Goal: Contribute content: Contribute content

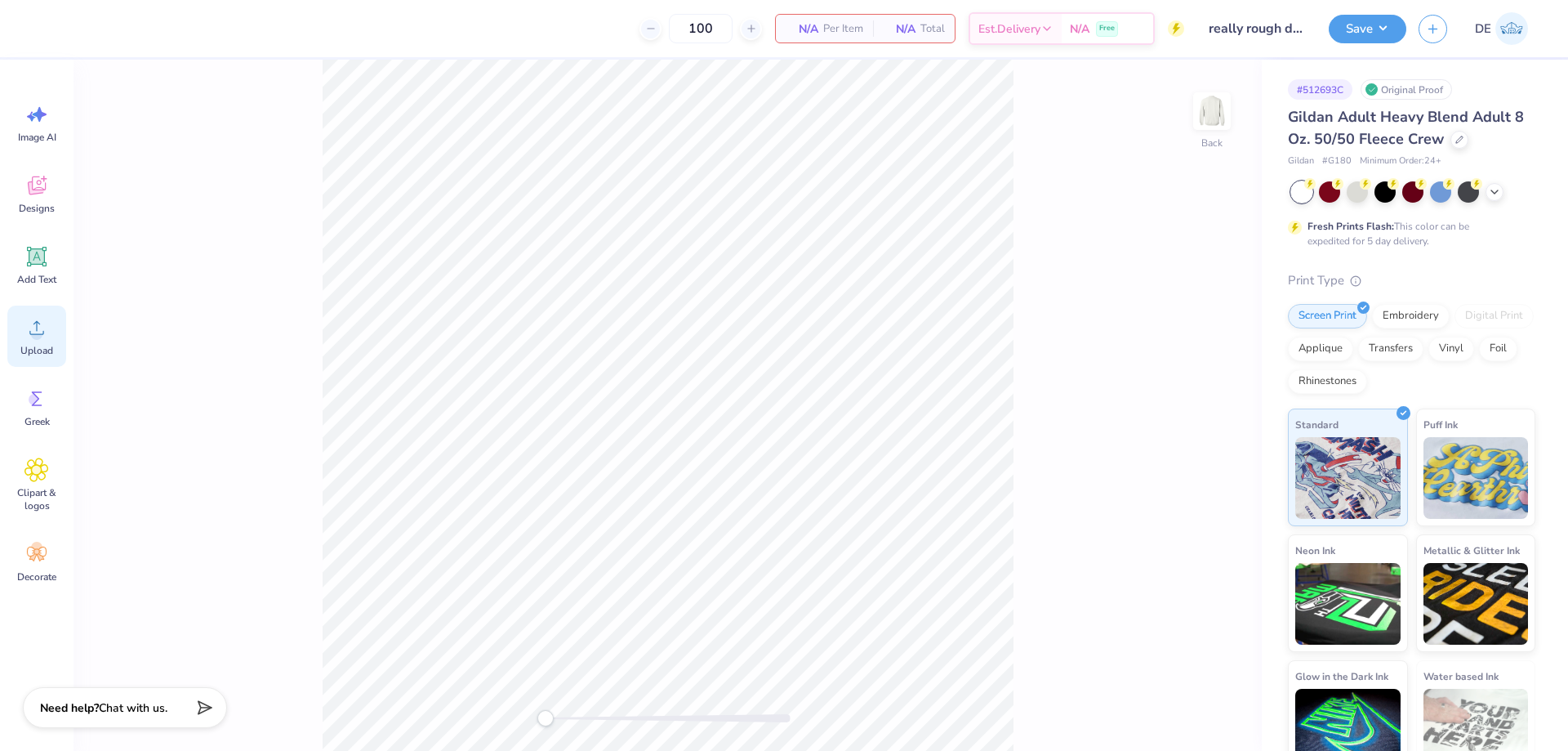
click at [44, 340] on div "Upload" at bounding box center [37, 336] width 59 height 61
click at [40, 331] on circle at bounding box center [37, 334] width 11 height 11
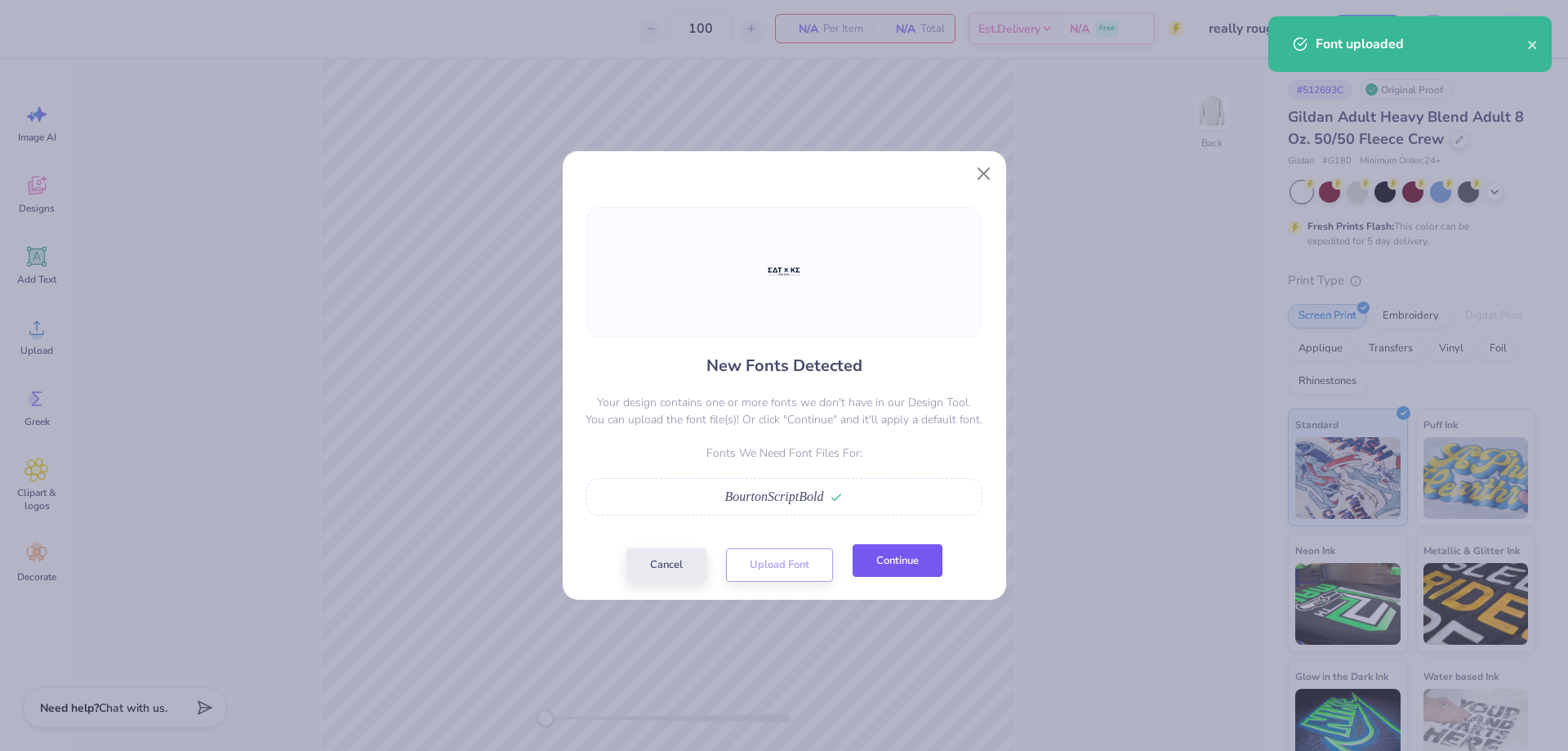
click at [886, 567] on button "Continue" at bounding box center [898, 561] width 90 height 33
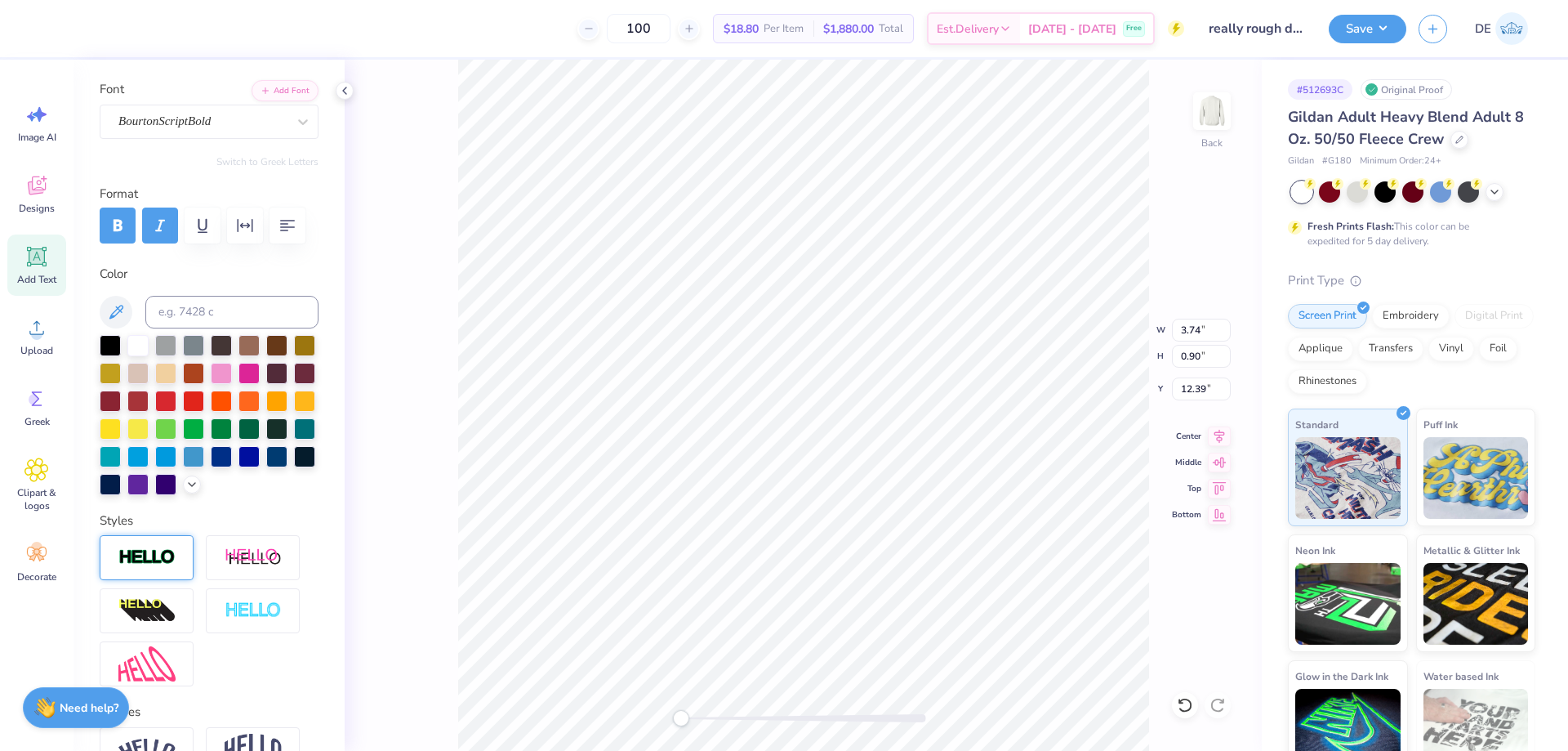
scroll to position [163, 0]
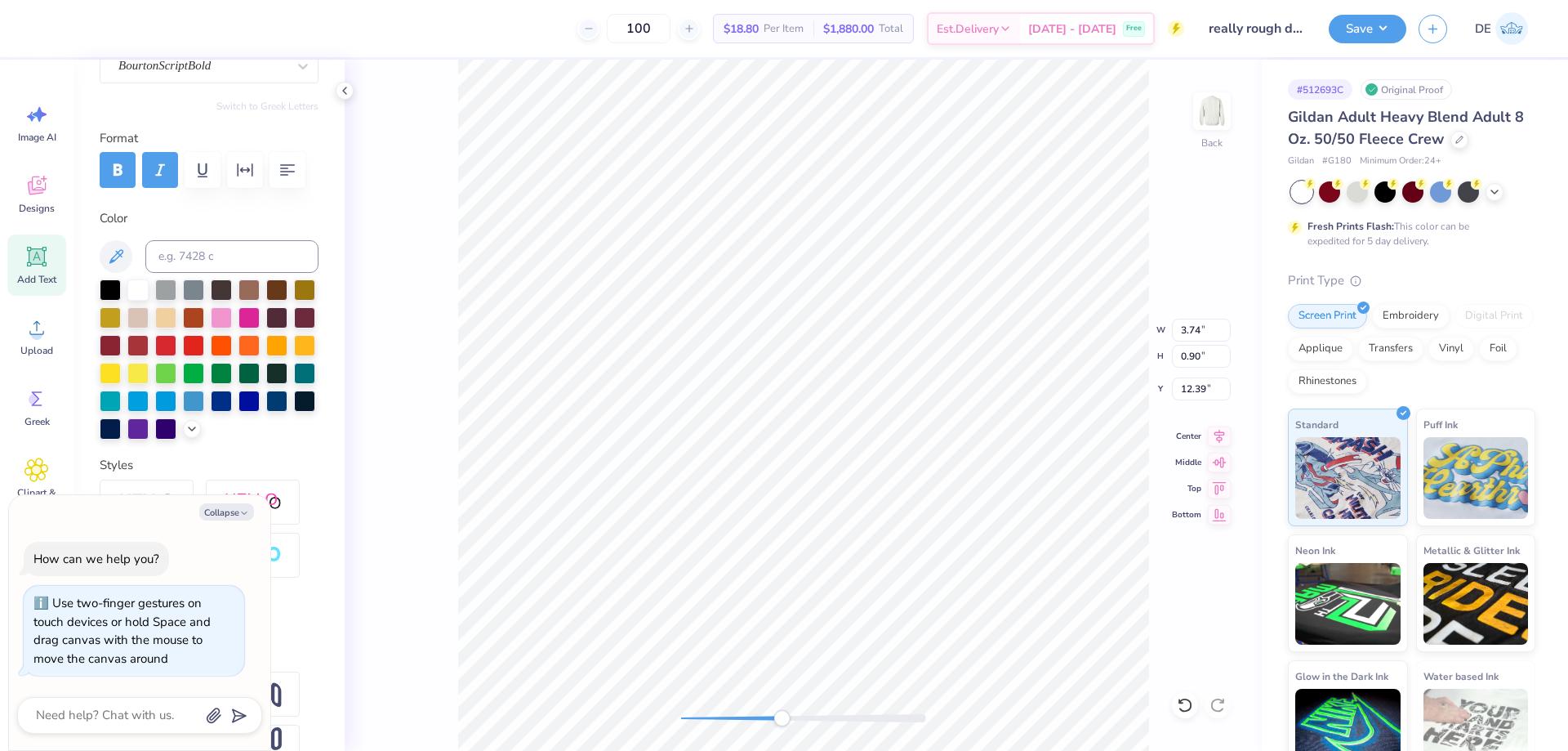
drag, startPoint x: 693, startPoint y: 719, endPoint x: 782, endPoint y: 714, distance: 89.1
click at [782, 714] on div "Accessibility label" at bounding box center [781, 718] width 16 height 16
click at [137, 440] on div at bounding box center [208, 360] width 219 height 161
click at [294, 410] on div at bounding box center [305, 399] width 21 height 21
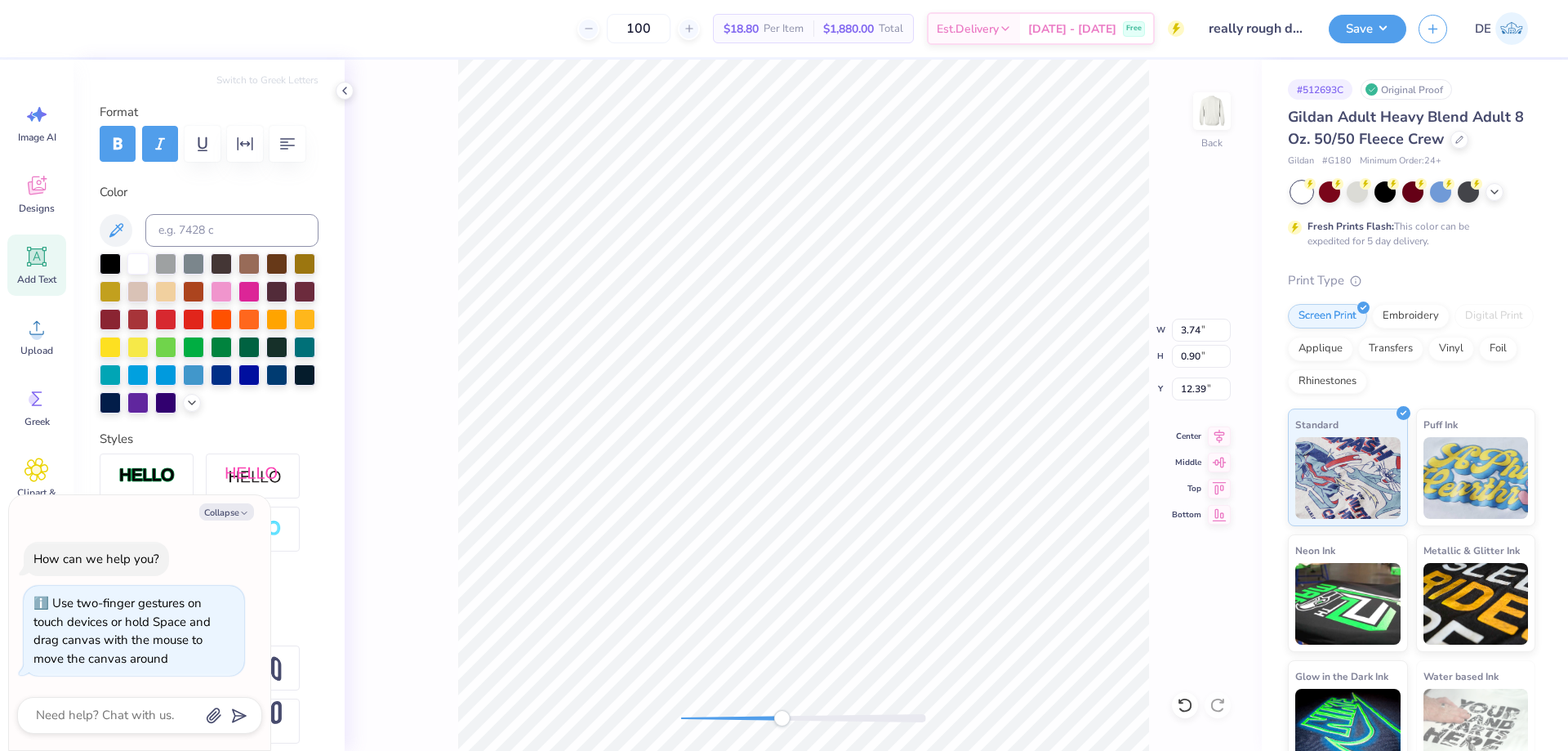
scroll to position [246, 0]
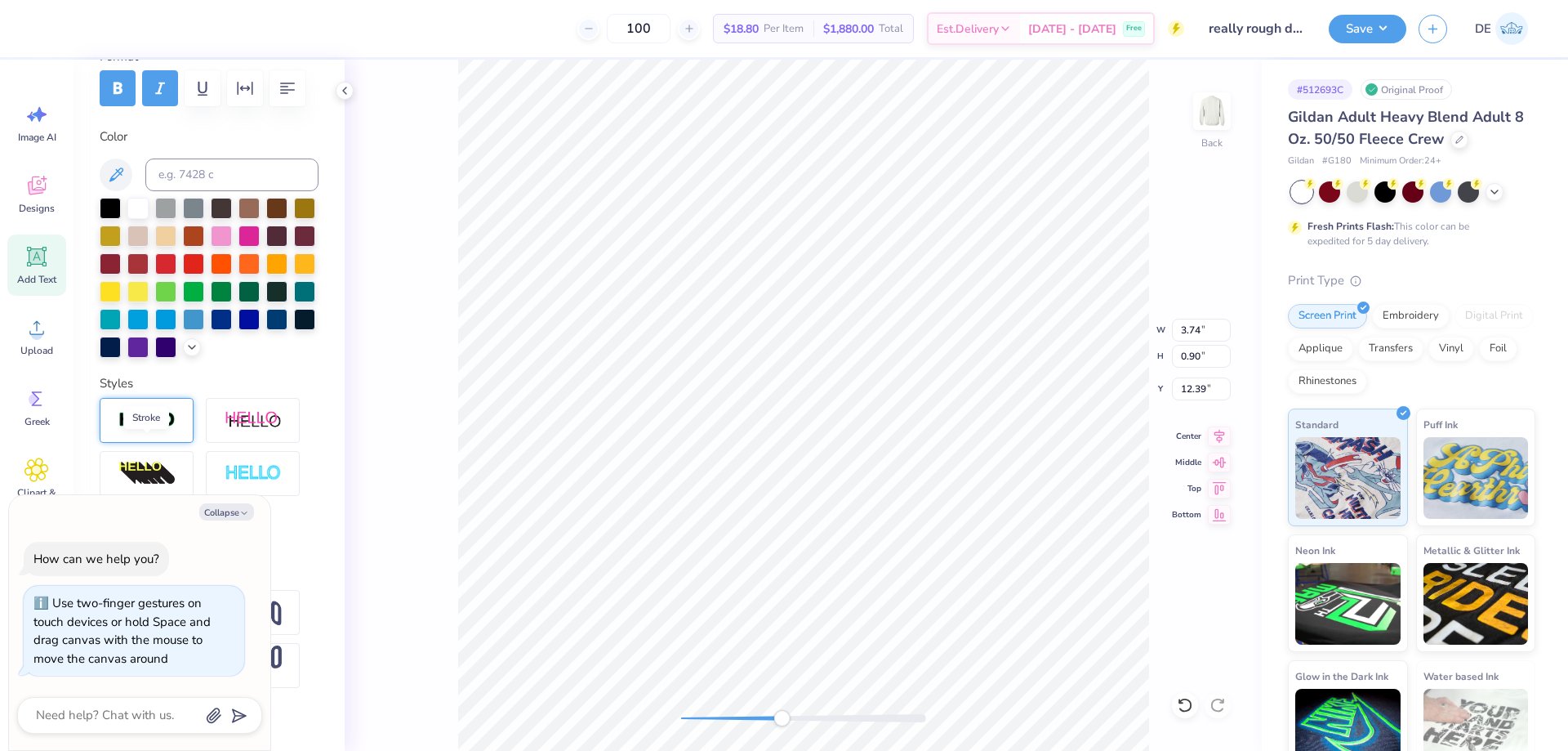
type textarea "x"
type input "10.32"
type input "2.83"
type input "10.46"
type textarea "x"
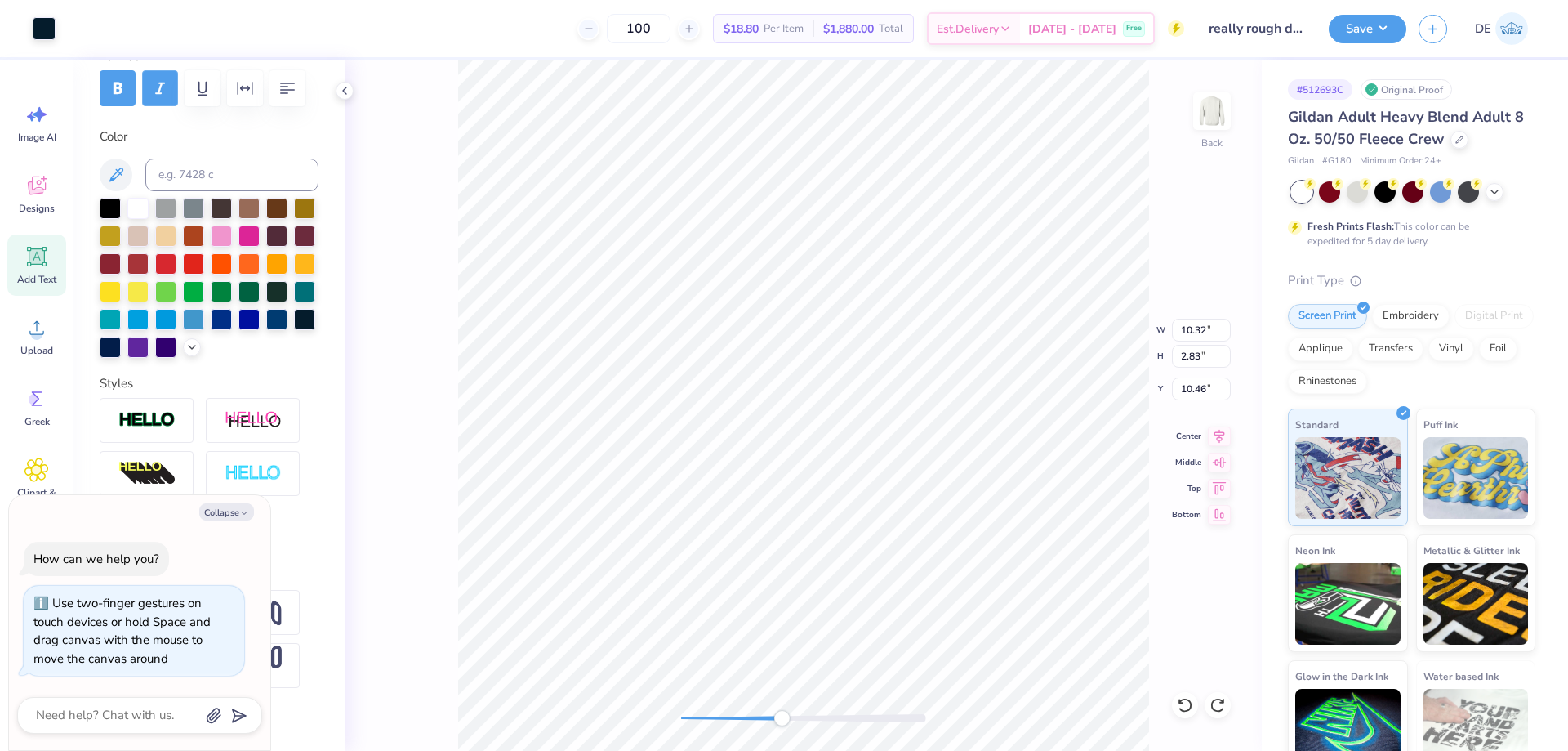
click at [152, 88] on icon "button" at bounding box center [159, 88] width 20 height 20
type input "2.38"
type textarea "x"
click at [645, 715] on div "Back W 10.32 10.32 " H 2.38 2.38 " Y 10.46 10.46 " Center Middle Top Bottom" at bounding box center [803, 405] width 918 height 692
drag, startPoint x: 687, startPoint y: 718, endPoint x: 725, endPoint y: 712, distance: 38.5
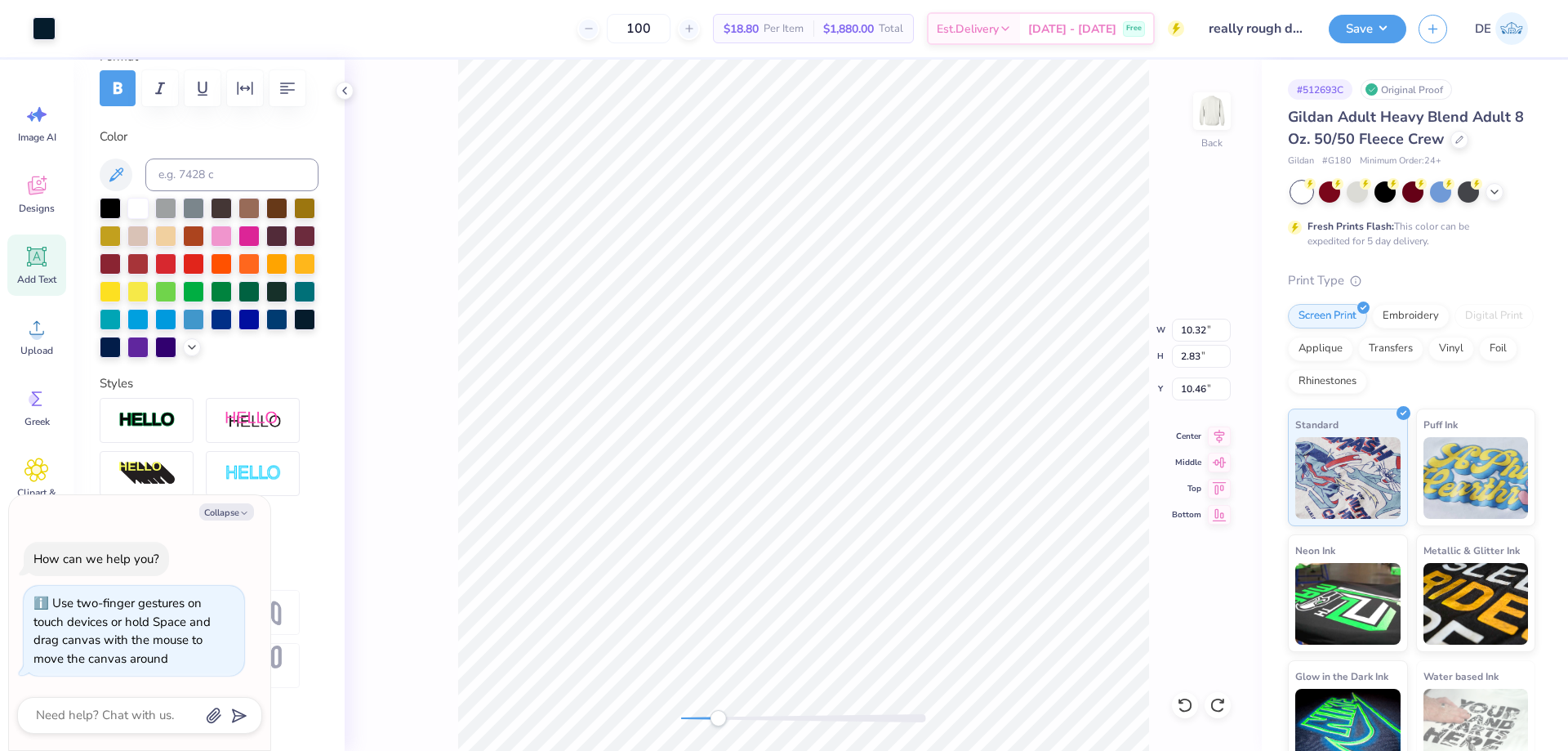
click at [725, 712] on div "Accessibility label" at bounding box center [717, 718] width 16 height 16
click at [156, 430] on img at bounding box center [147, 420] width 57 height 19
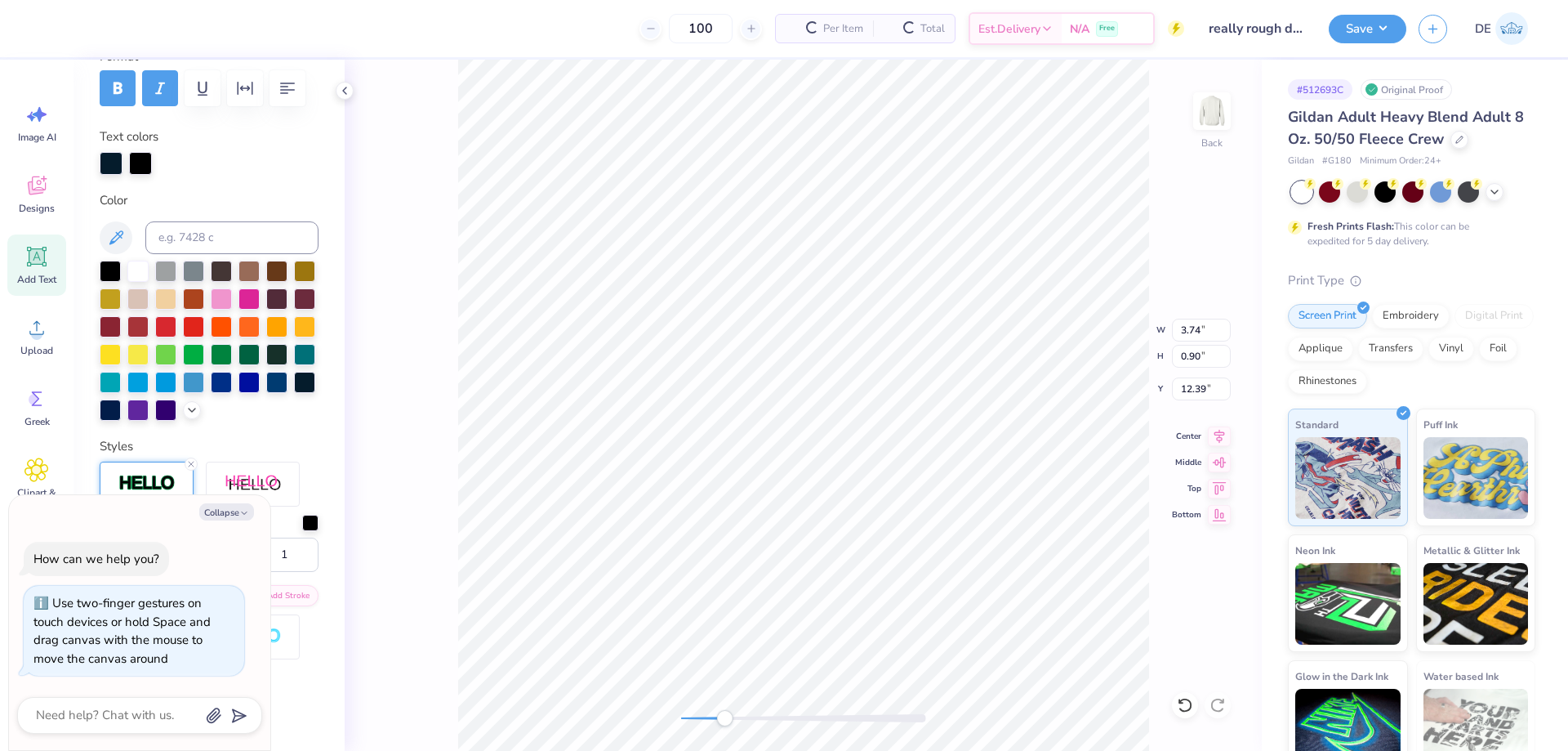
type textarea "x"
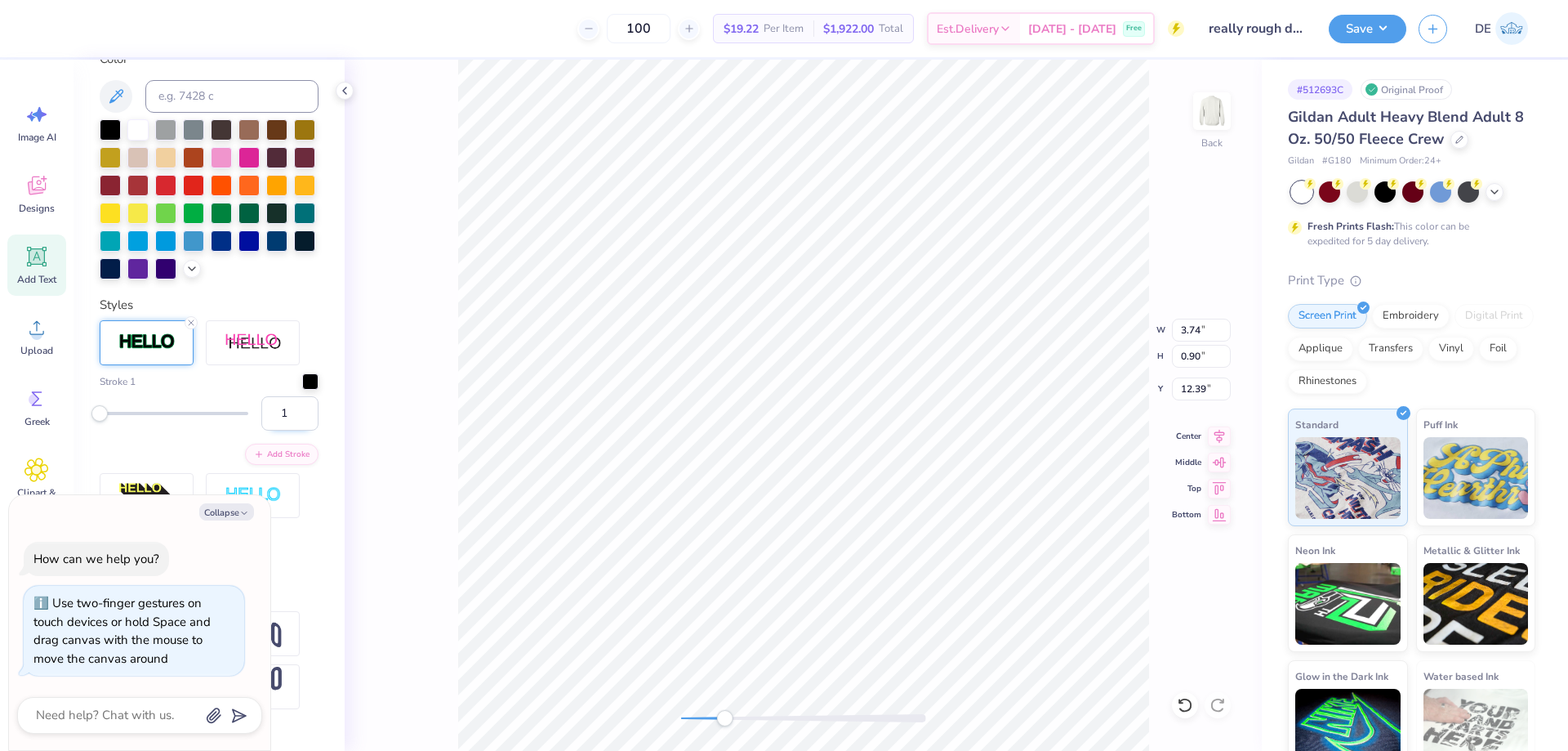
scroll to position [380, 0]
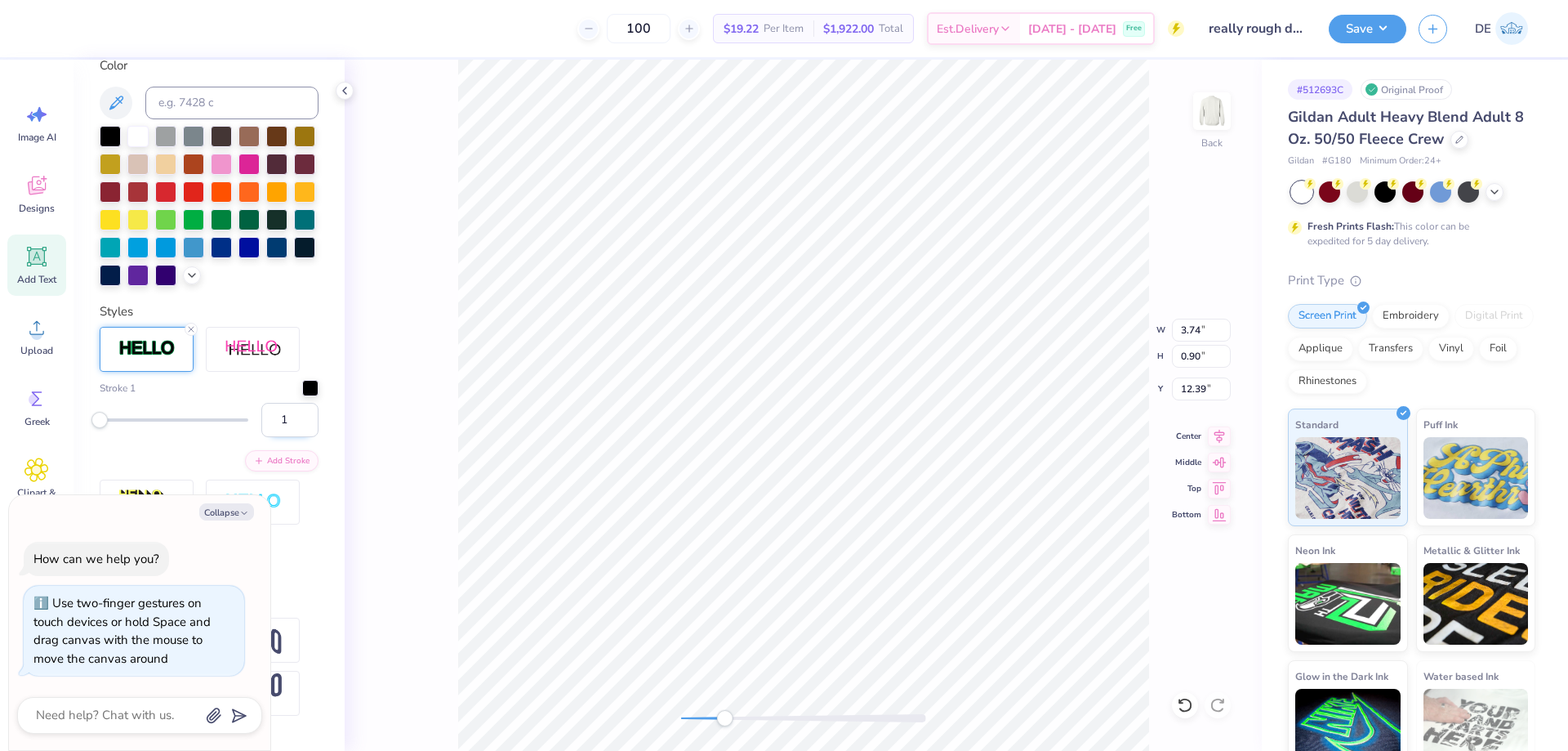
click at [290, 438] on input "1" at bounding box center [290, 420] width 57 height 34
type input "1"
drag, startPoint x: 106, startPoint y: 441, endPoint x: 40, endPoint y: 446, distance: 66.2
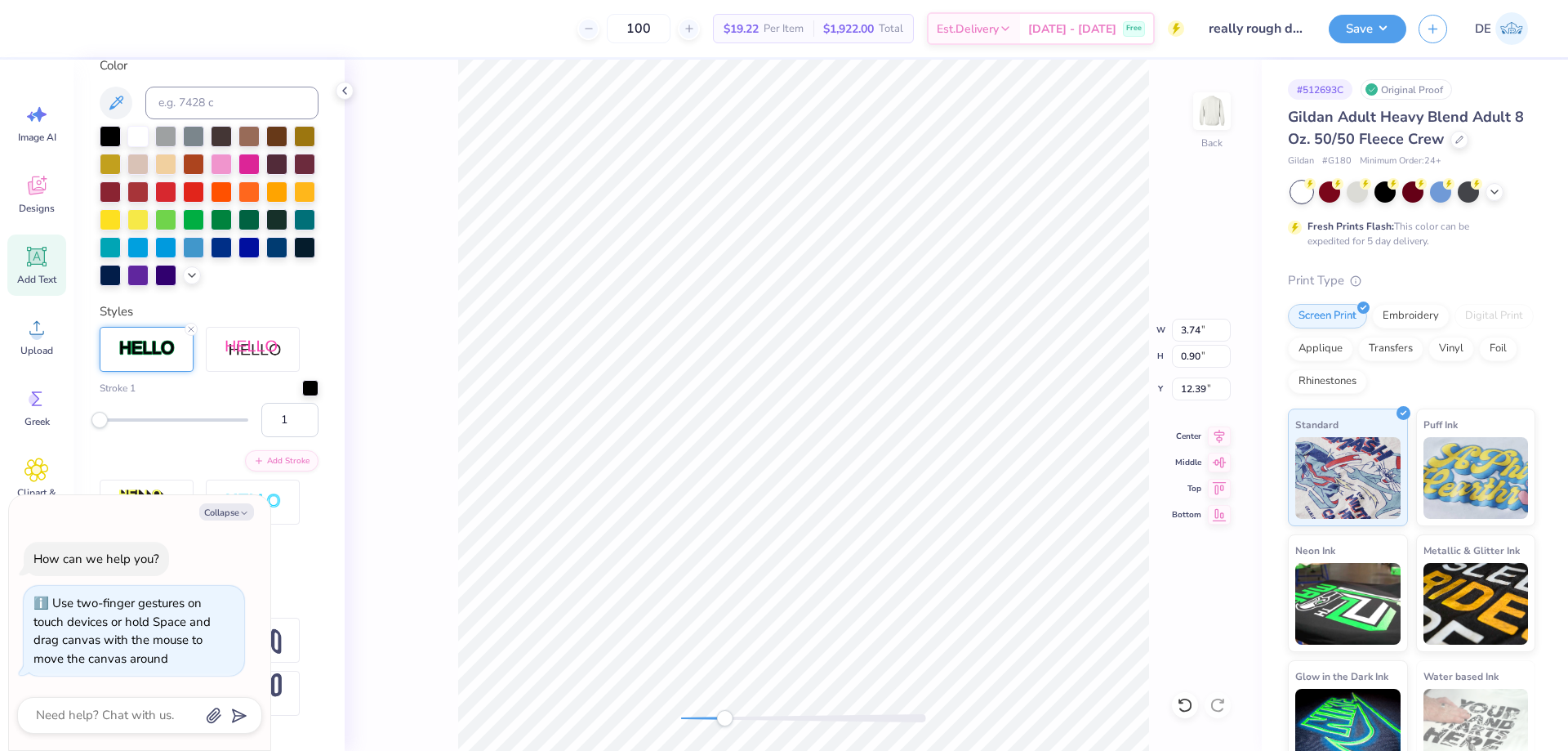
click at [40, 446] on div "100 $19.22 Per Item $1,922.00 Total Est. Delivery [DATE] - [DATE] Free Design T…" at bounding box center [784, 376] width 1568 height 751
click at [188, 334] on icon at bounding box center [191, 330] width 10 height 10
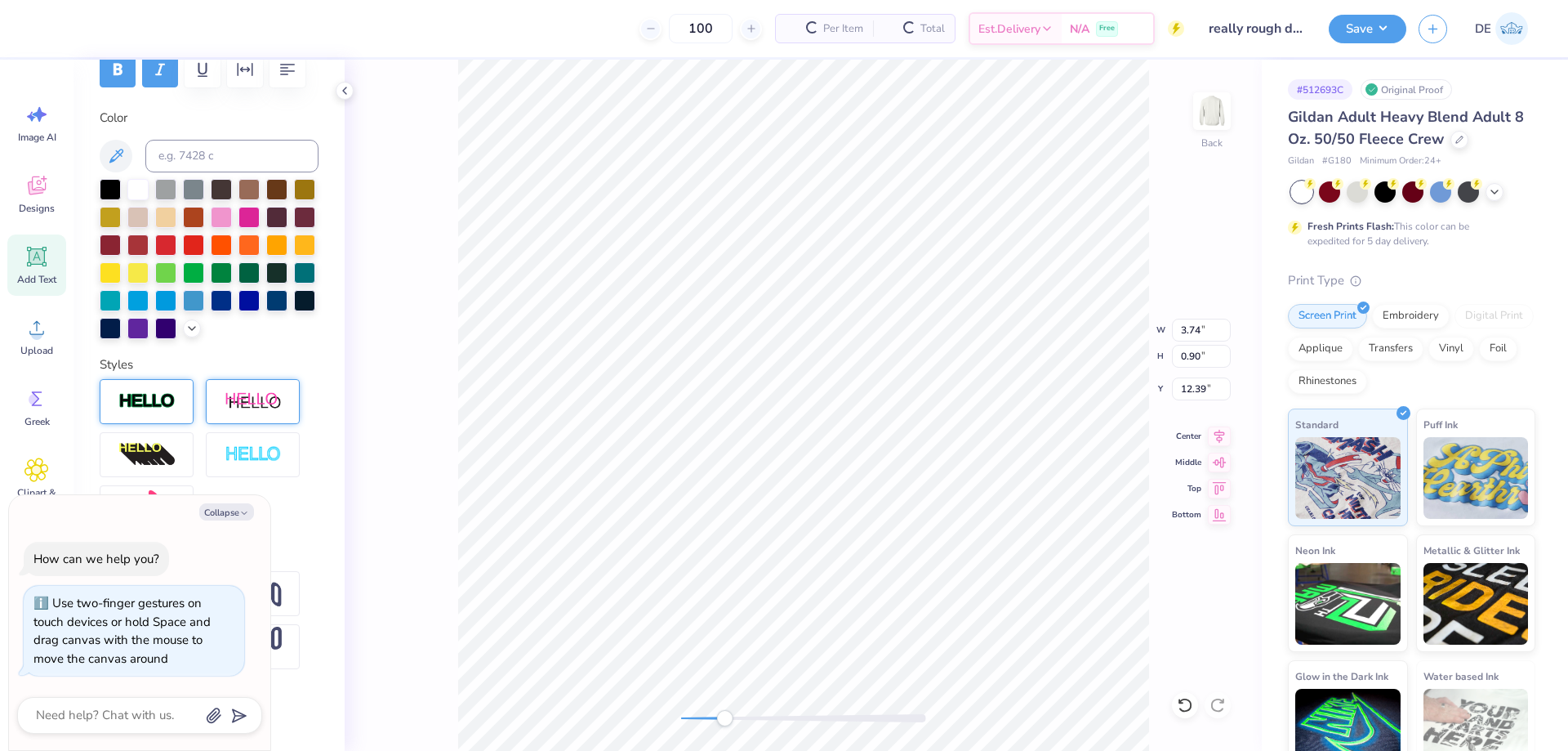
scroll to position [291, 0]
type textarea "x"
type input "3.42"
type input "0.83"
type input "12.43"
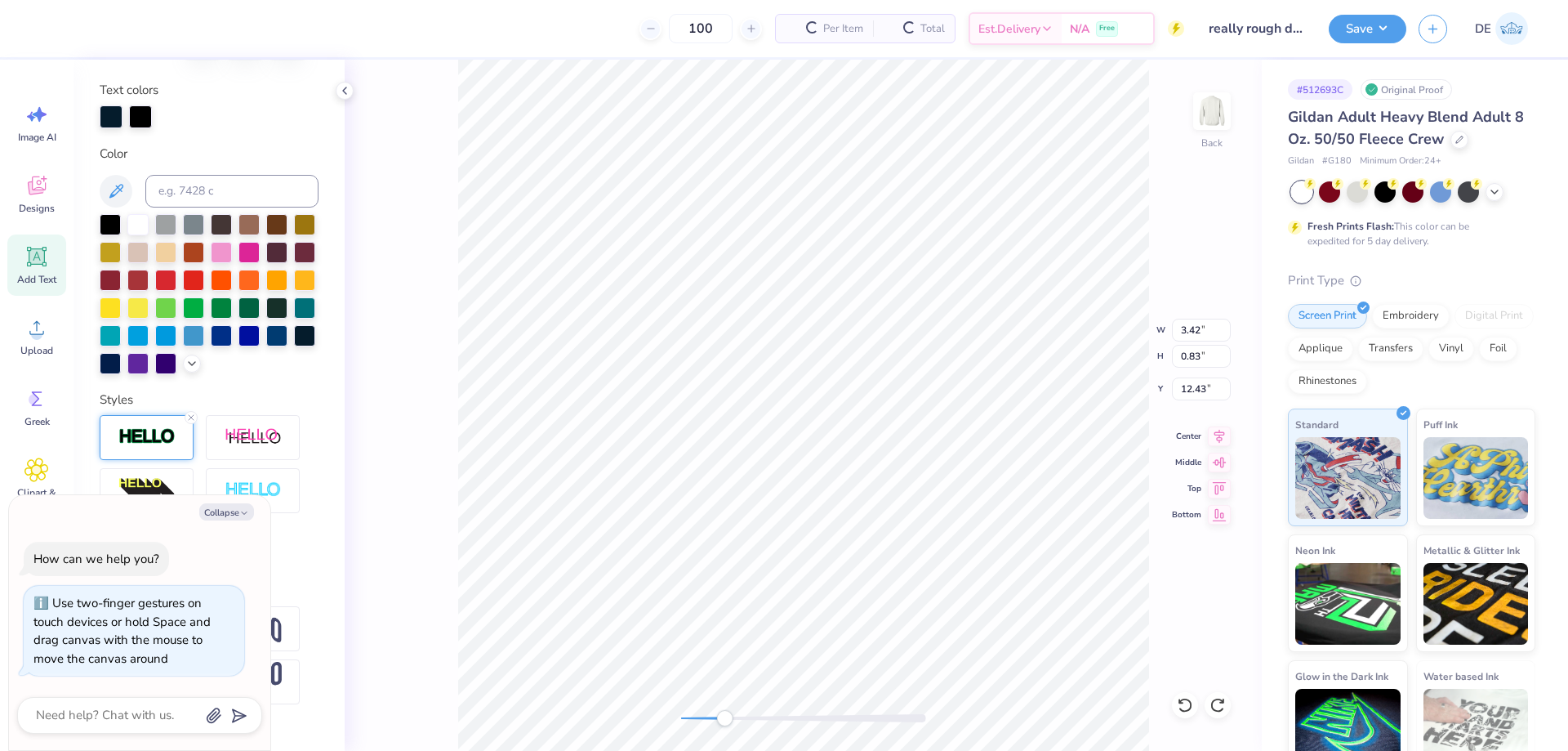
scroll to position [354, 0]
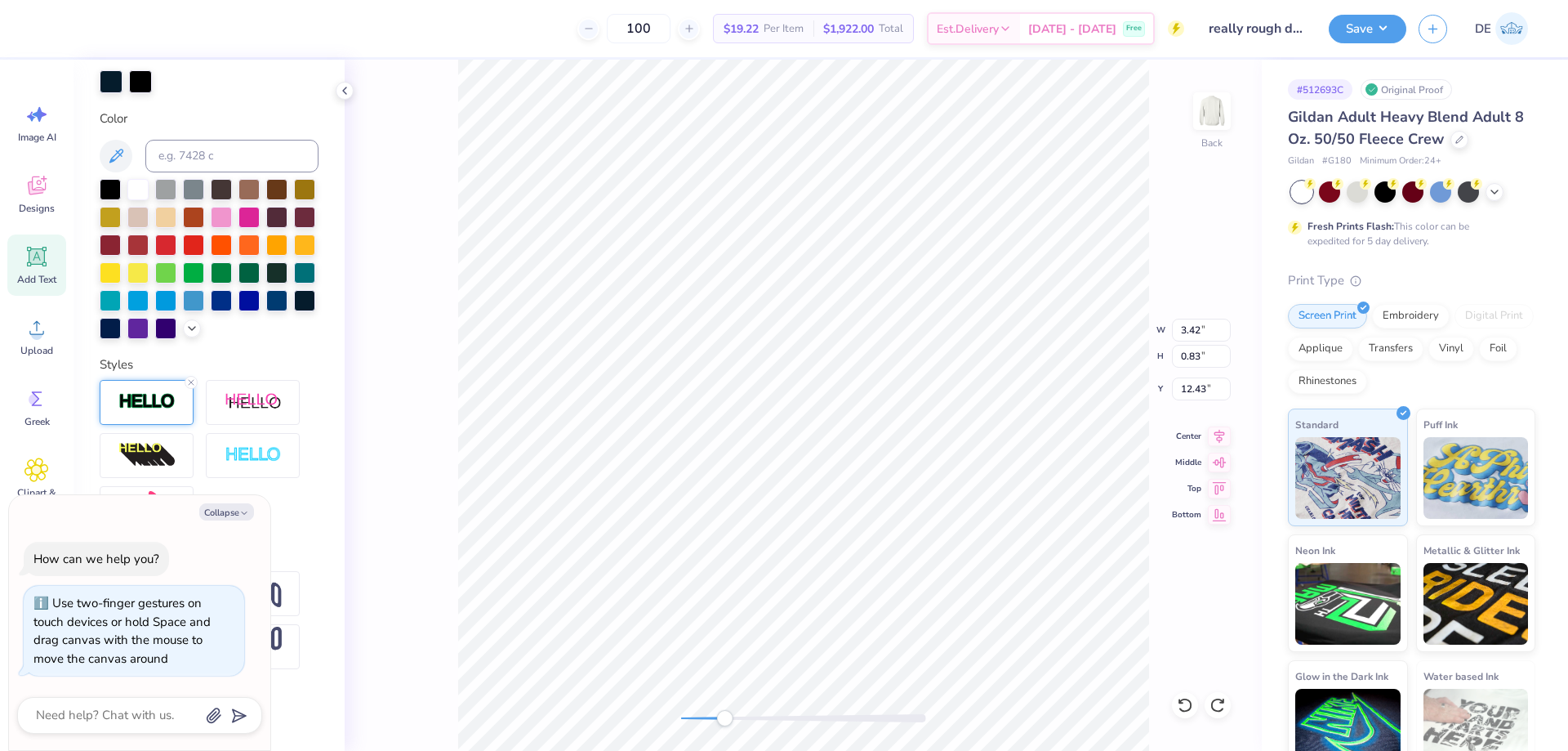
type textarea "x"
type input "10.32"
type input "2.83"
type input "10.46"
click at [619, 705] on div "Back" at bounding box center [803, 405] width 918 height 692
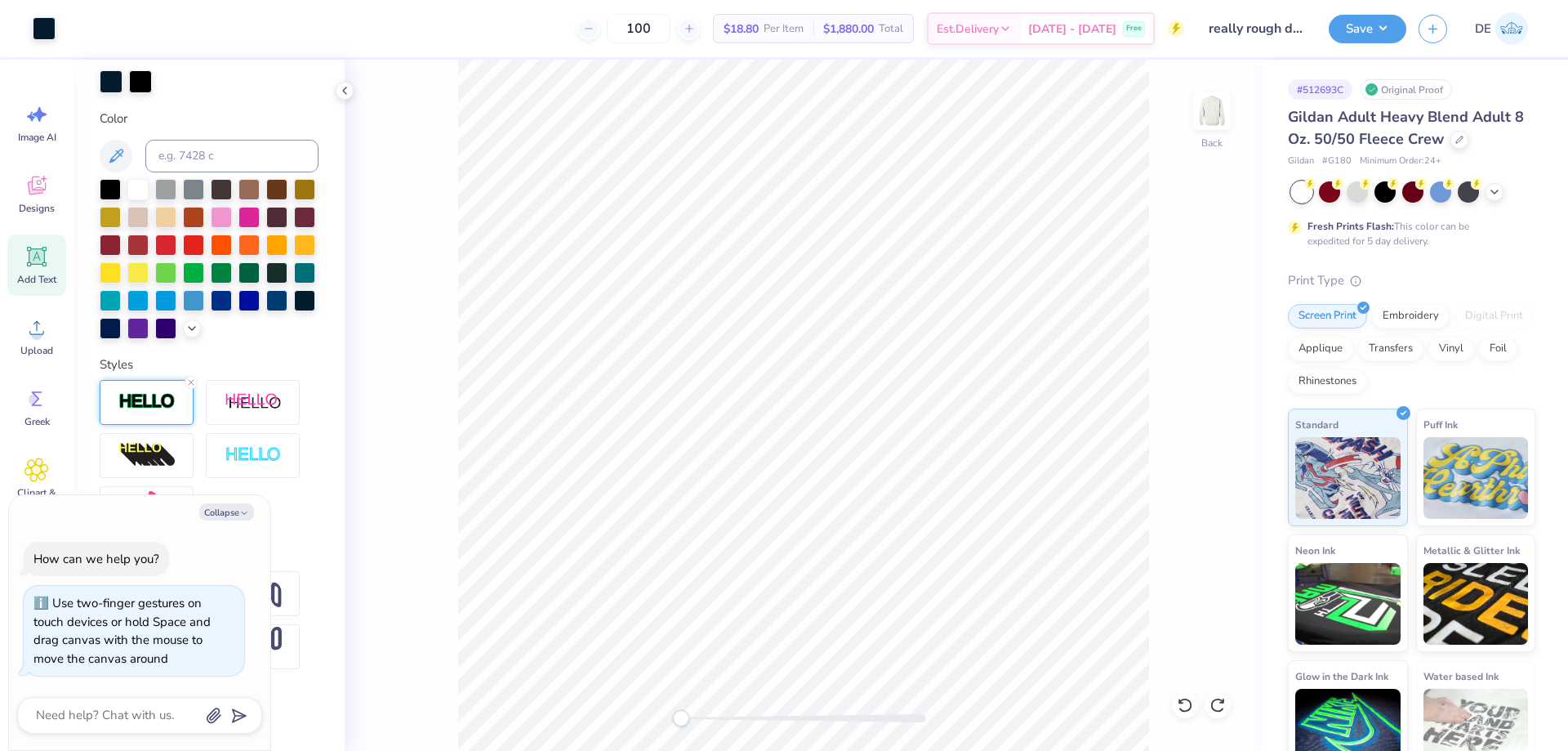
type textarea "x"
click at [1187, 335] on input "10.32" at bounding box center [1202, 331] width 59 height 23
click at [1188, 335] on input "10.32" at bounding box center [1202, 331] width 59 height 23
type input "3.5"
type textarea "x"
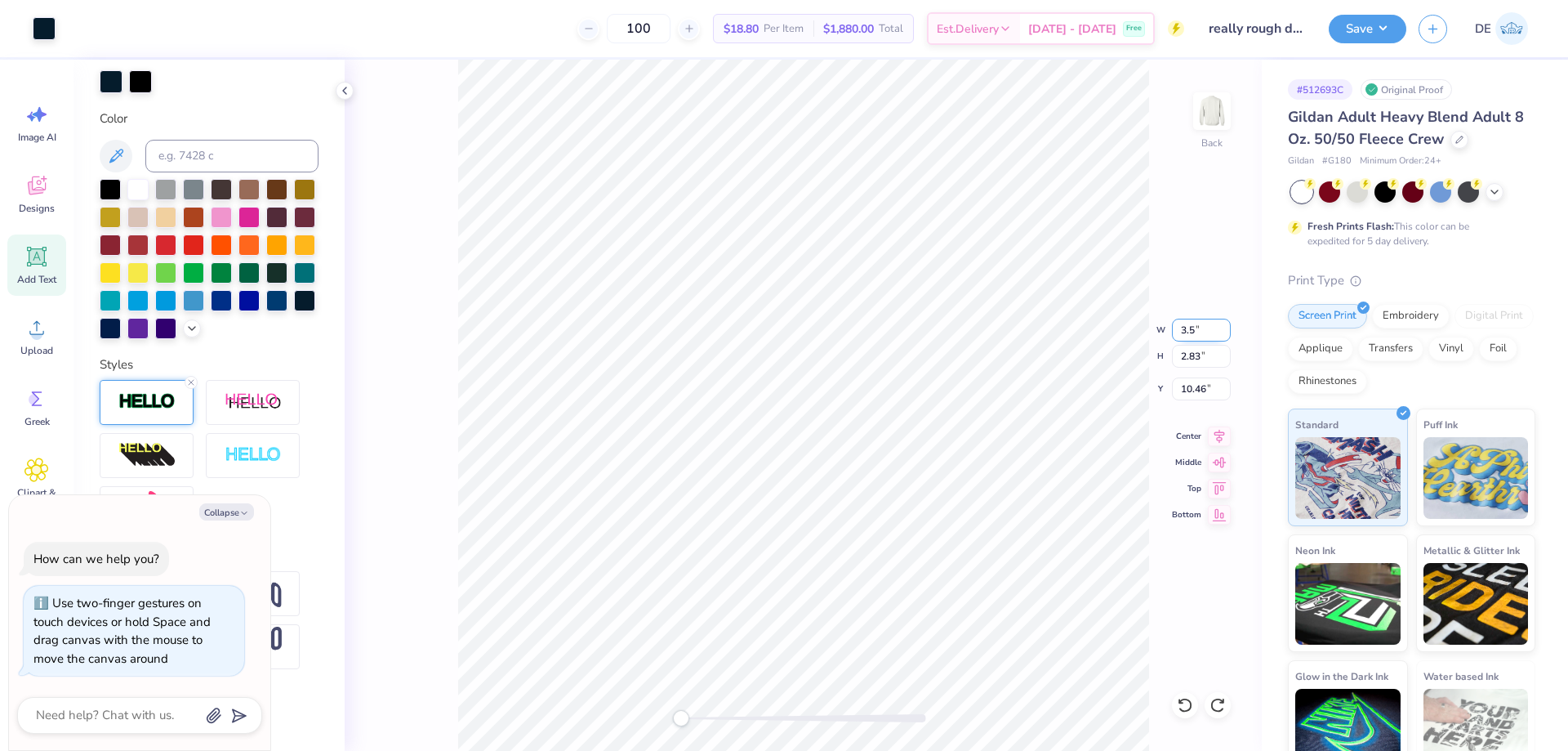
type input "1.19"
type input "0.59"
type input "11.66"
type textarea "x"
type input "10.32"
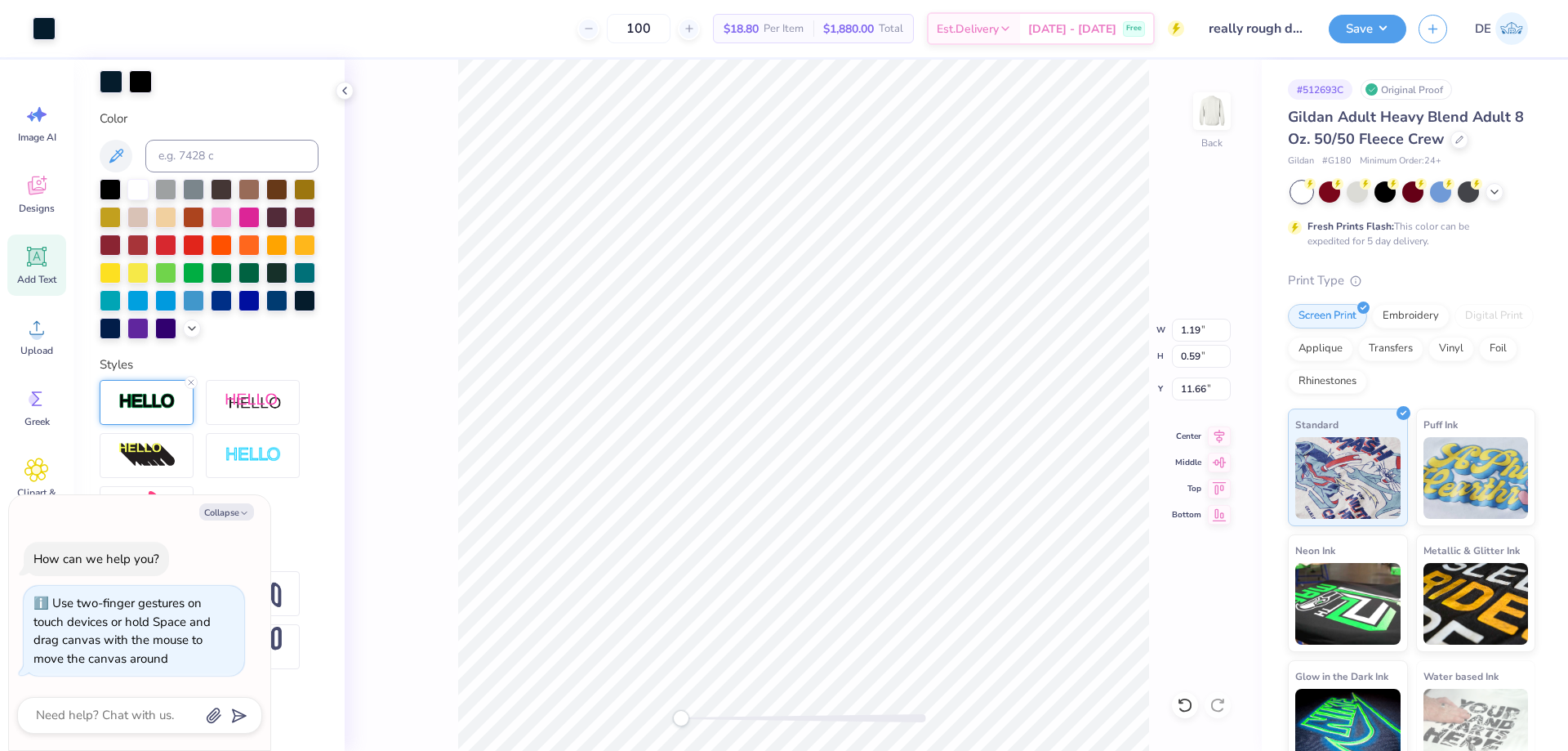
type input "2.83"
type input "10.46"
click at [1185, 333] on input "10.32" at bounding box center [1202, 331] width 59 height 23
type input "3.5"
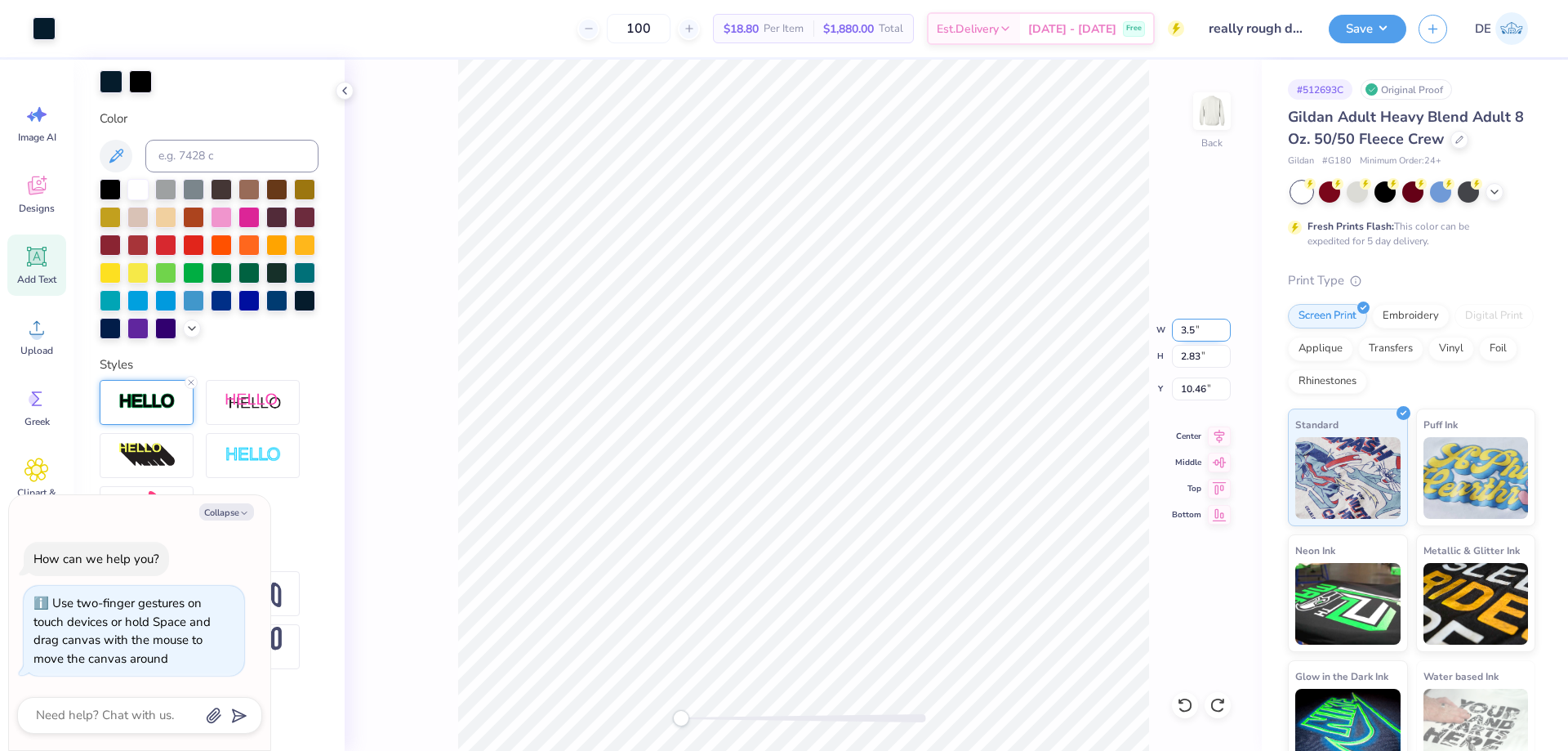
type textarea "x"
type input "1.19"
type input "0.59"
type input "11.66"
type textarea "x"
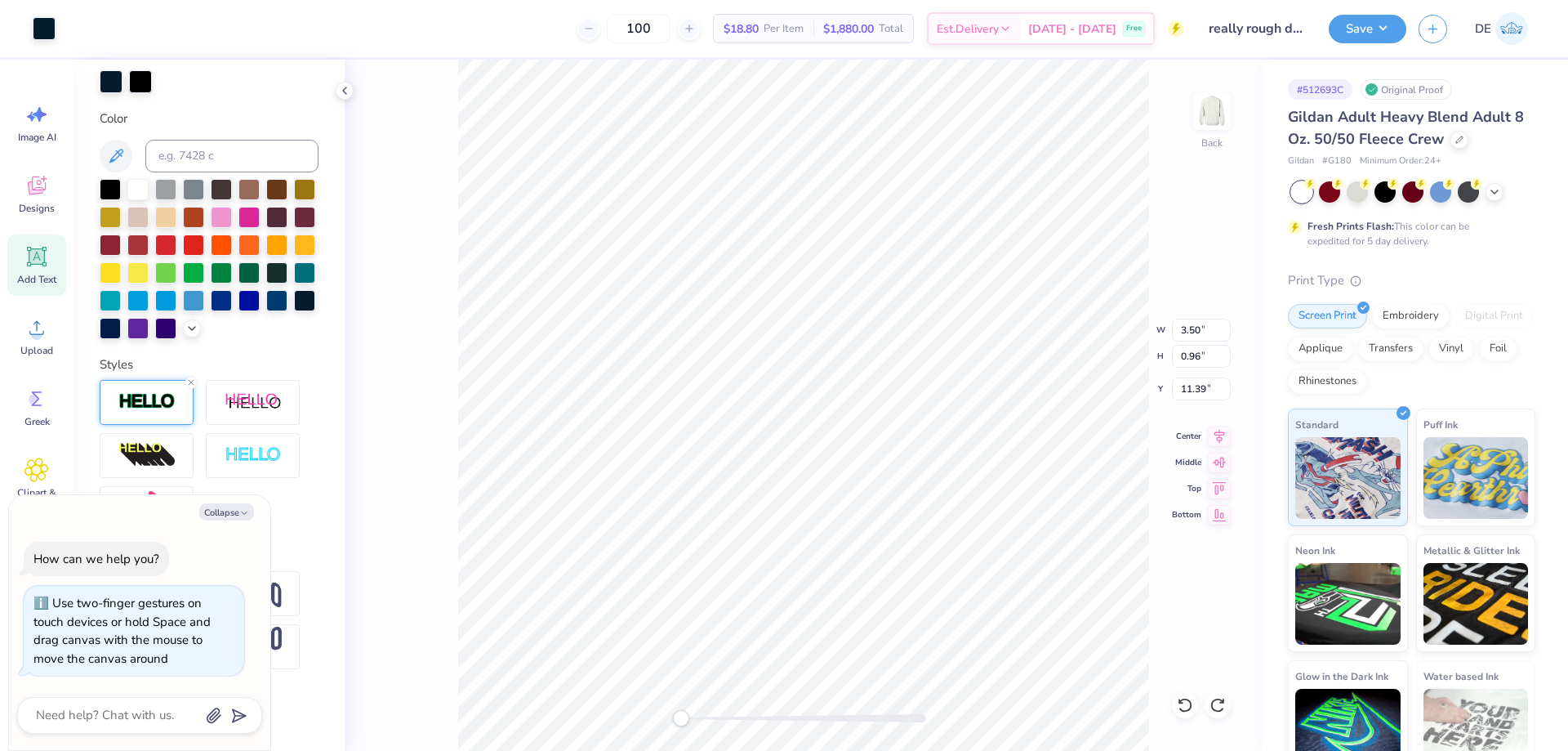
type input "3.00"
drag, startPoint x: 737, startPoint y: 718, endPoint x: 762, endPoint y: 710, distance: 26.2
click at [768, 714] on div "Accessibility label" at bounding box center [774, 718] width 16 height 16
click at [636, 694] on div "Back" at bounding box center [803, 405] width 918 height 692
click at [1200, 121] on img at bounding box center [1212, 111] width 65 height 65
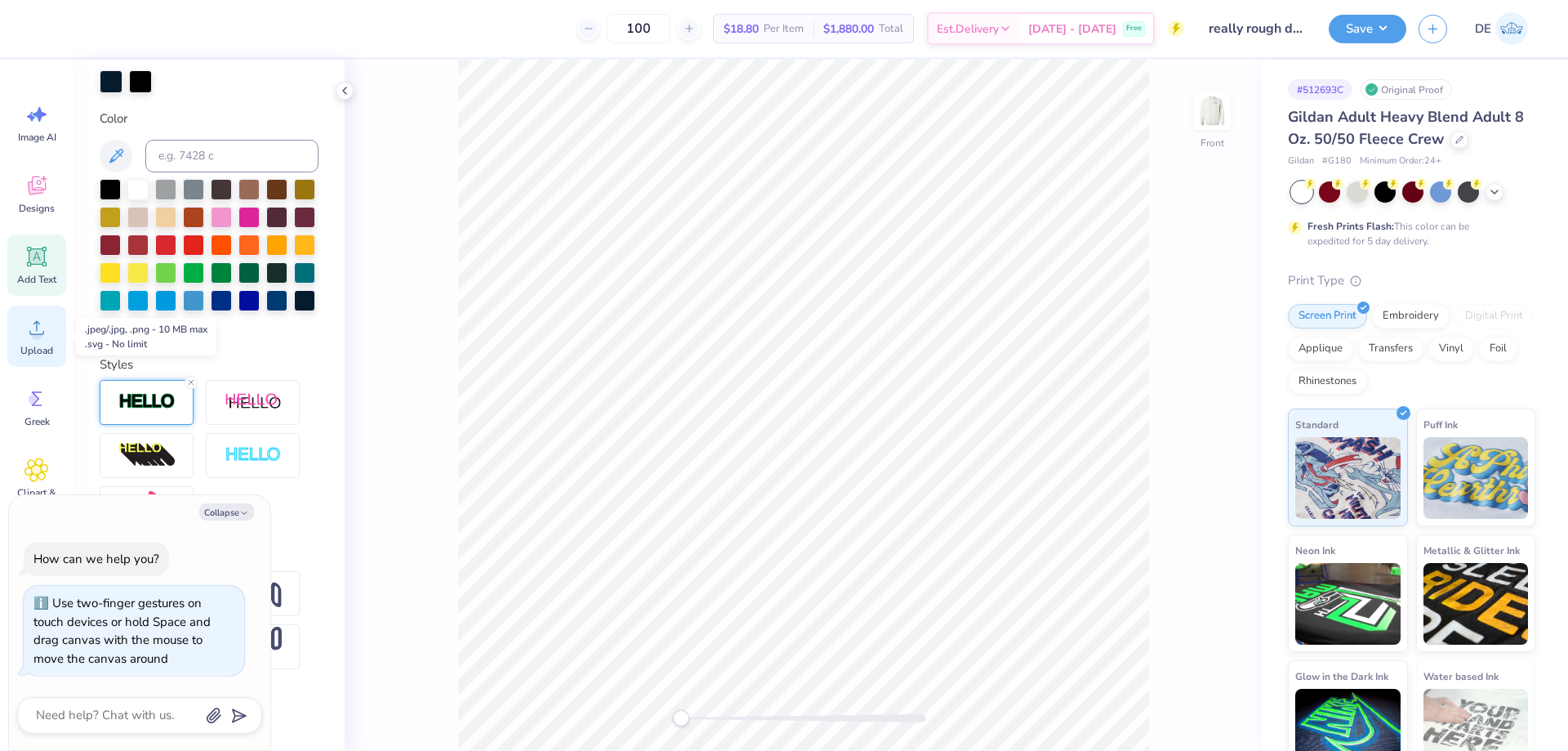
click at [34, 342] on div "Upload" at bounding box center [37, 336] width 59 height 61
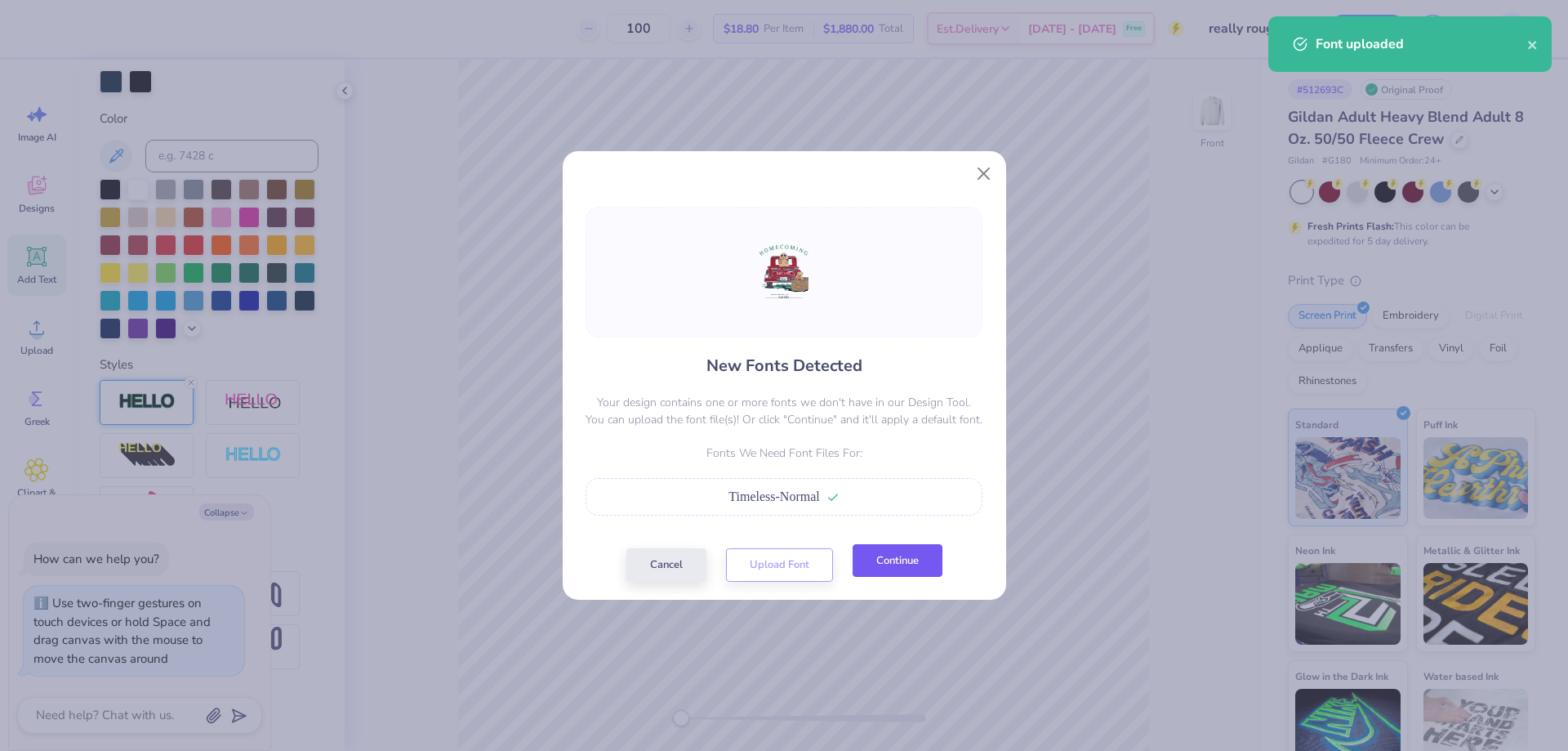
click at [883, 569] on button "Continue" at bounding box center [898, 561] width 90 height 33
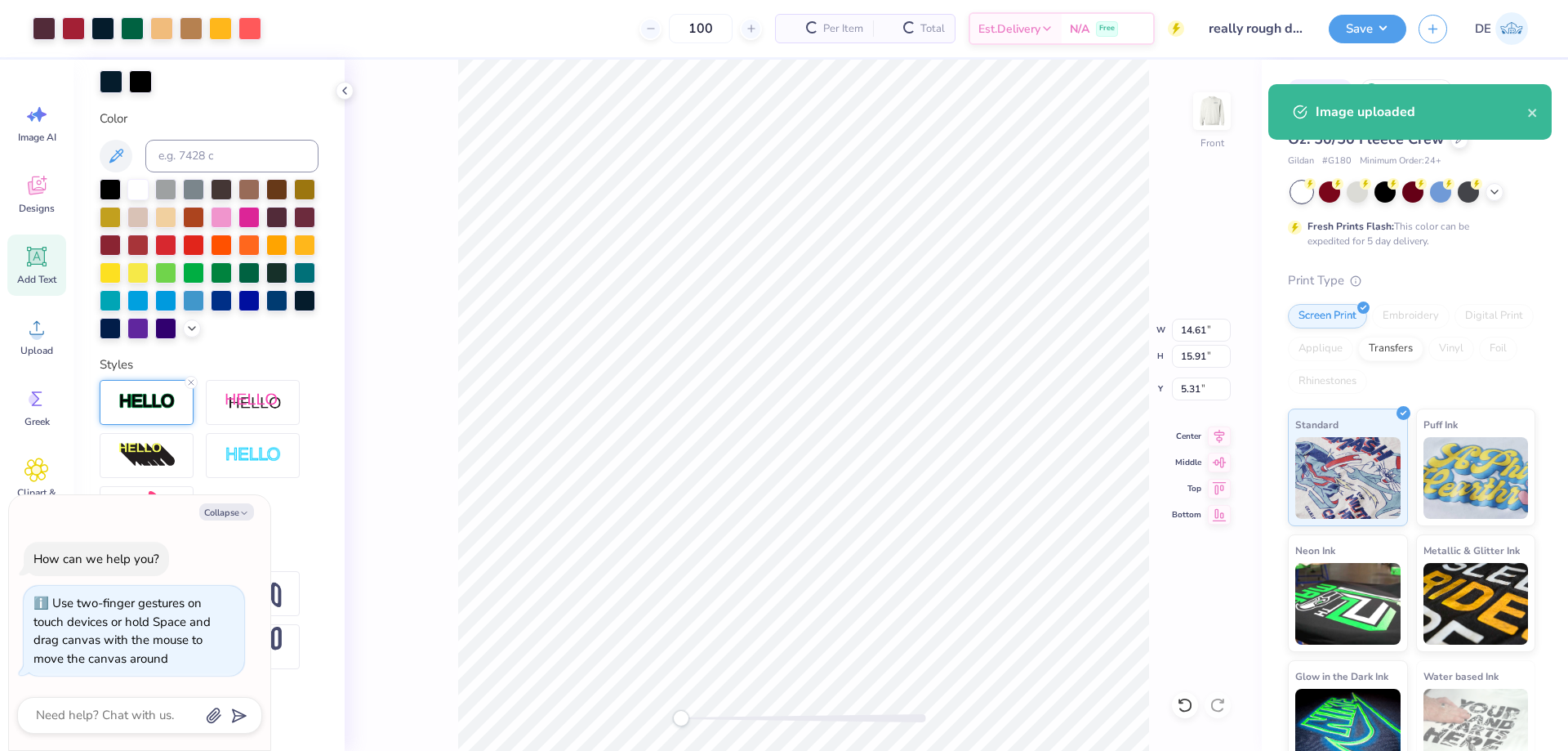
type textarea "x"
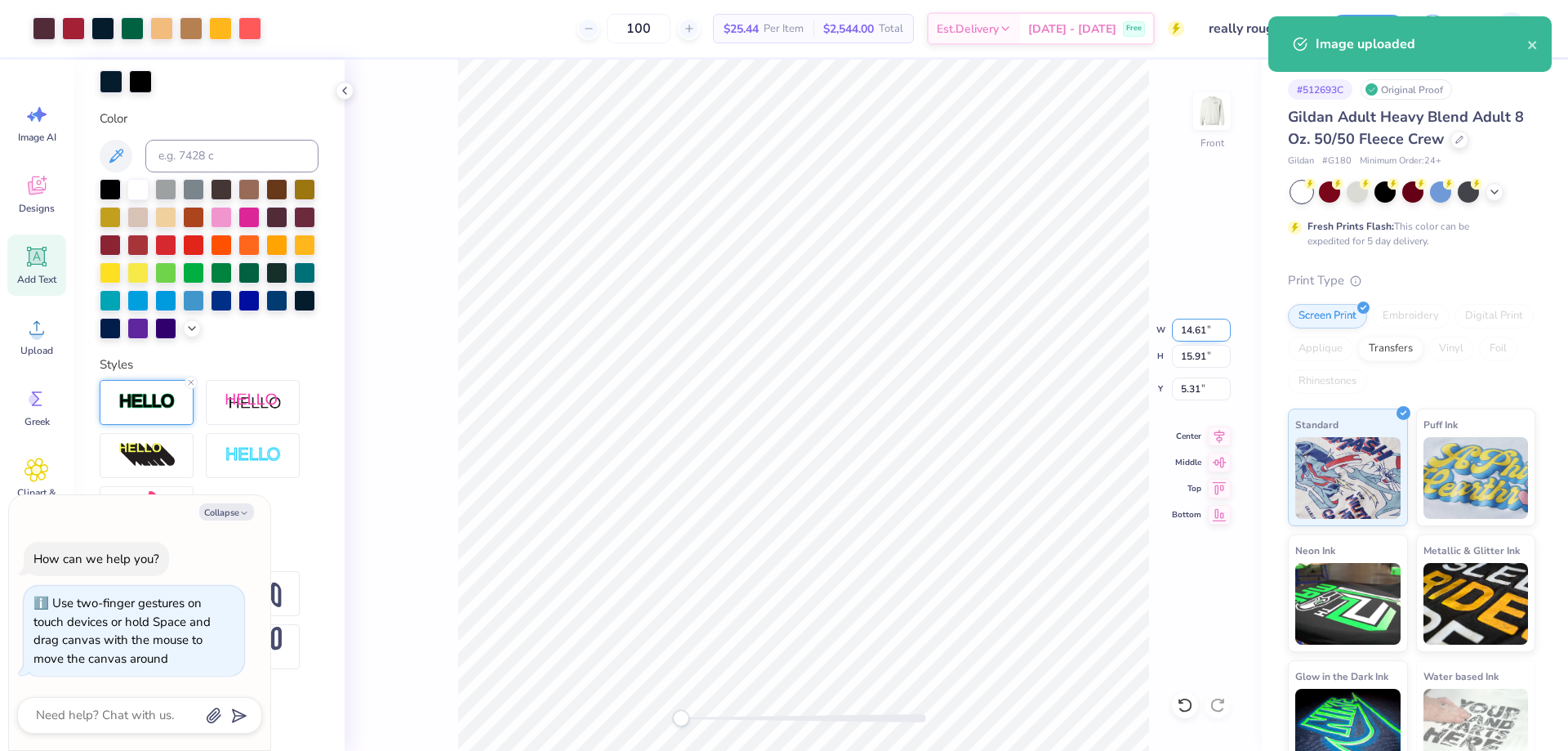
click at [1183, 330] on input "14.61" at bounding box center [1202, 331] width 59 height 23
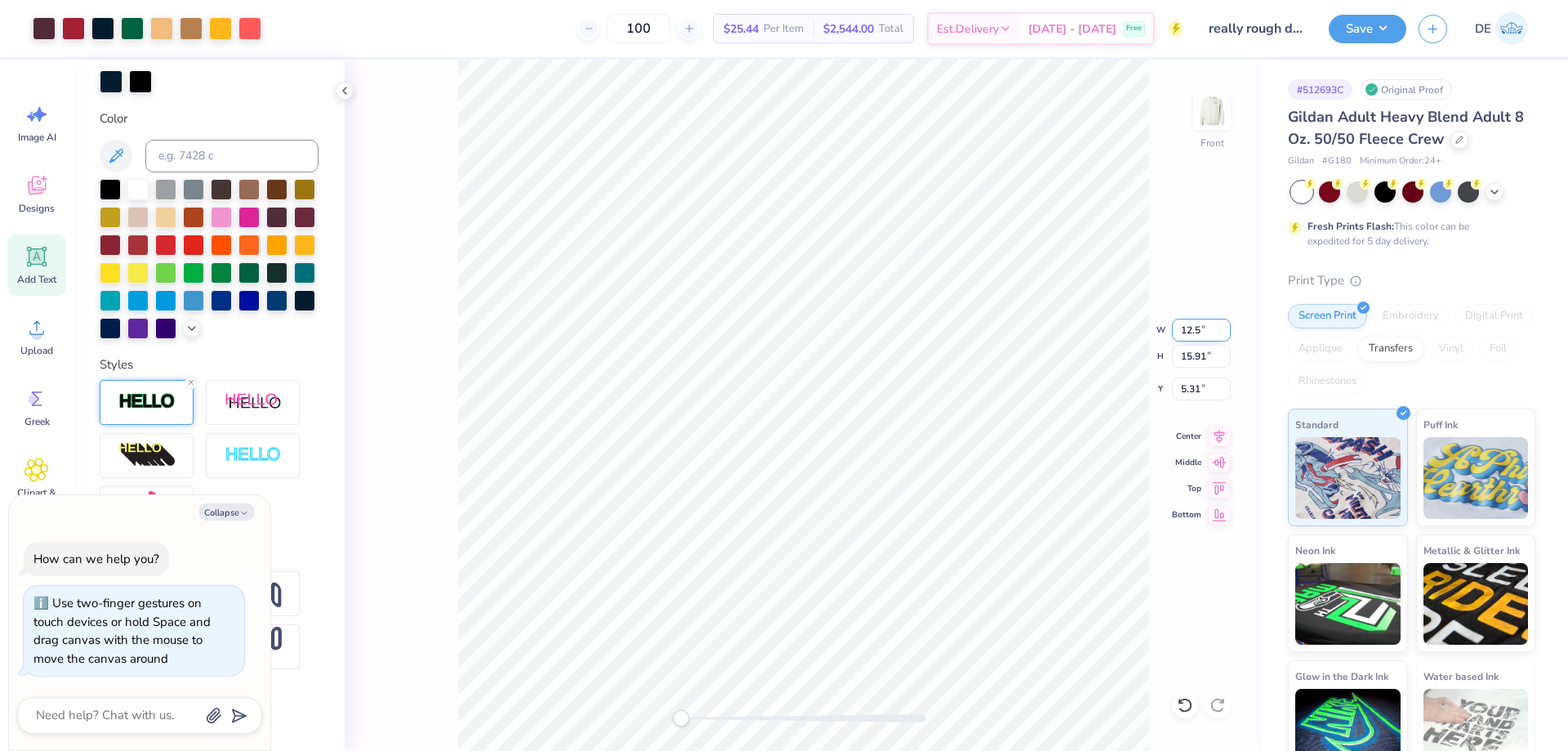
type input "12.5"
type textarea "x"
type input "10.69"
type input "12.61"
type input "7.41"
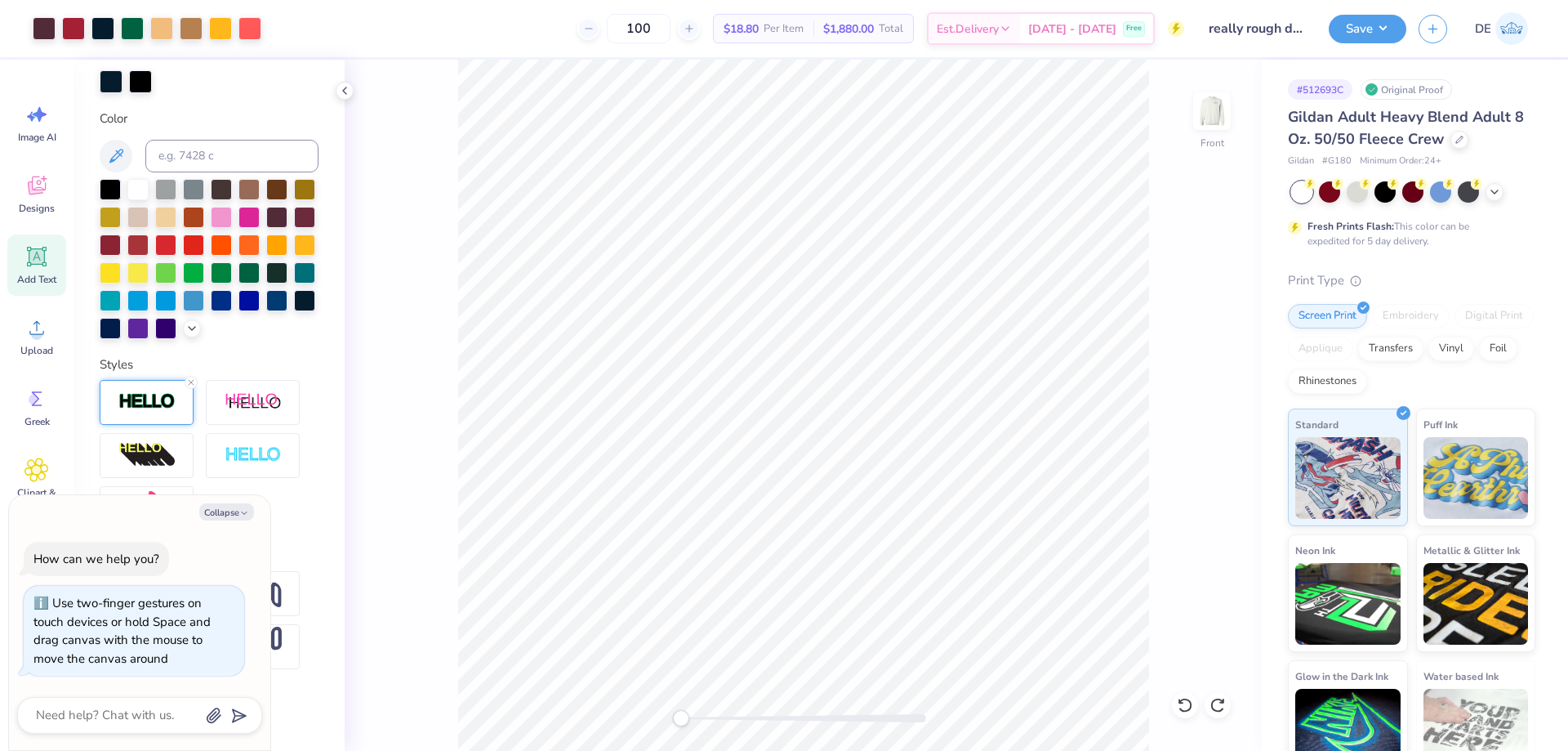
type textarea "x"
click at [1182, 391] on input "6.46" at bounding box center [1202, 389] width 59 height 23
type input "3"
type textarea "x"
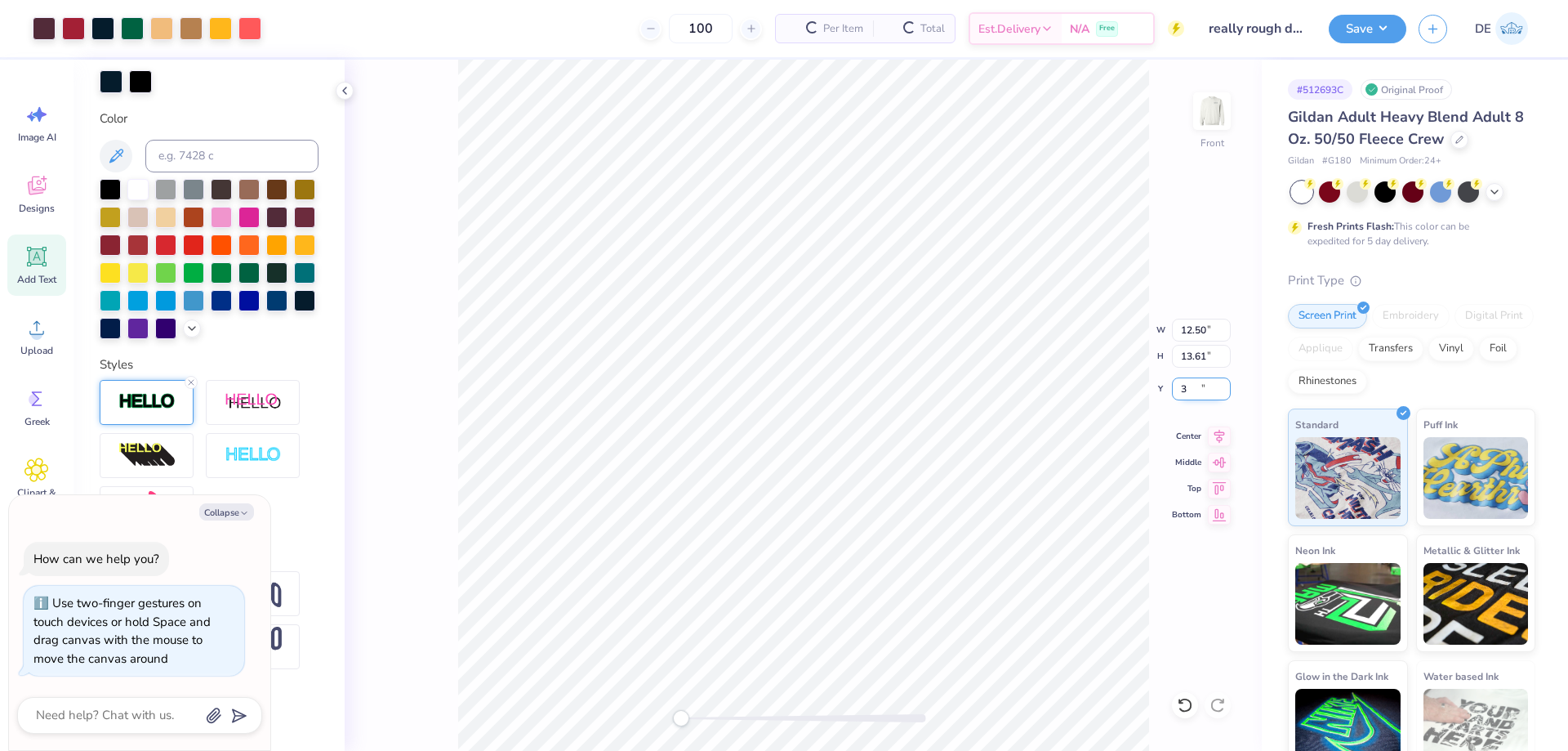
type input "3.00"
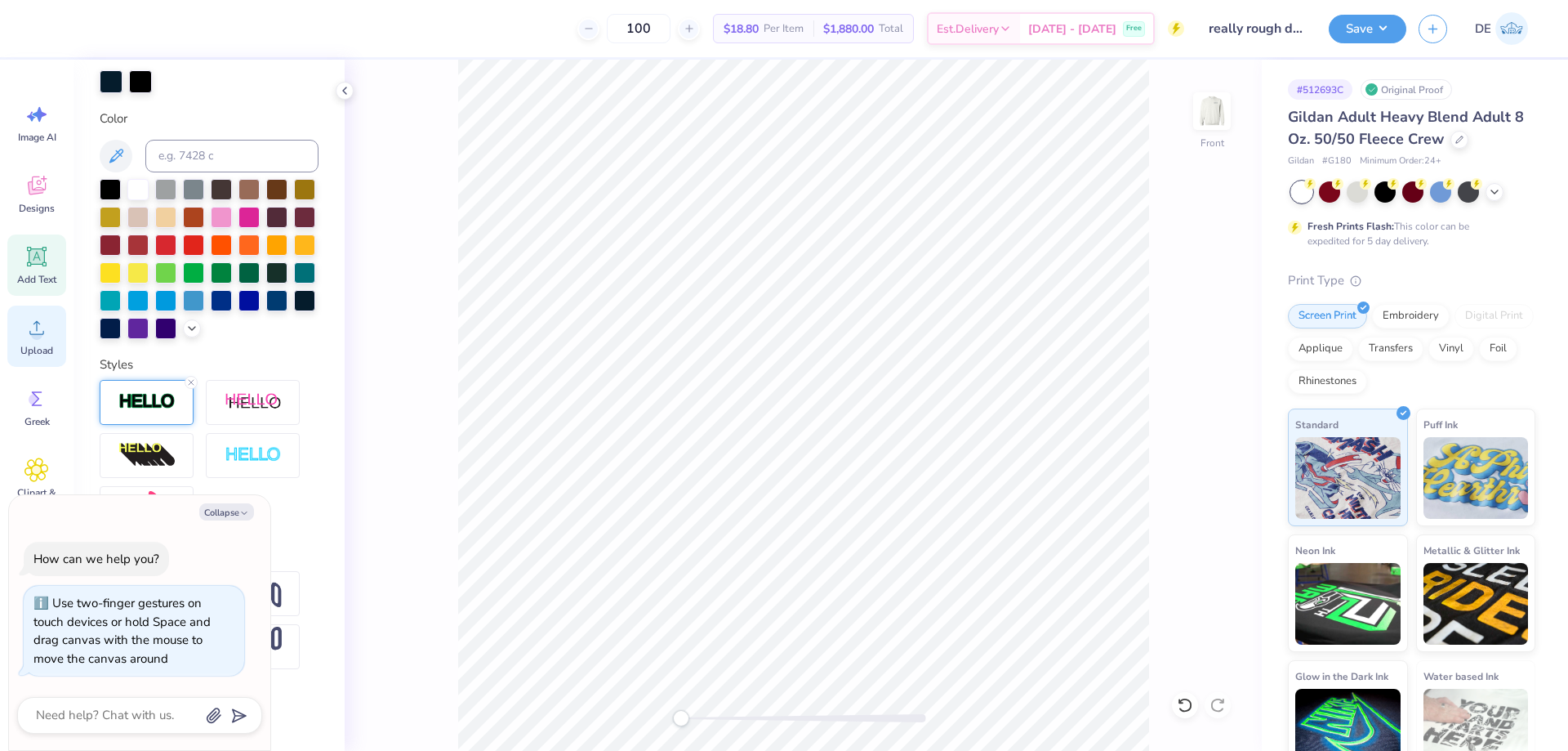
click at [36, 324] on icon at bounding box center [37, 328] width 25 height 25
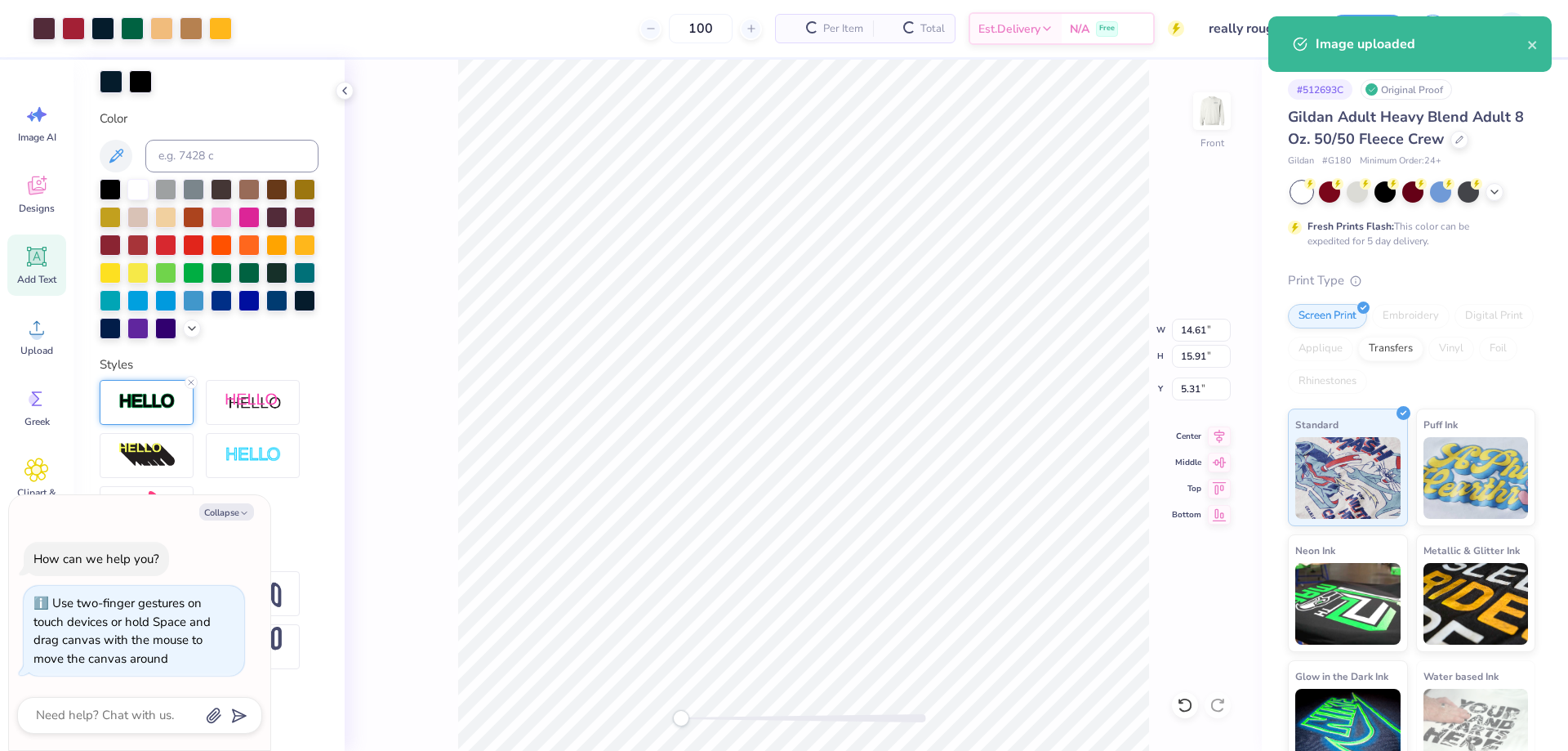
type textarea "x"
click at [1185, 333] on input "14.61" at bounding box center [1202, 331] width 59 height 23
type input "12.5"
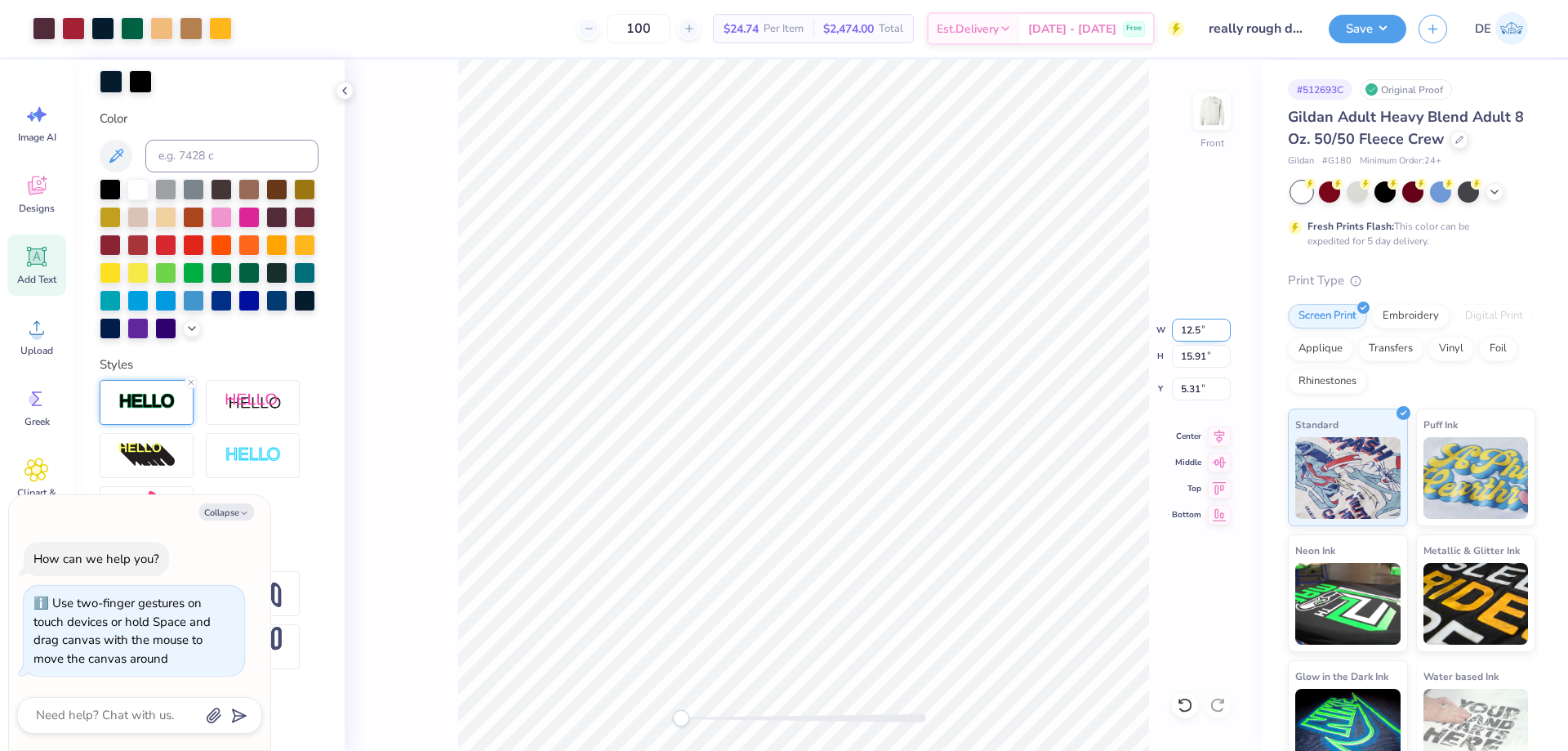
type textarea "x"
type input "10.69"
type input "12.61"
type input "7.41"
type textarea "x"
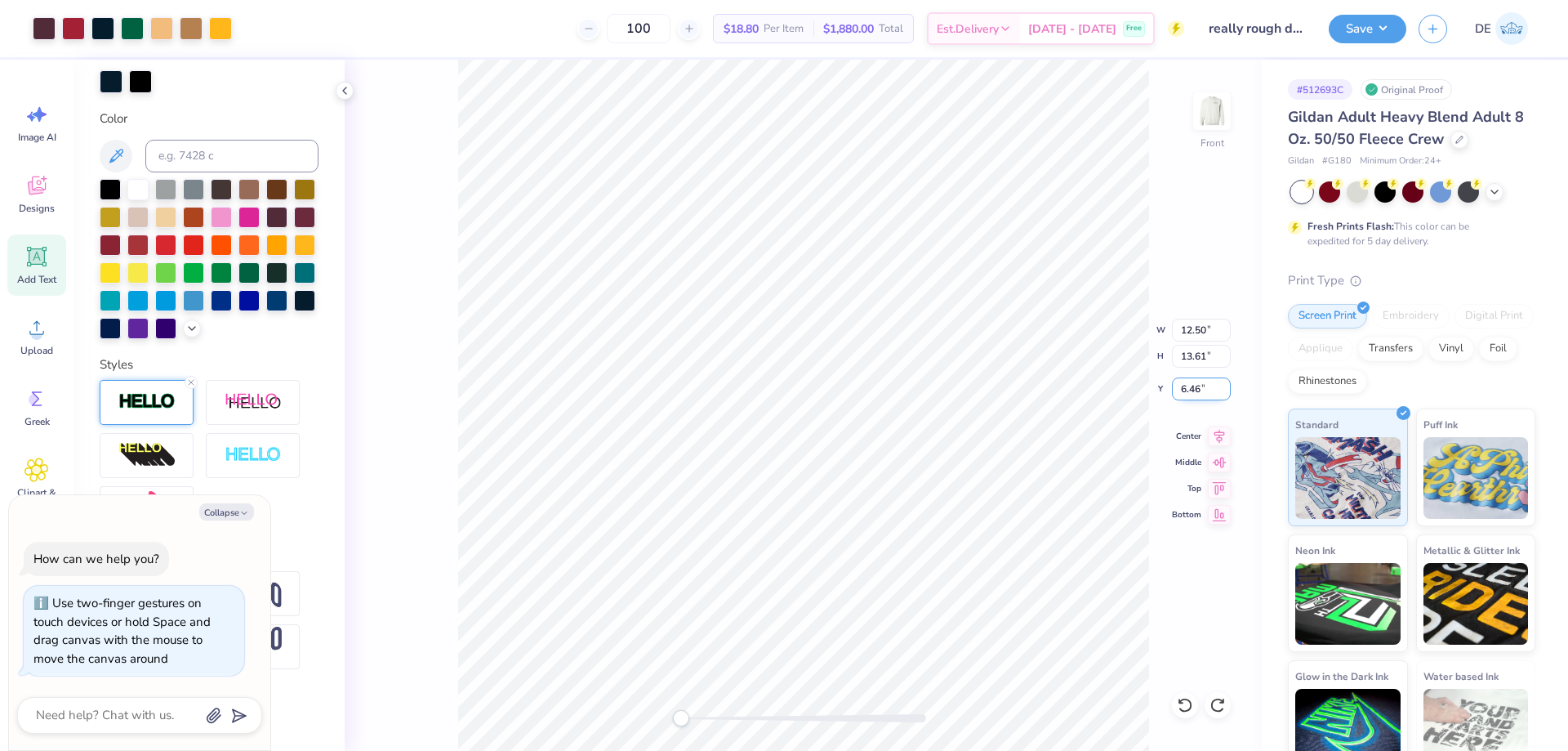
click at [1184, 394] on input "6.46" at bounding box center [1202, 389] width 59 height 23
type input "3"
type textarea "x"
type input "3.00"
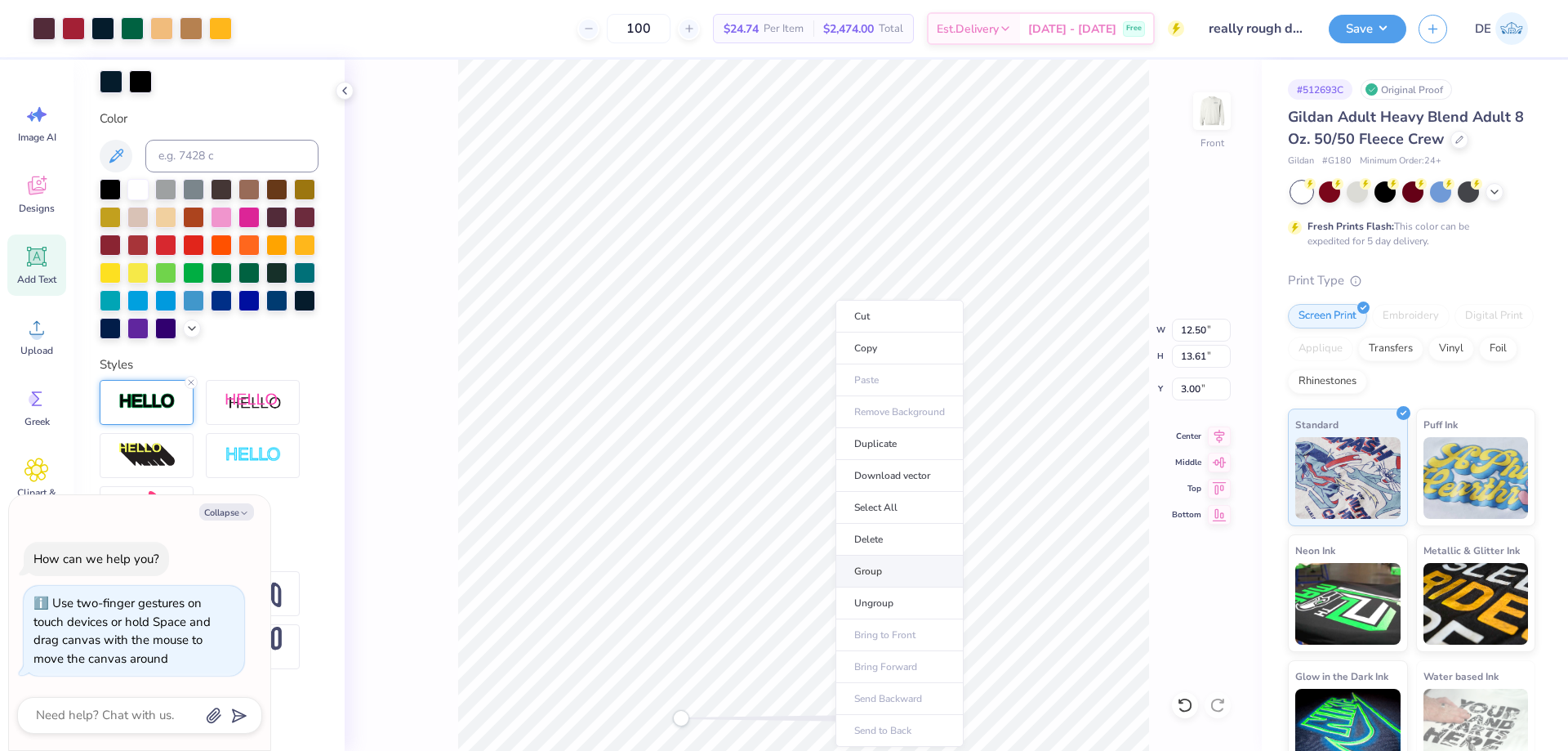
click at [897, 570] on li "Group" at bounding box center [900, 571] width 128 height 32
click at [1352, 36] on button "Save" at bounding box center [1367, 27] width 77 height 29
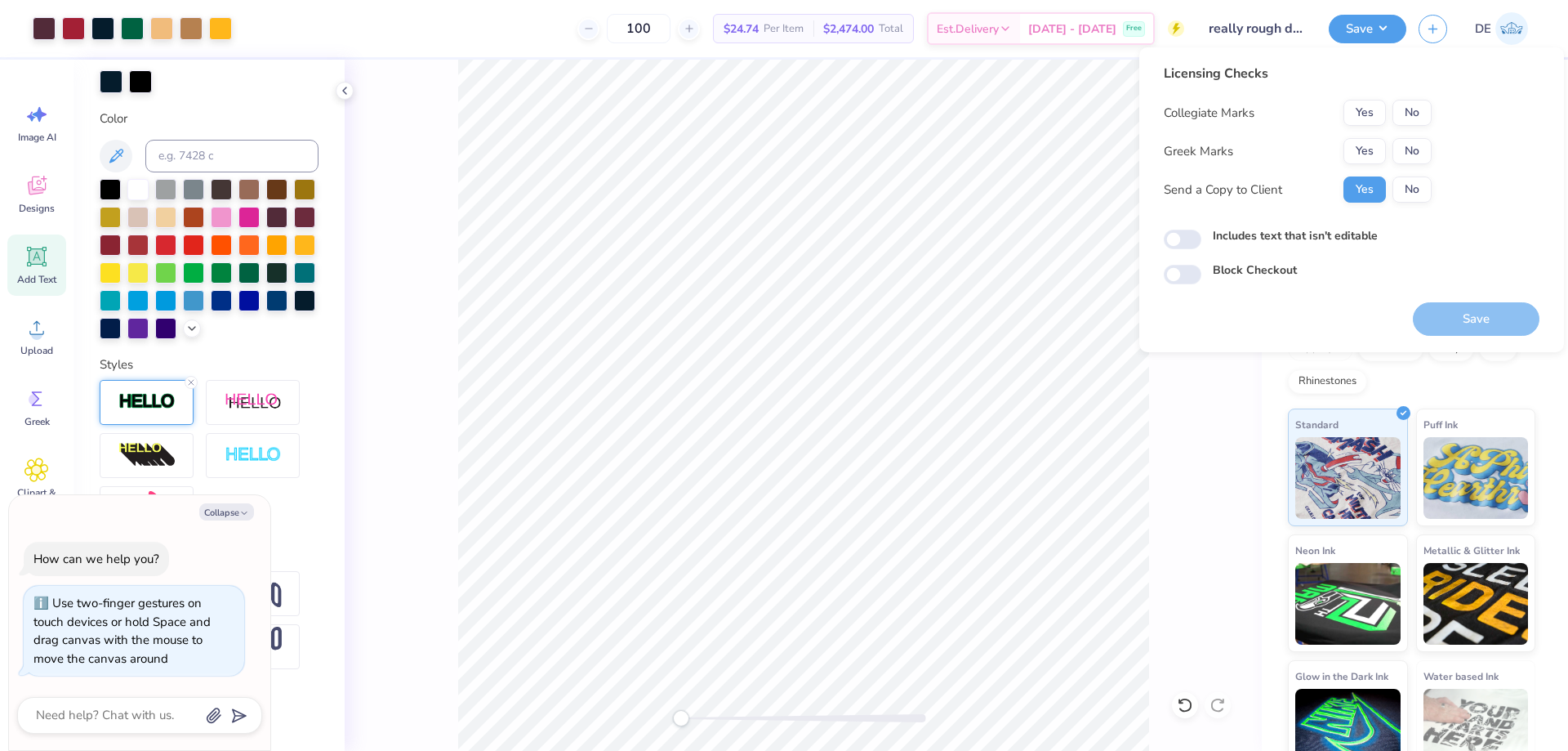
click at [1353, 156] on button "Yes" at bounding box center [1365, 151] width 42 height 26
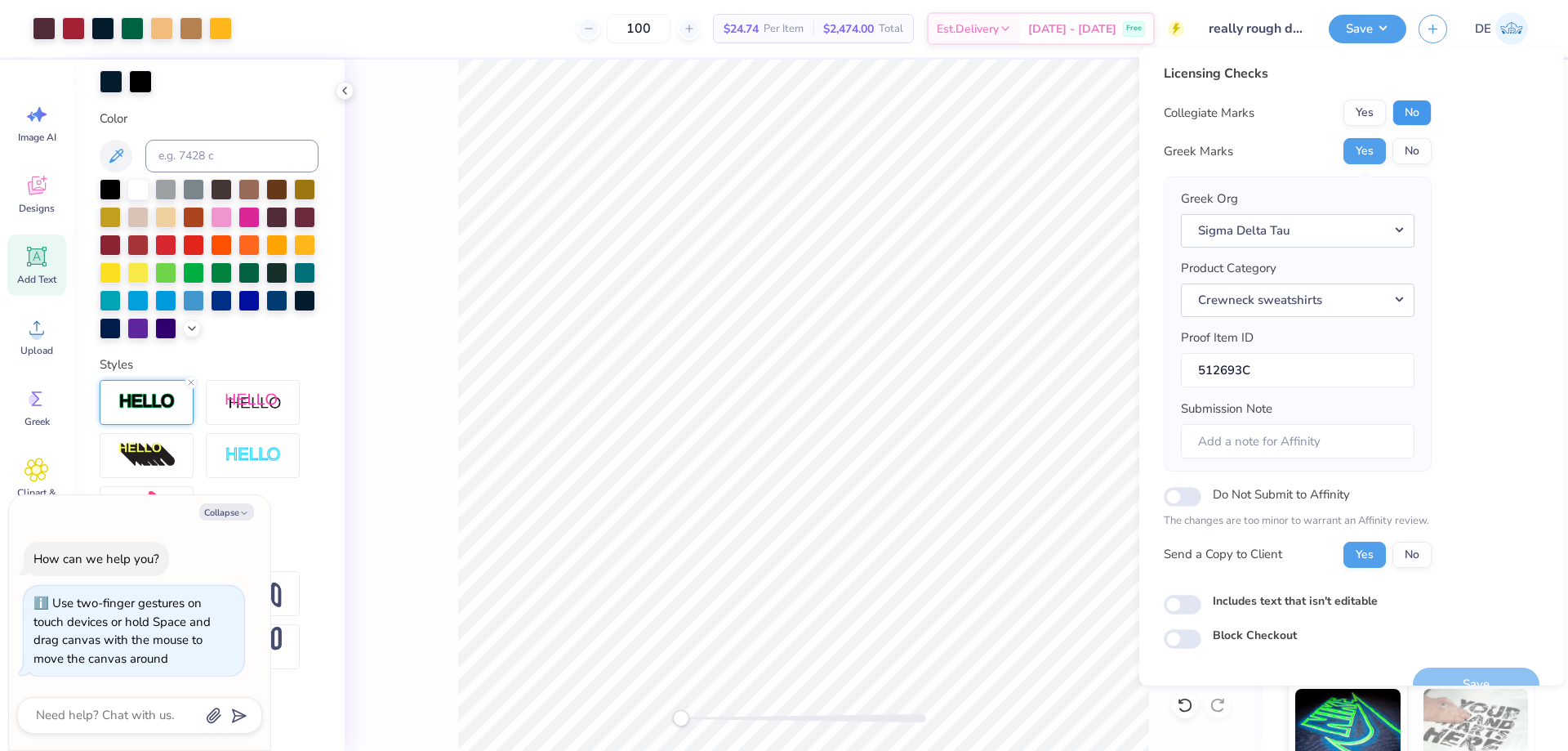
click at [1409, 112] on button "No" at bounding box center [1411, 112] width 39 height 26
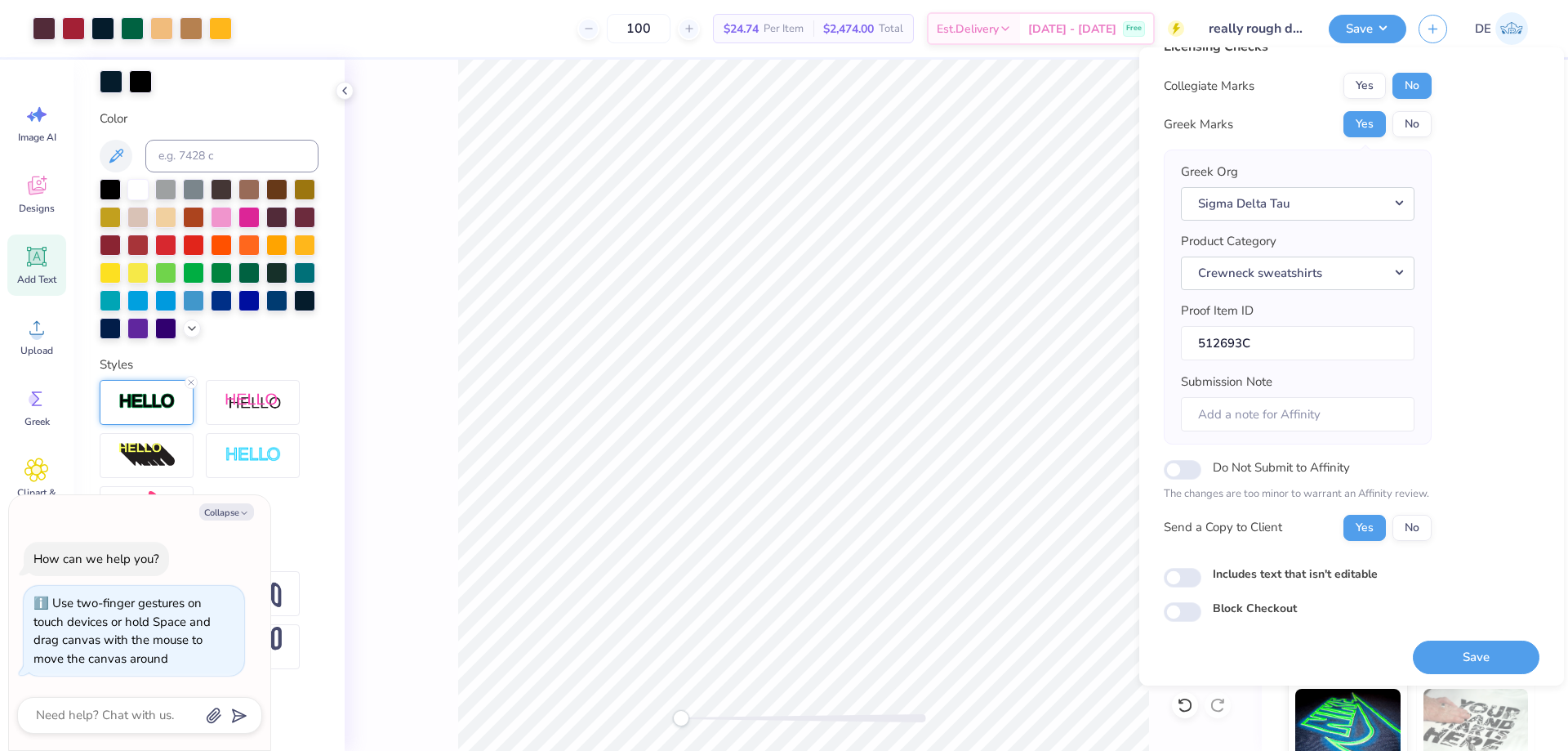
scroll to position [32, 0]
click at [1453, 656] on button "Save" at bounding box center [1476, 655] width 127 height 33
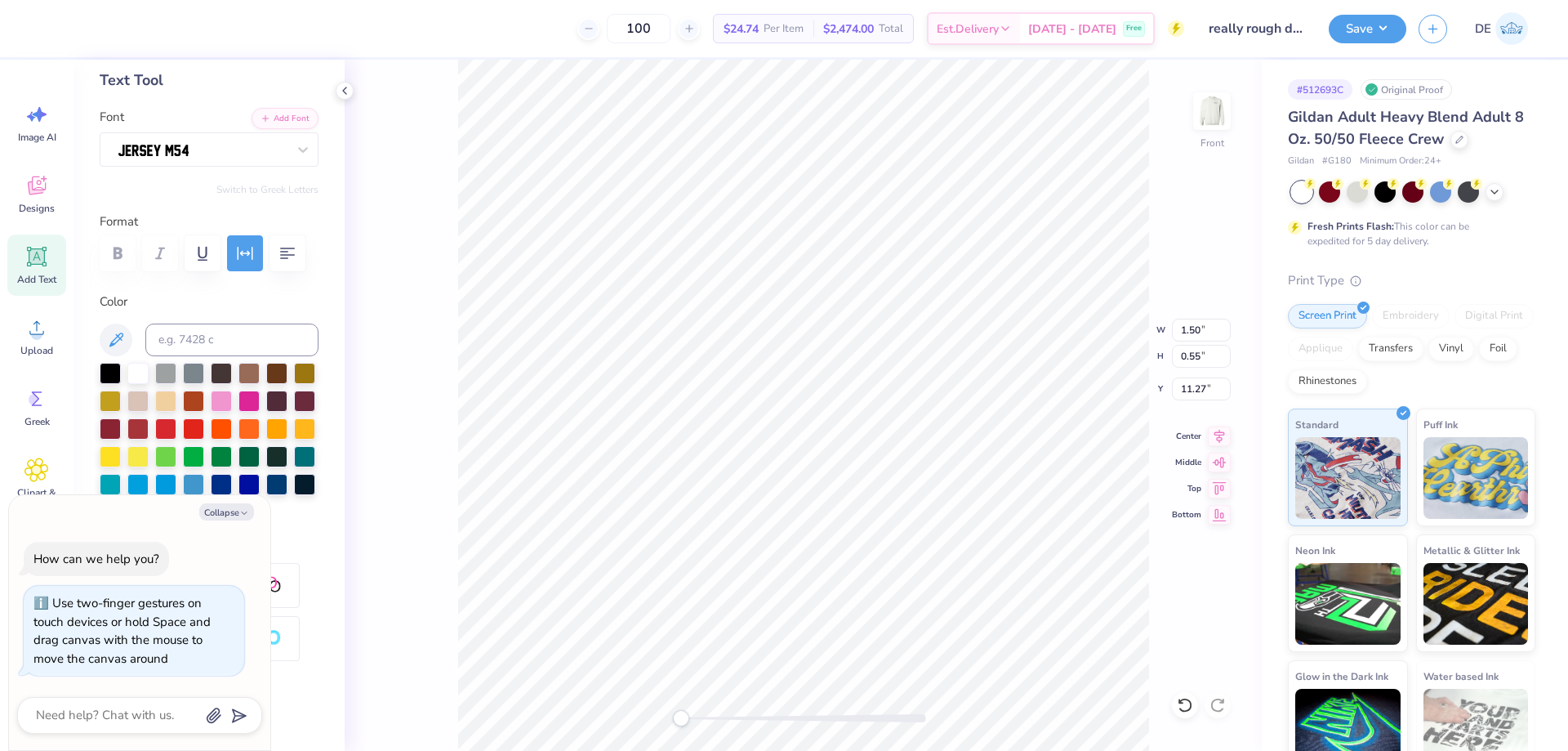
scroll to position [62, 0]
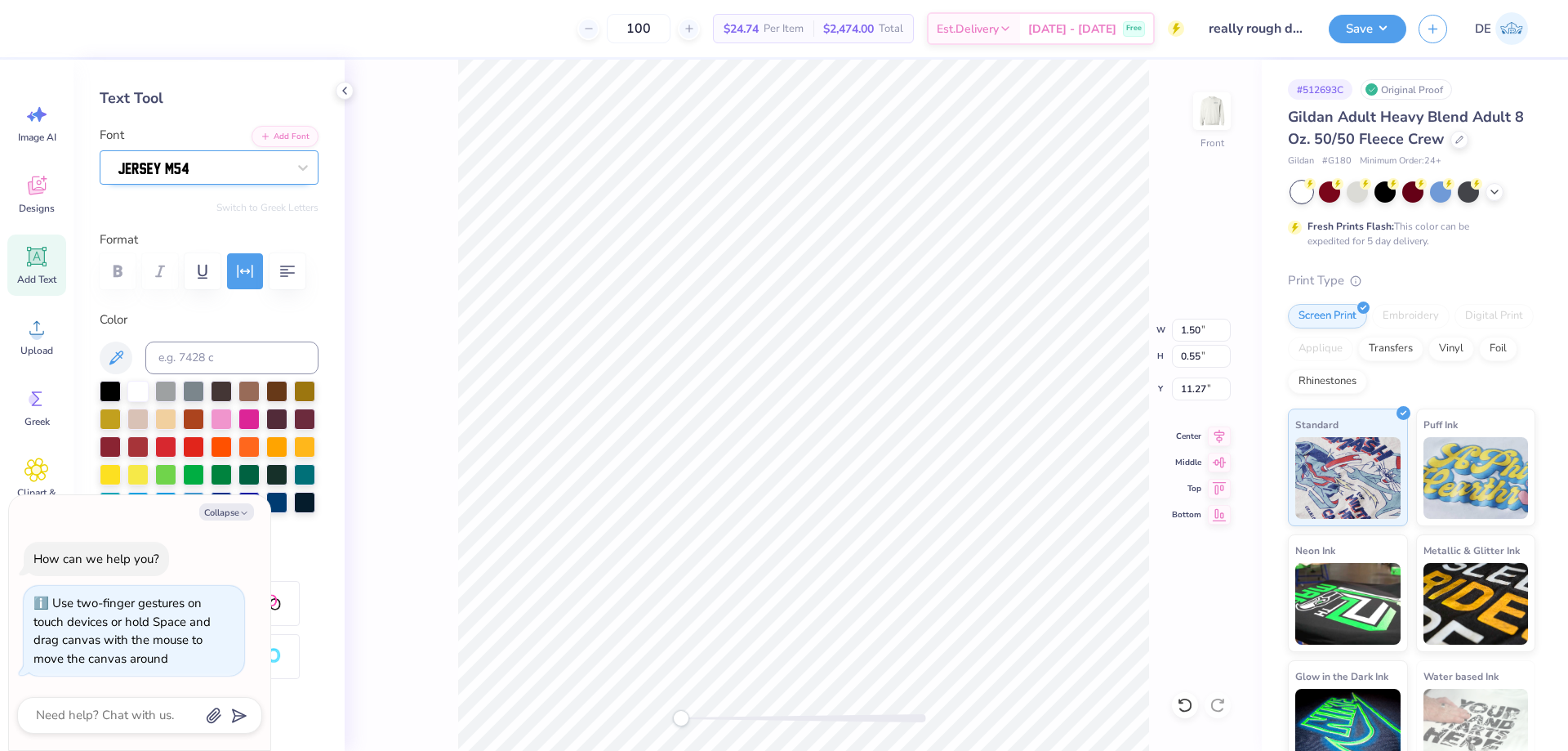
click at [240, 165] on div at bounding box center [202, 167] width 172 height 26
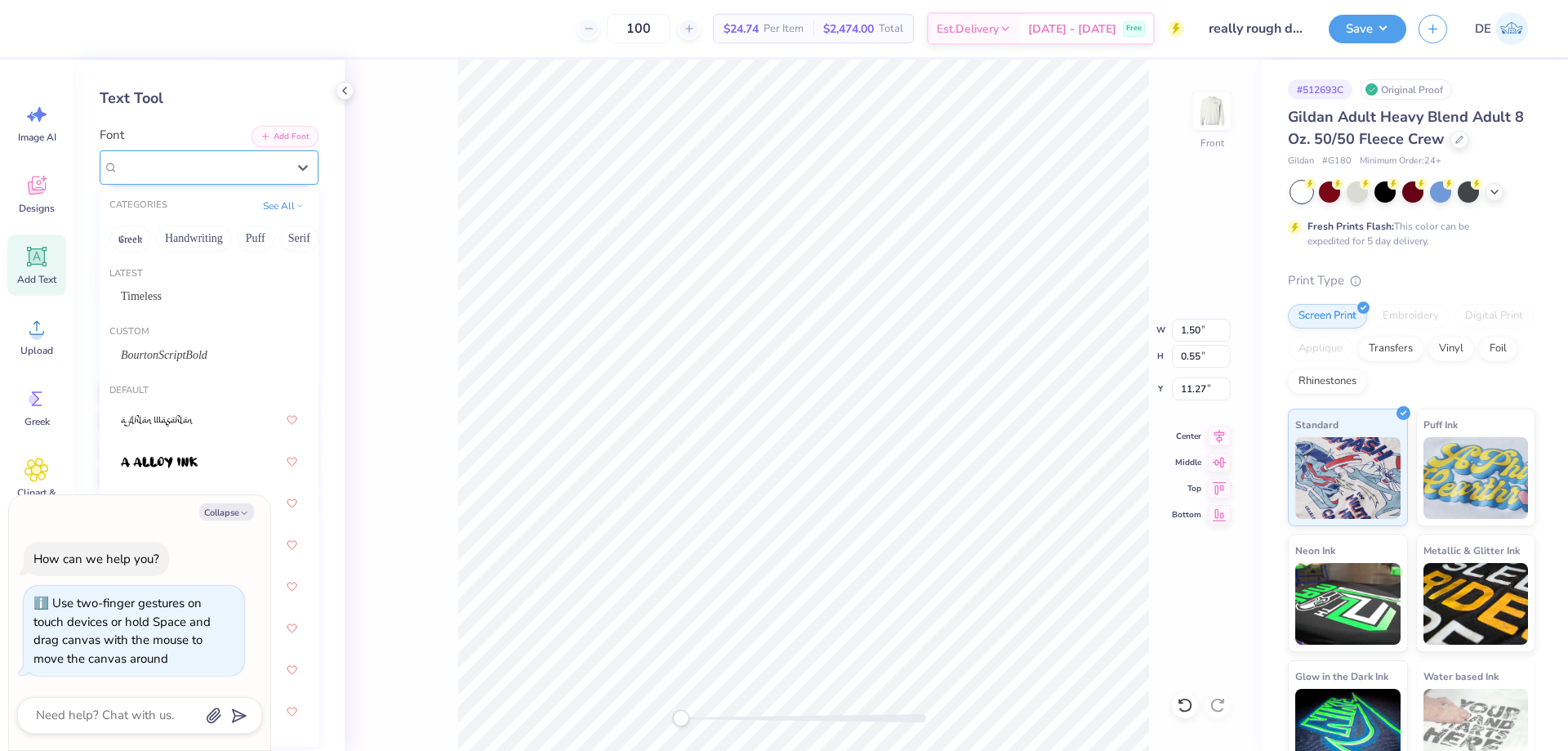
type textarea "x"
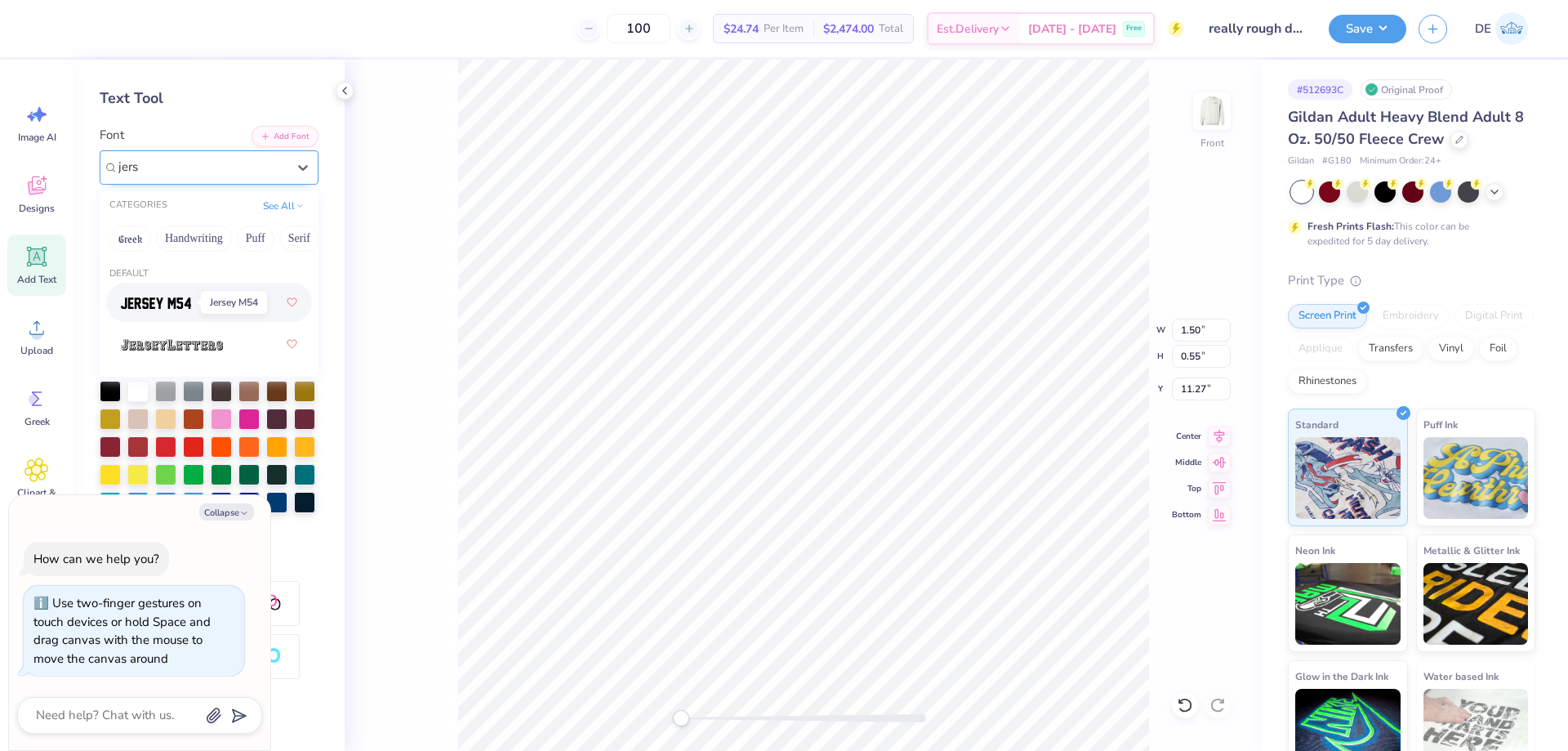
click at [179, 300] on img at bounding box center [157, 303] width 71 height 11
type input "jers"
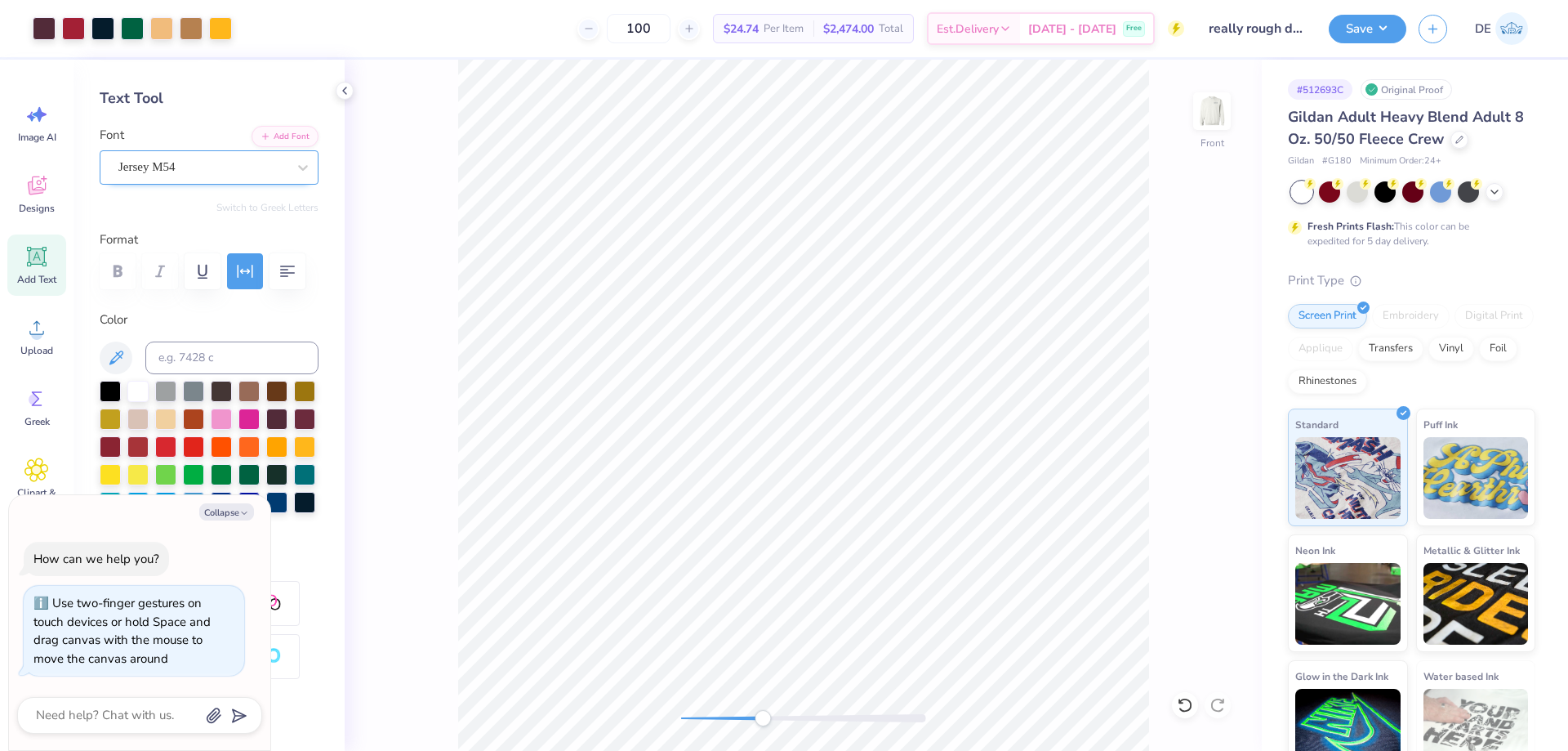
drag, startPoint x: 685, startPoint y: 720, endPoint x: 771, endPoint y: 715, distance: 86.1
click at [771, 715] on div "Accessibility label" at bounding box center [762, 718] width 16 height 16
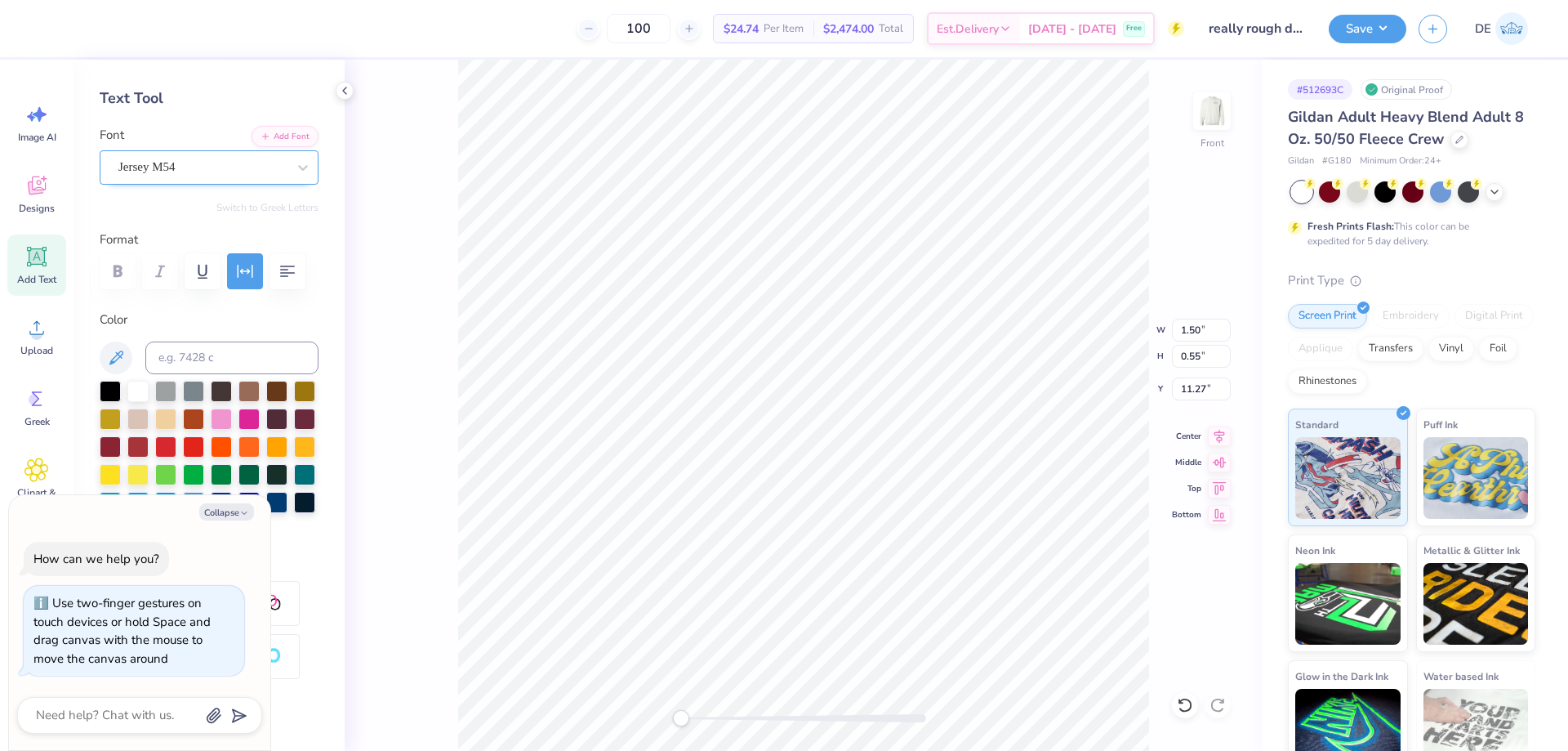
click at [576, 698] on div "Front W 1.50 1.50 " H 0.55 0.55 " Y 11.27 11.27 " Center Middle Top Bottom" at bounding box center [803, 405] width 918 height 692
click at [808, 568] on li "Group" at bounding box center [840, 571] width 128 height 32
click at [1214, 122] on img at bounding box center [1212, 111] width 65 height 65
click at [1215, 121] on img at bounding box center [1212, 111] width 65 height 65
type textarea "x"
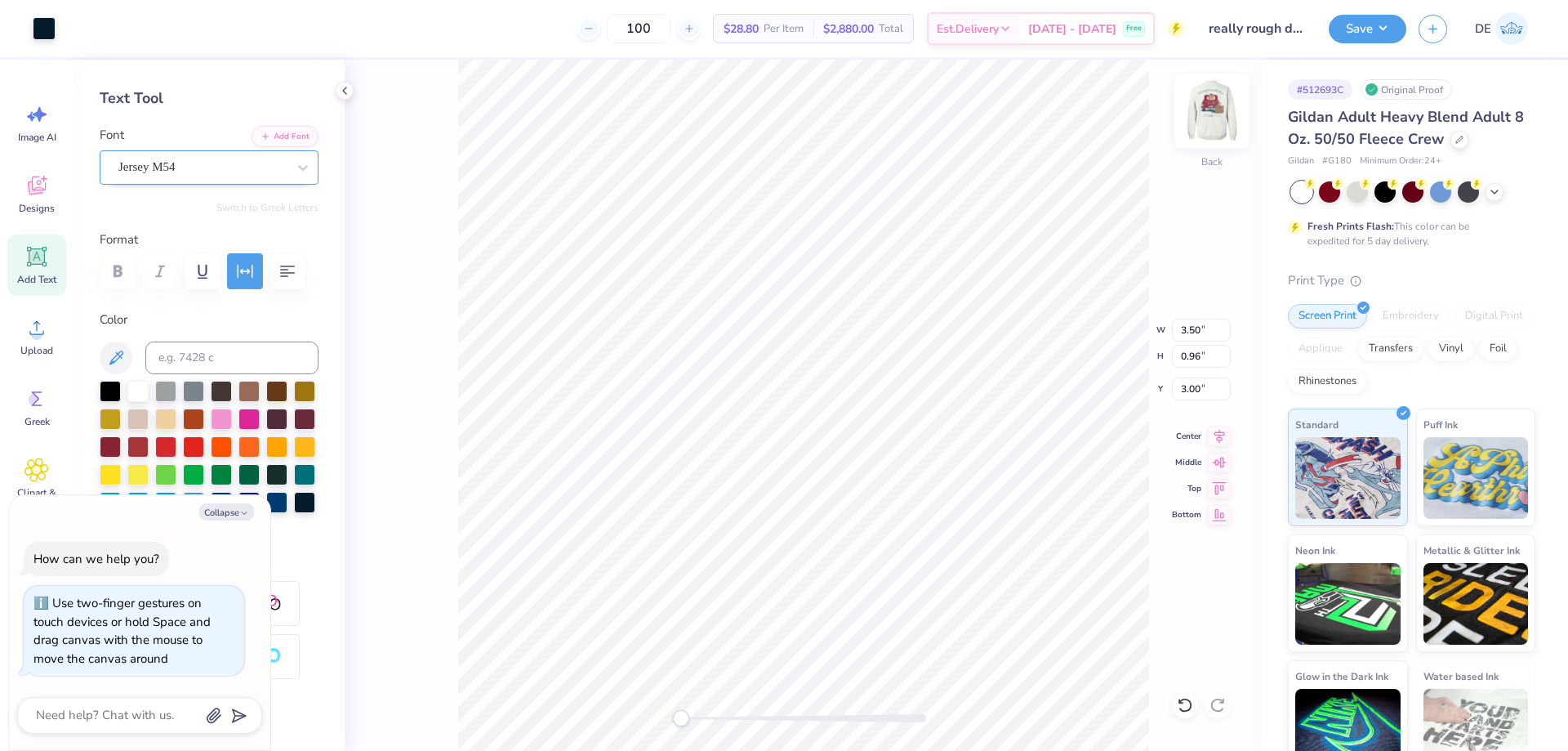
type input "3.51"
type input "5.32"
click at [1340, 41] on div "Save" at bounding box center [1367, 29] width 77 height 29
click at [1367, 34] on button "Save" at bounding box center [1367, 27] width 77 height 29
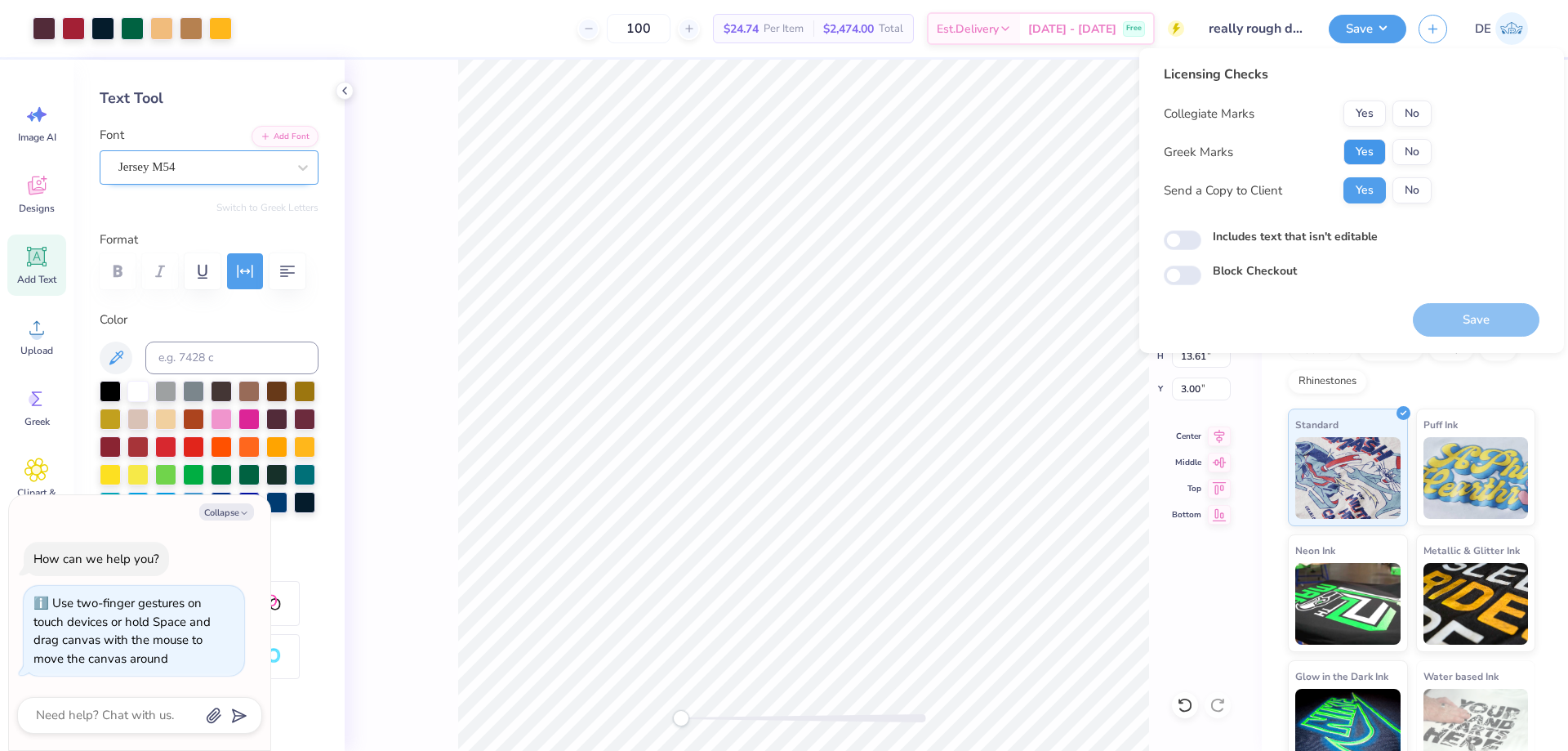
click at [1370, 142] on button "Yes" at bounding box center [1365, 151] width 42 height 26
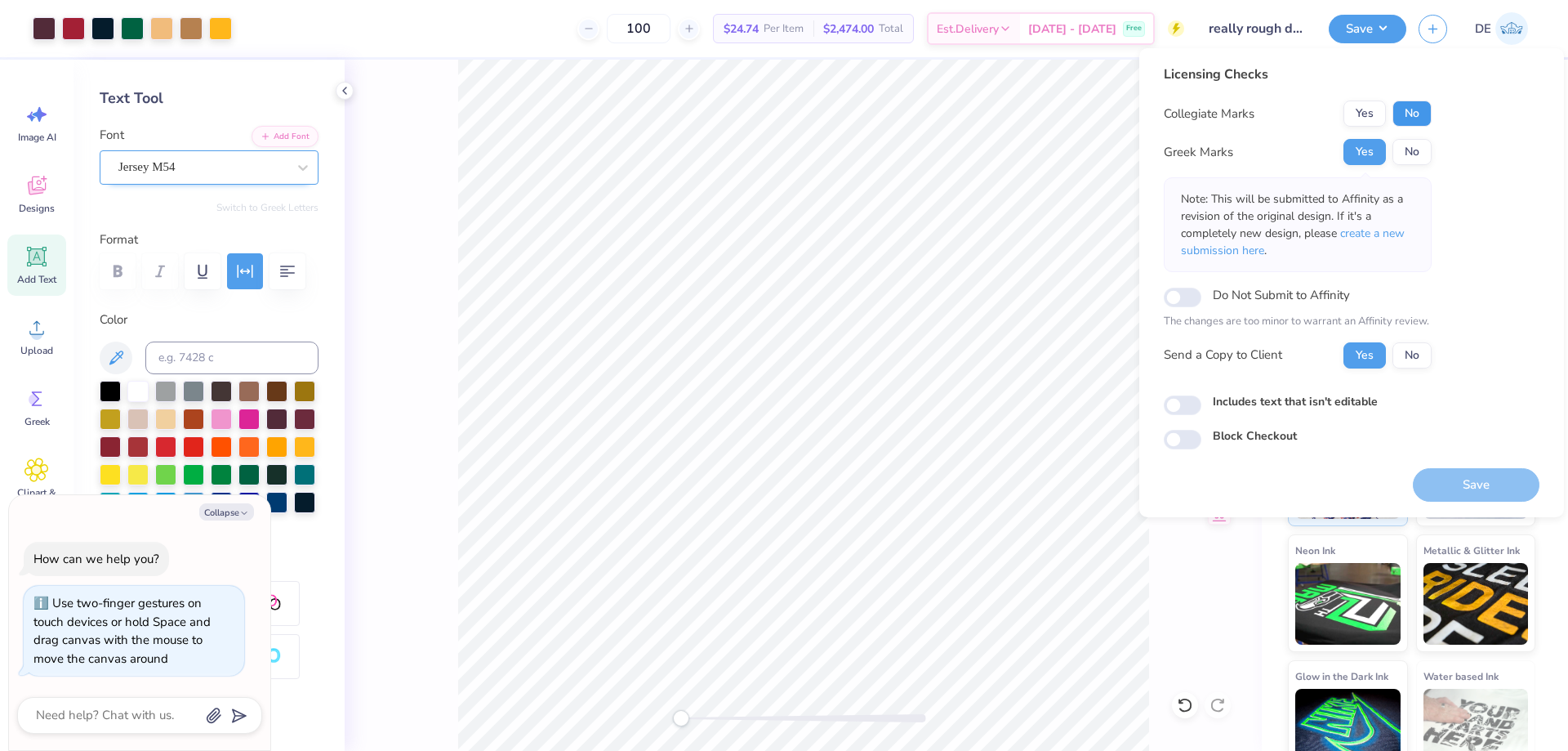
click at [1404, 118] on button "No" at bounding box center [1411, 113] width 39 height 26
click at [1444, 494] on button "Save" at bounding box center [1476, 484] width 127 height 33
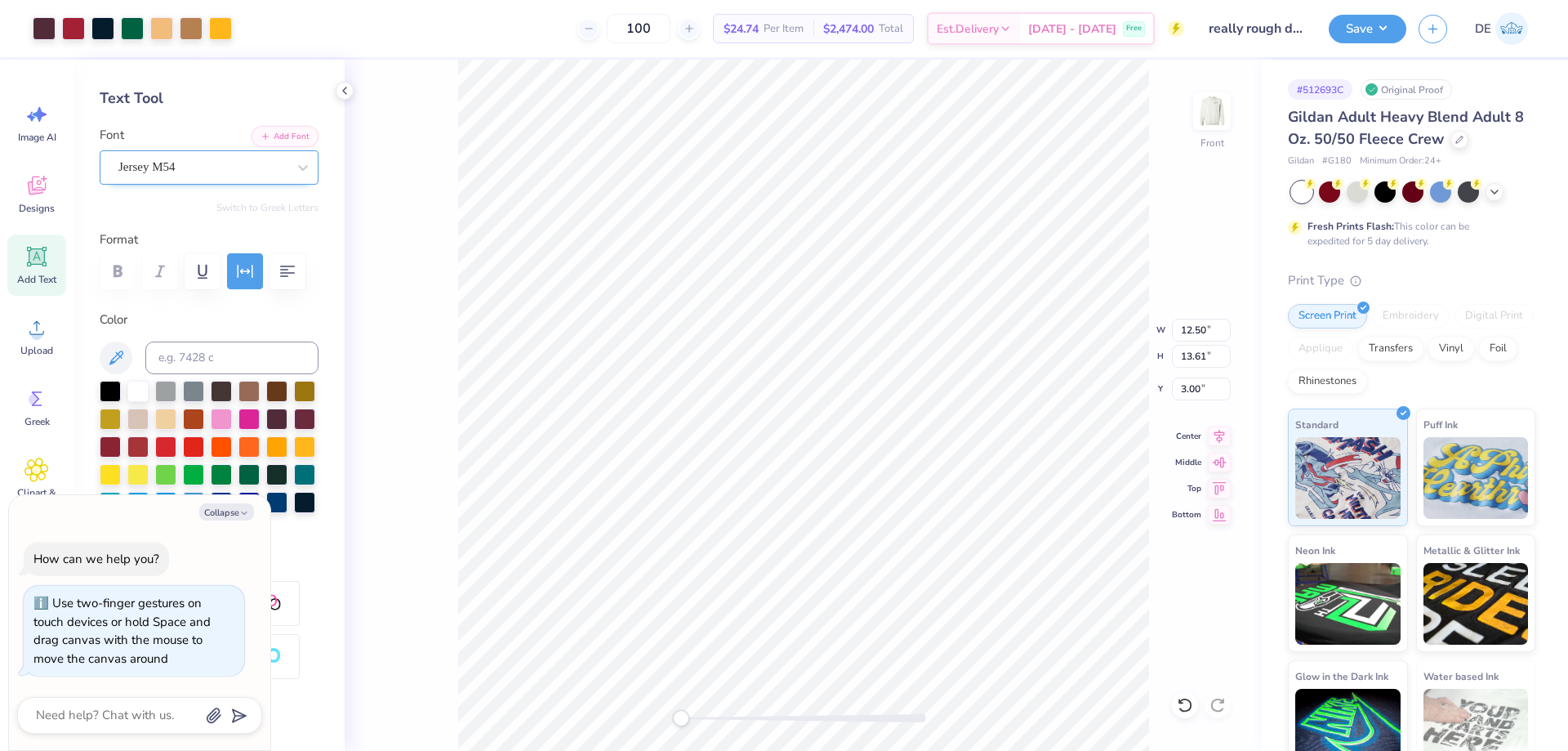
type textarea "x"
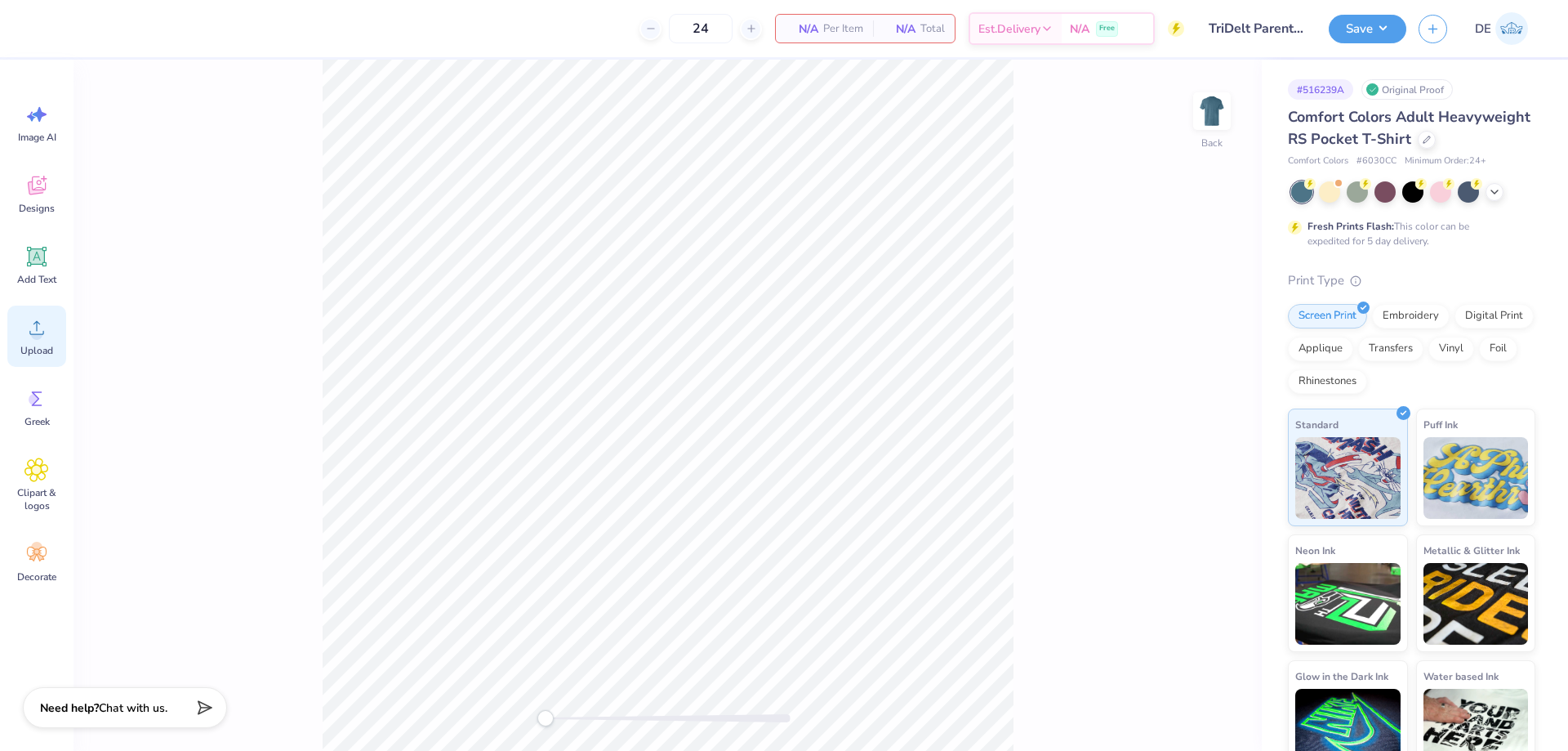
click at [45, 337] on icon at bounding box center [37, 328] width 25 height 25
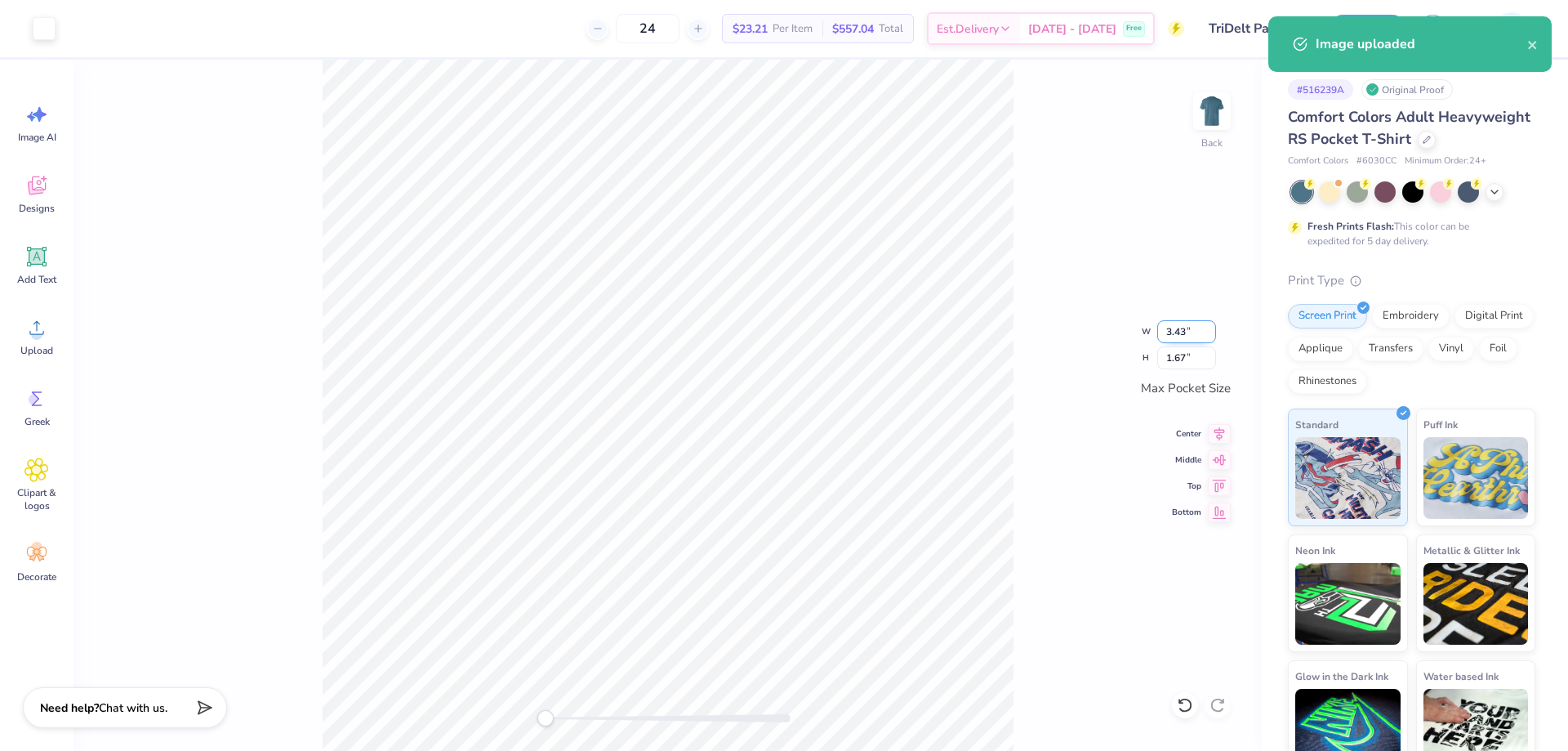
click at [1172, 333] on input "3.43" at bounding box center [1187, 332] width 59 height 23
type input "3.5"
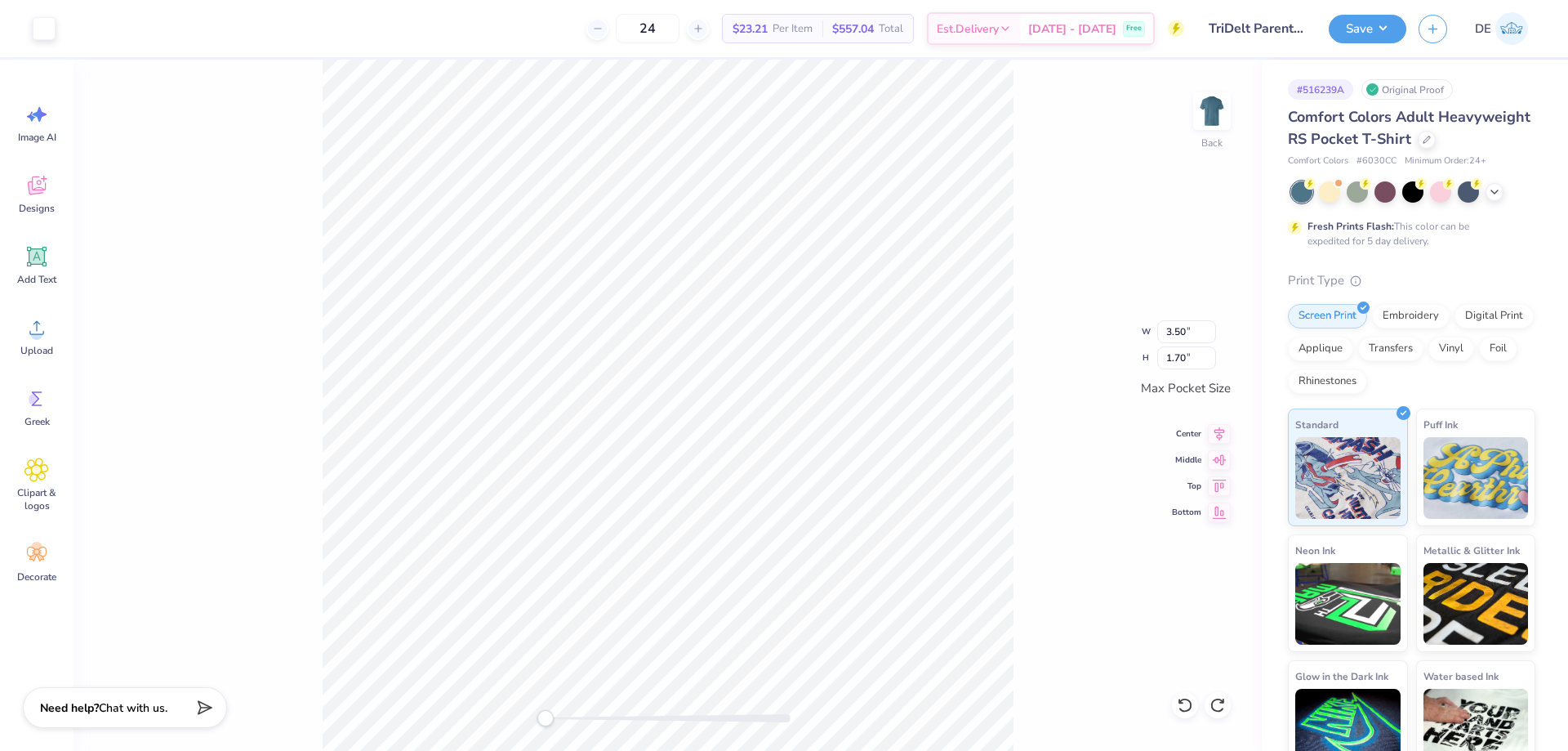
click at [1019, 353] on div "Back W 3.50 3.50 " H 1.70 1.70 " Max Pocket Size Center Middle Top Bottom" at bounding box center [667, 405] width 1189 height 692
click at [1213, 108] on img at bounding box center [1212, 111] width 65 height 65
click at [32, 338] on icon at bounding box center [37, 328] width 25 height 25
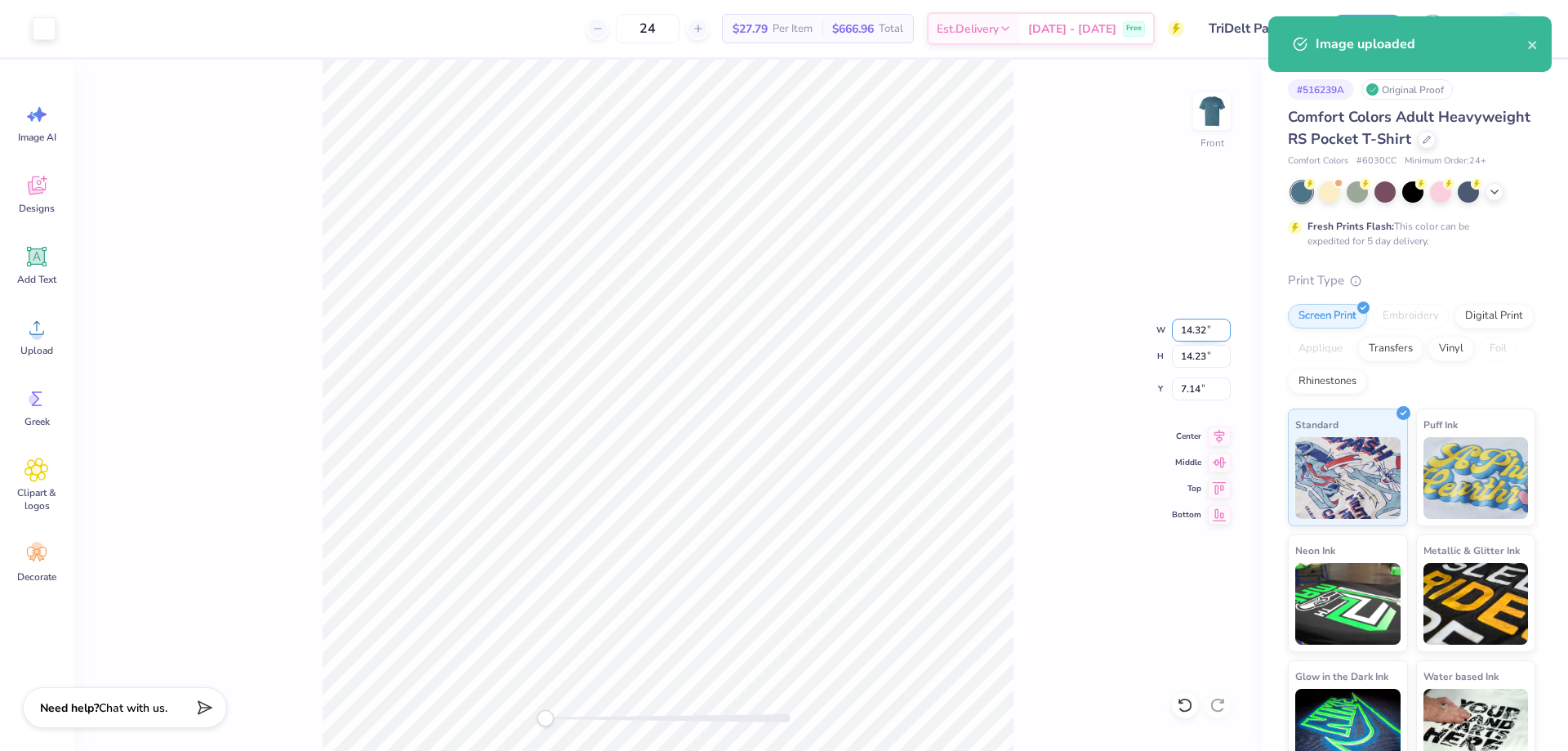
click at [1197, 324] on input "14.32" at bounding box center [1202, 331] width 59 height 23
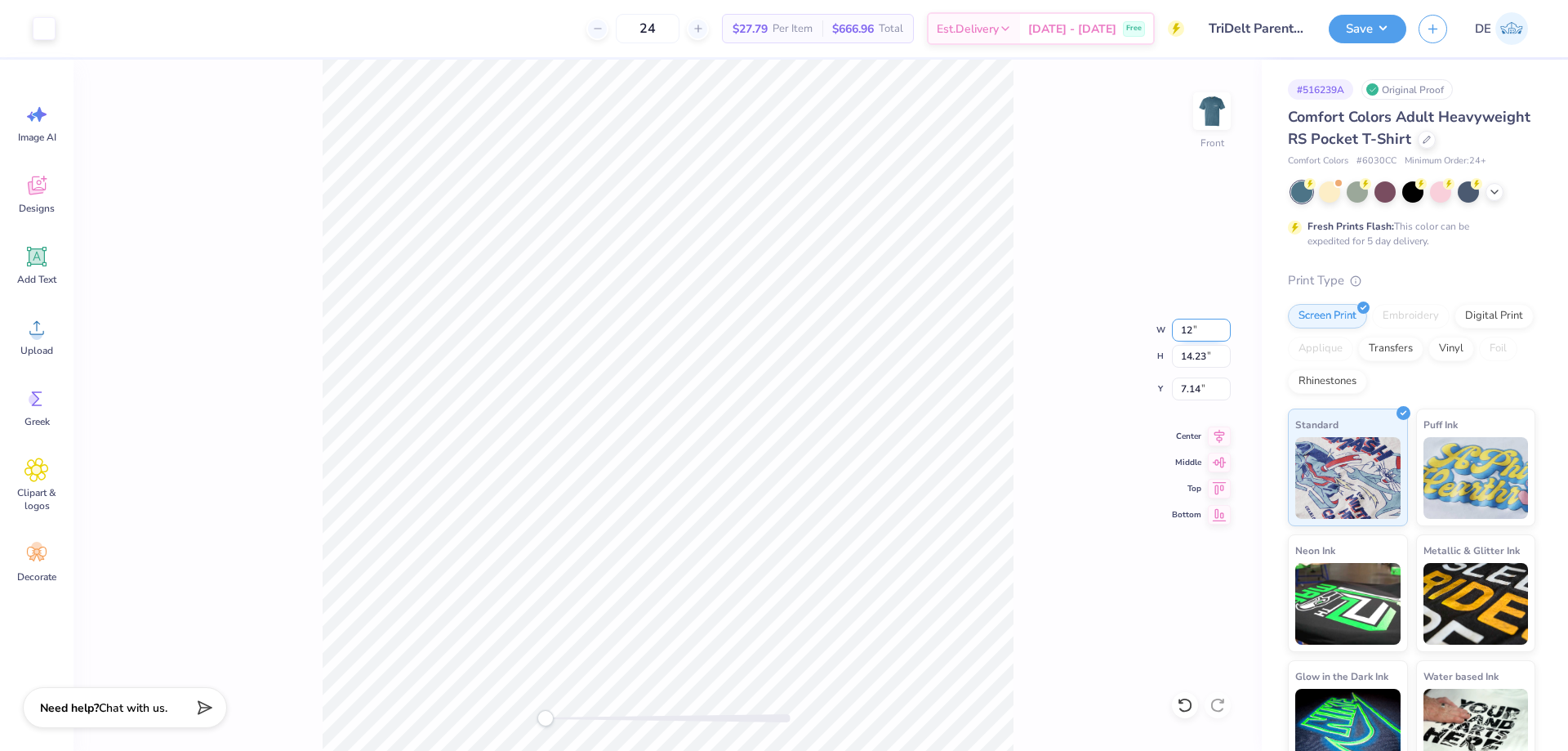
type input "12"
click at [1187, 383] on input "8.29" at bounding box center [1202, 389] width 59 height 23
type input "3"
click at [1222, 112] on img at bounding box center [1212, 111] width 65 height 65
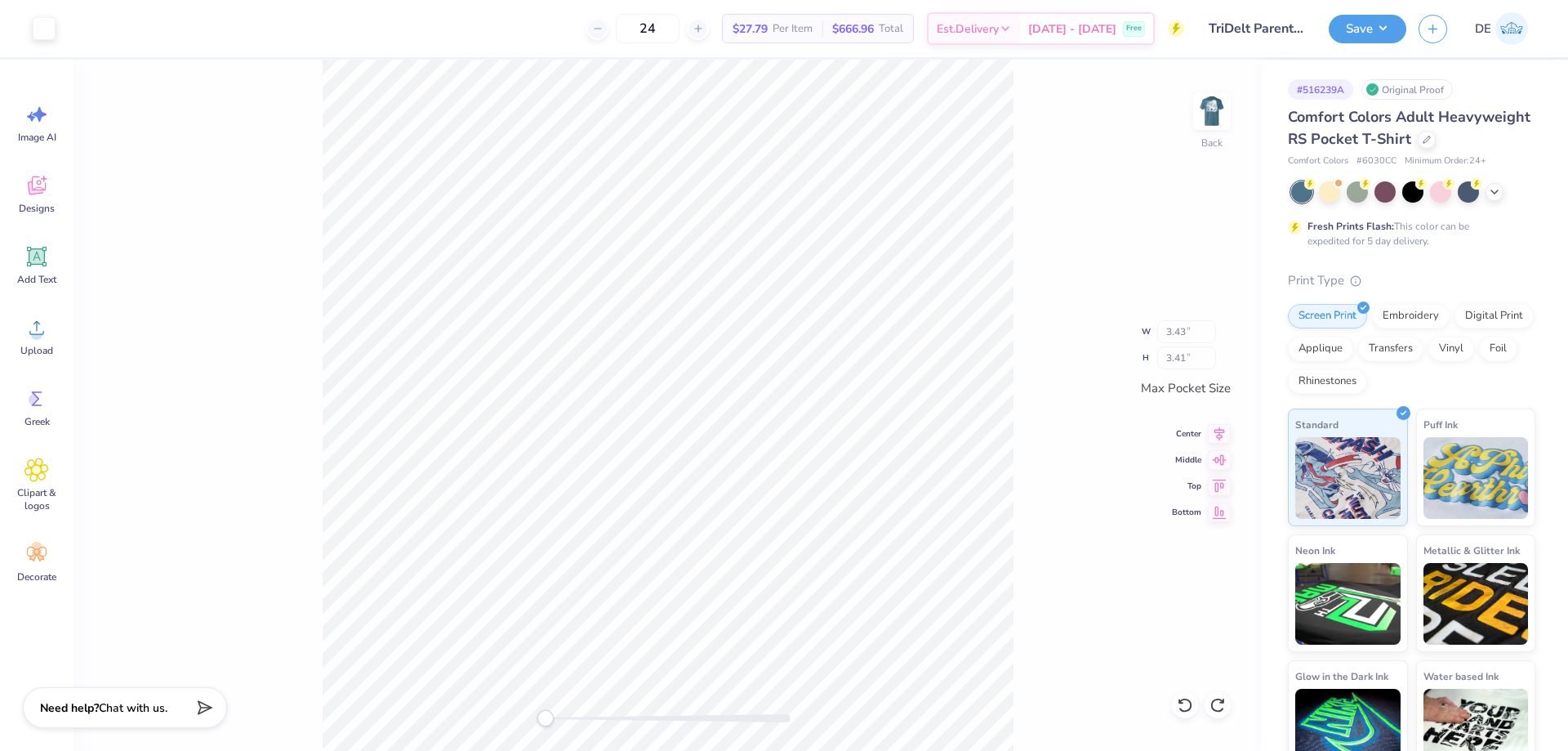
type input "3.43"
type input "3.41"
click at [1221, 118] on img at bounding box center [1212, 111] width 65 height 65
click at [1356, 32] on button "Save" at bounding box center [1367, 27] width 77 height 29
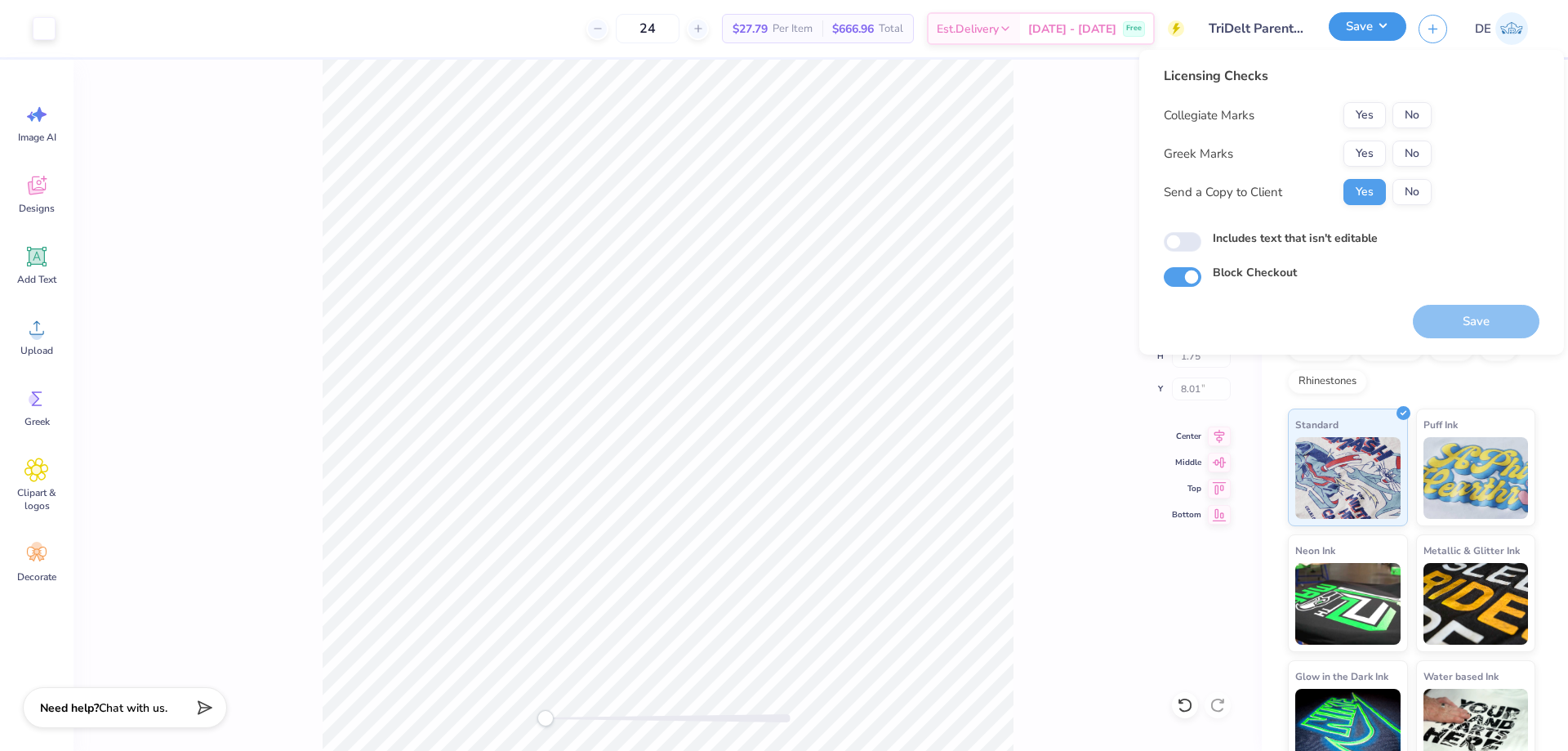
type input "3.61"
type input "1.75"
drag, startPoint x: 1374, startPoint y: 154, endPoint x: 1369, endPoint y: 139, distance: 15.8
click at [1372, 153] on button "Yes" at bounding box center [1365, 153] width 42 height 26
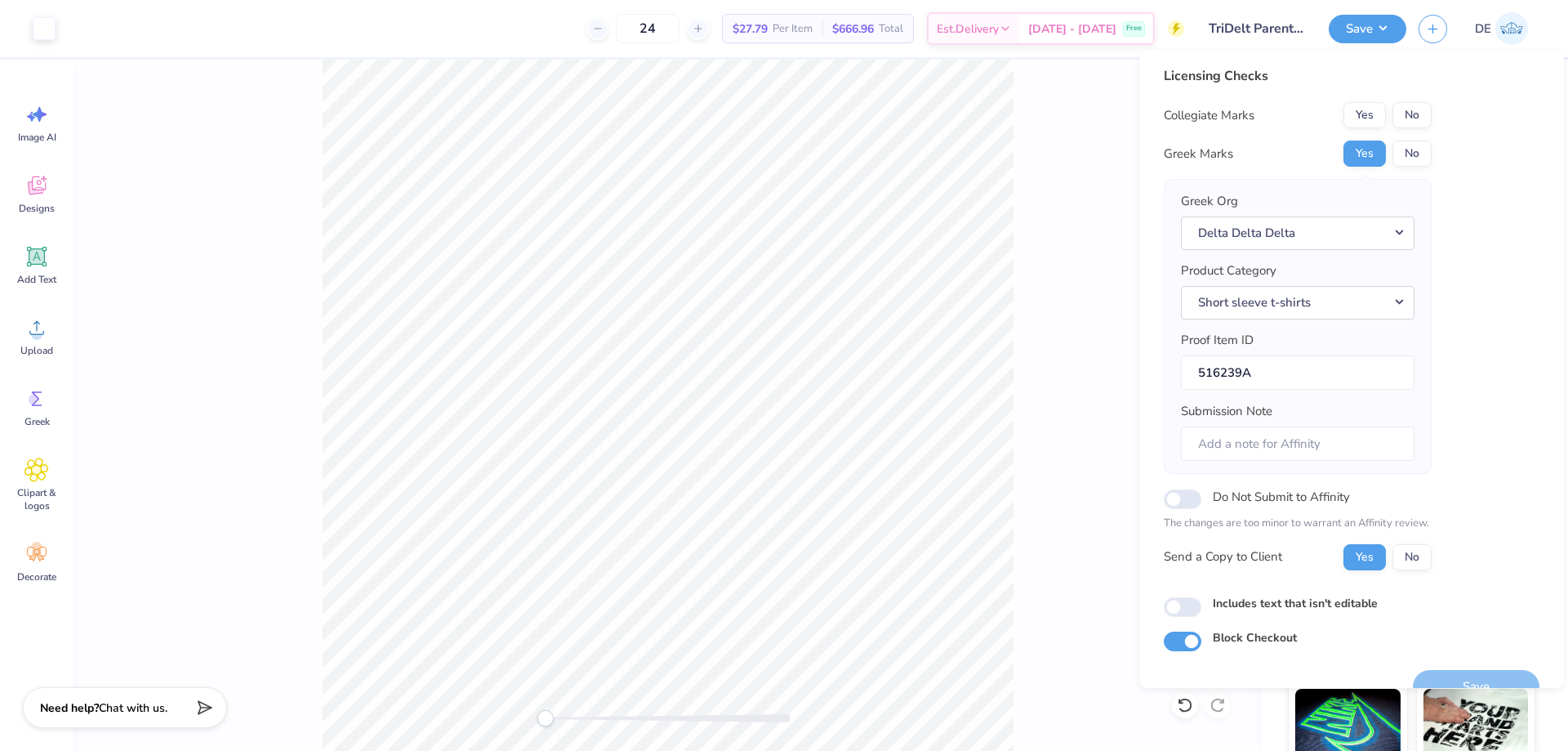
click at [1366, 117] on button "Yes" at bounding box center [1365, 115] width 42 height 26
click at [1121, 324] on div "Front W 3.61 3.61 " H 1.75 1.75 " Y 8.01 8.01 " Center Middle Top Bottom" at bounding box center [667, 405] width 1189 height 692
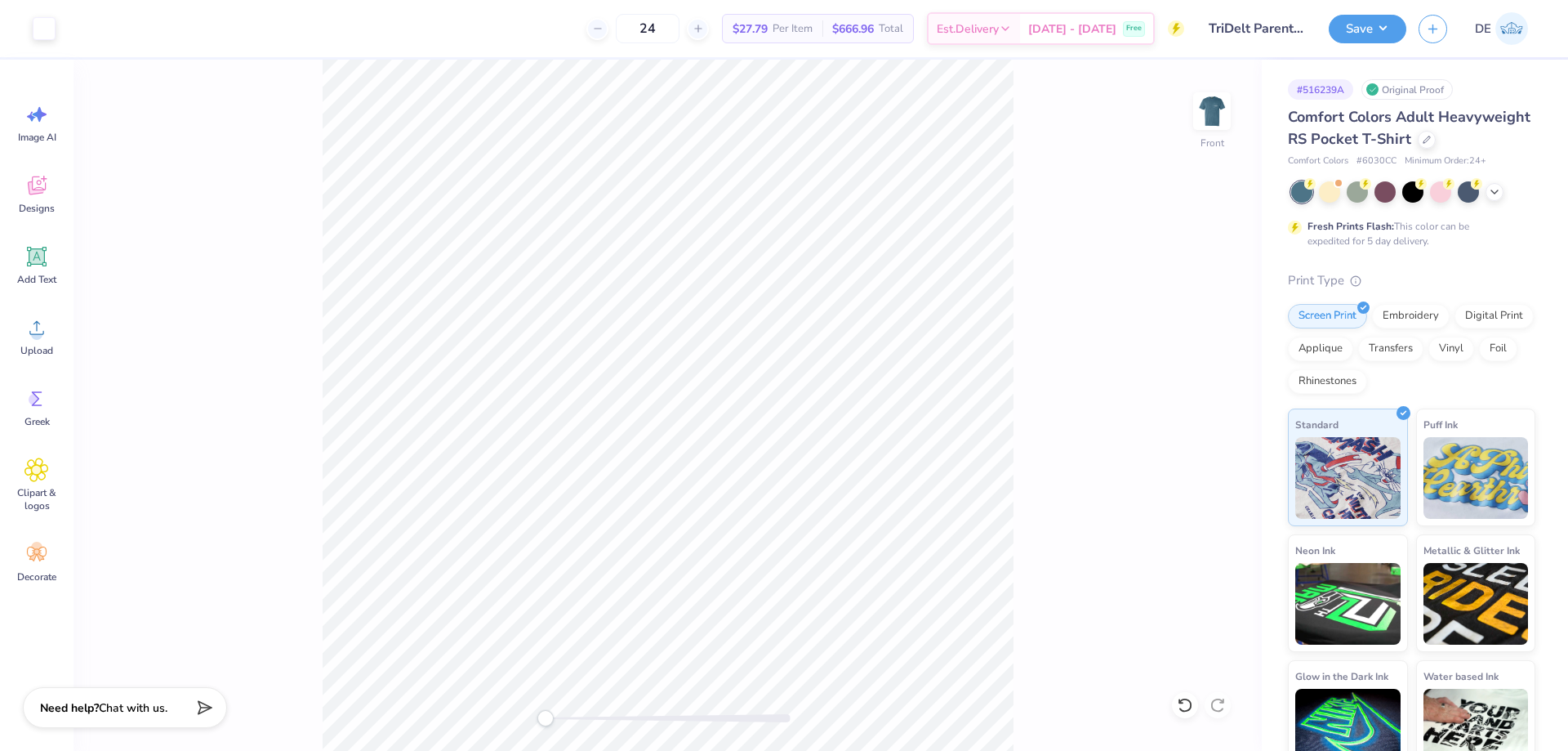
click at [1352, 51] on div "Save DE" at bounding box center [1449, 29] width 240 height 57
click at [1355, 39] on button "Save" at bounding box center [1367, 27] width 77 height 29
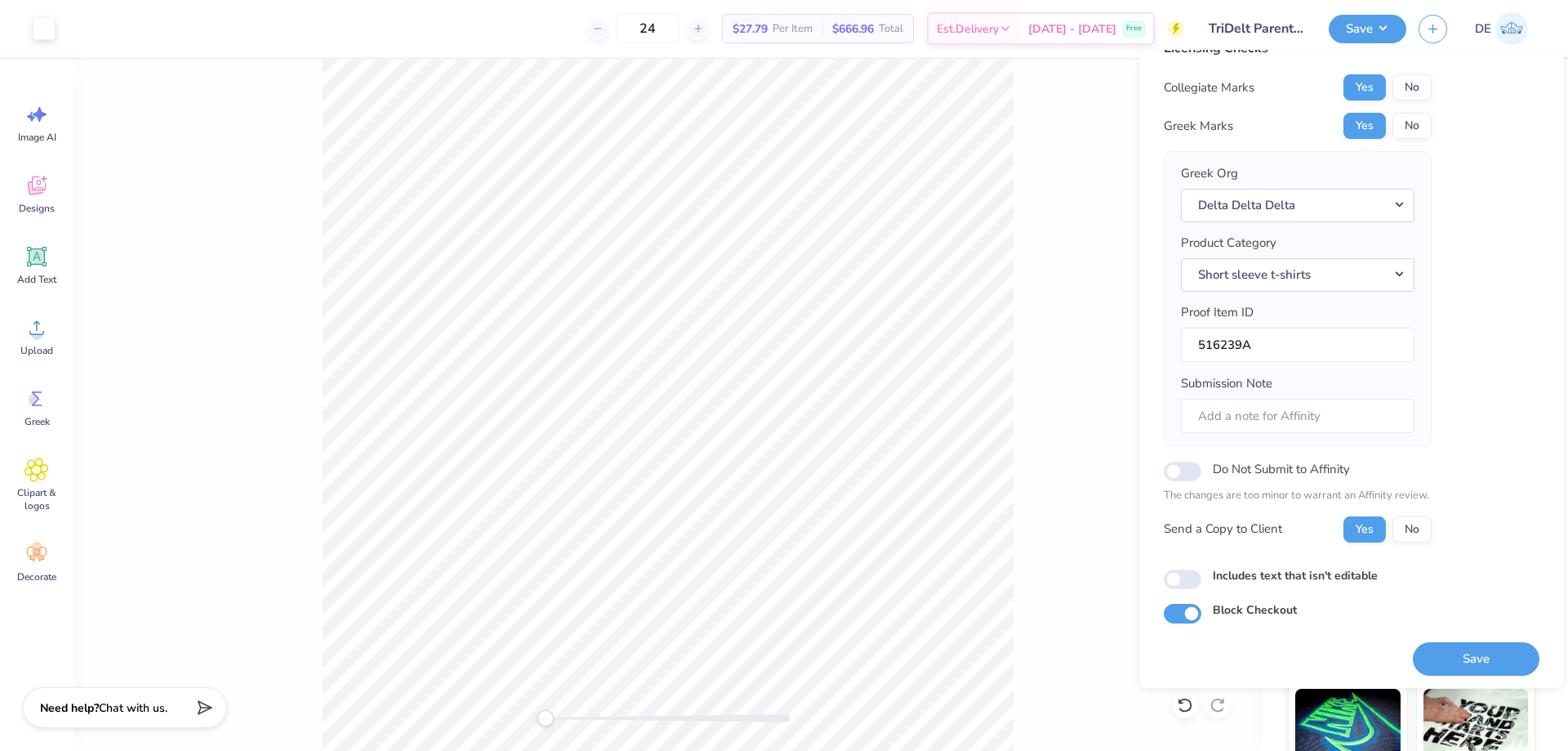
scroll to position [32, 0]
click at [1467, 648] on button "Save" at bounding box center [1476, 655] width 127 height 33
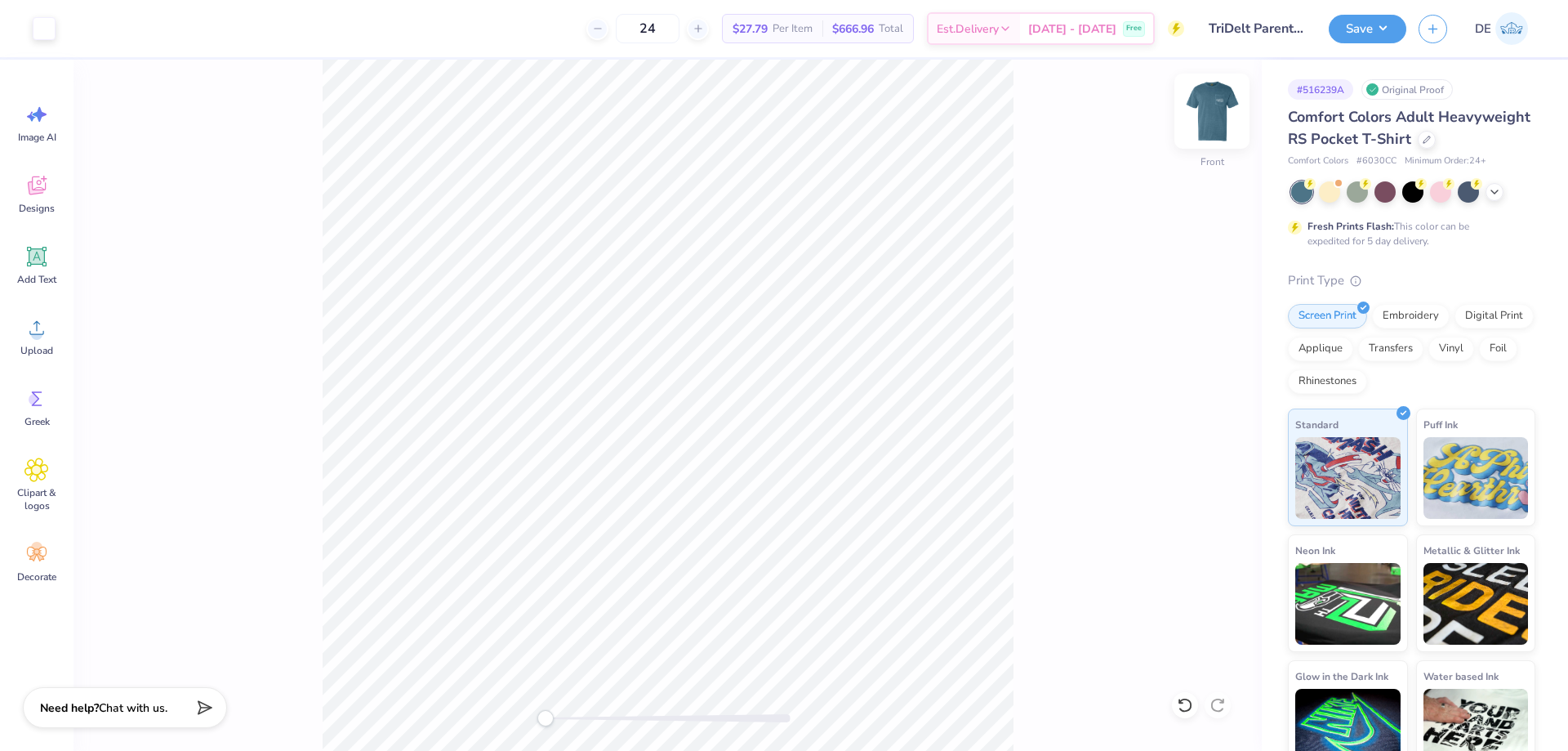
click at [1214, 107] on img at bounding box center [1212, 111] width 65 height 65
click at [33, 343] on div "Upload" at bounding box center [37, 336] width 59 height 61
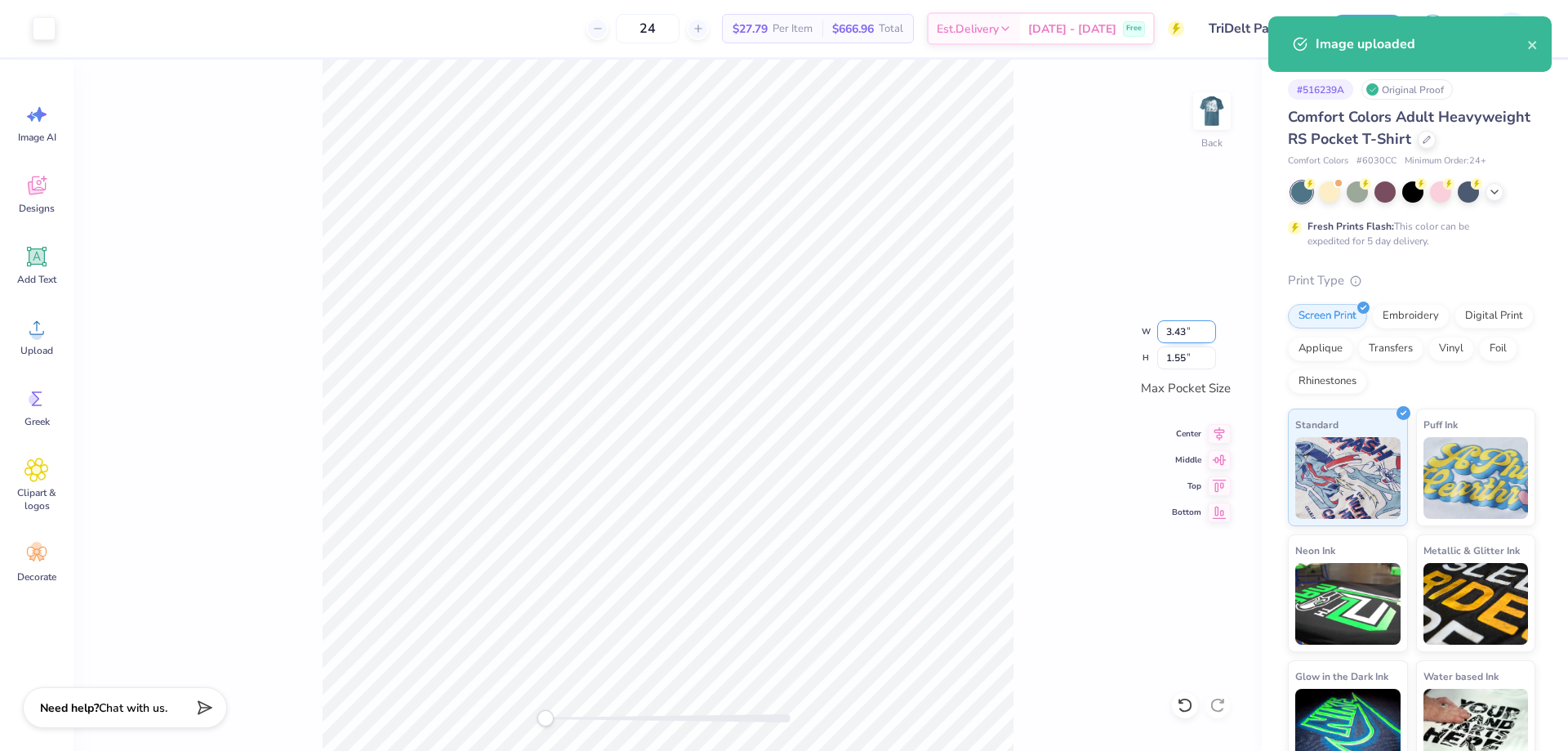
click at [1164, 336] on input "3.43" at bounding box center [1187, 332] width 59 height 23
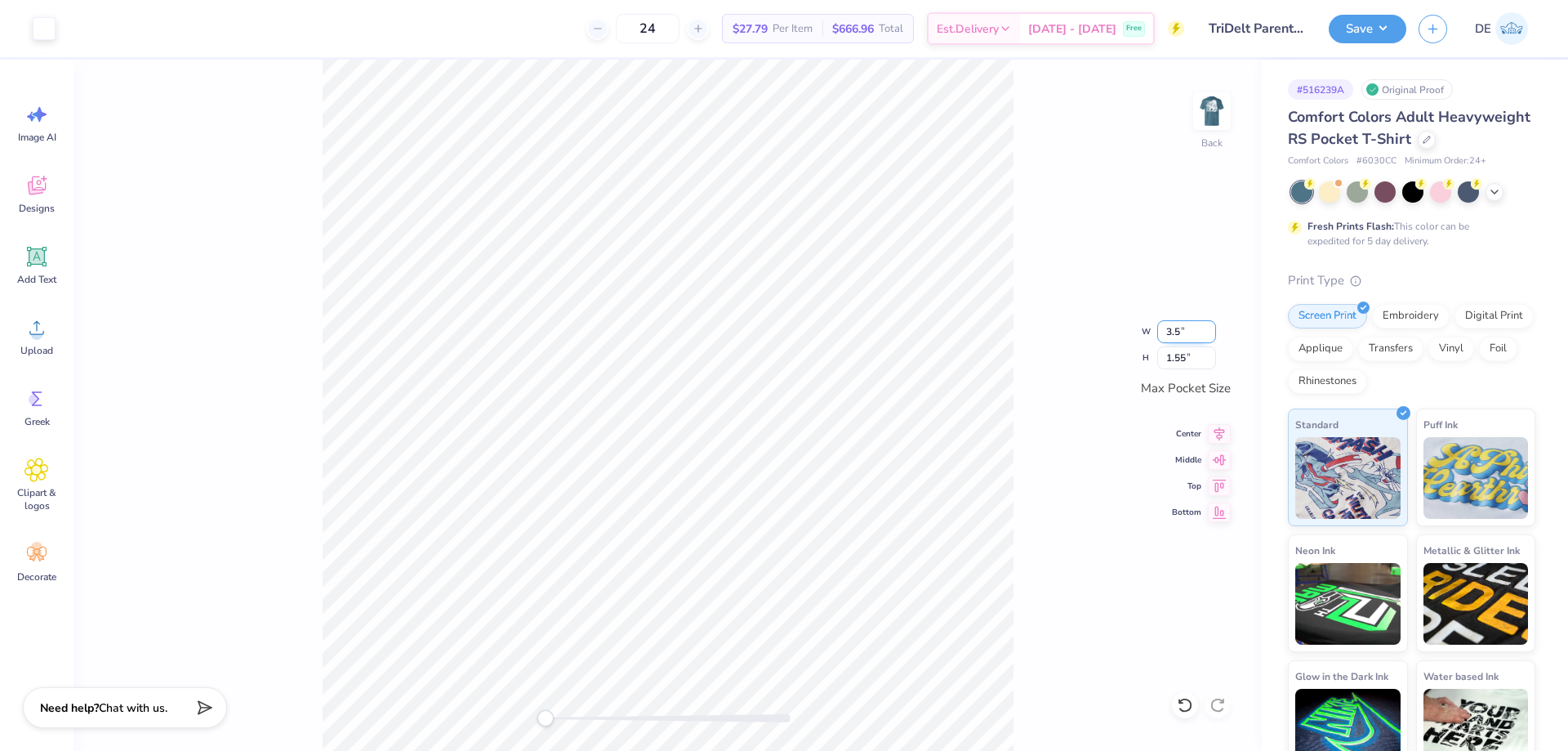
type input "3.5"
click at [1196, 118] on img at bounding box center [1212, 111] width 65 height 65
click at [1217, 110] on img at bounding box center [1212, 111] width 65 height 65
click at [1337, 42] on div "Save" at bounding box center [1367, 29] width 77 height 29
click at [1368, 30] on button "Save" at bounding box center [1367, 27] width 77 height 29
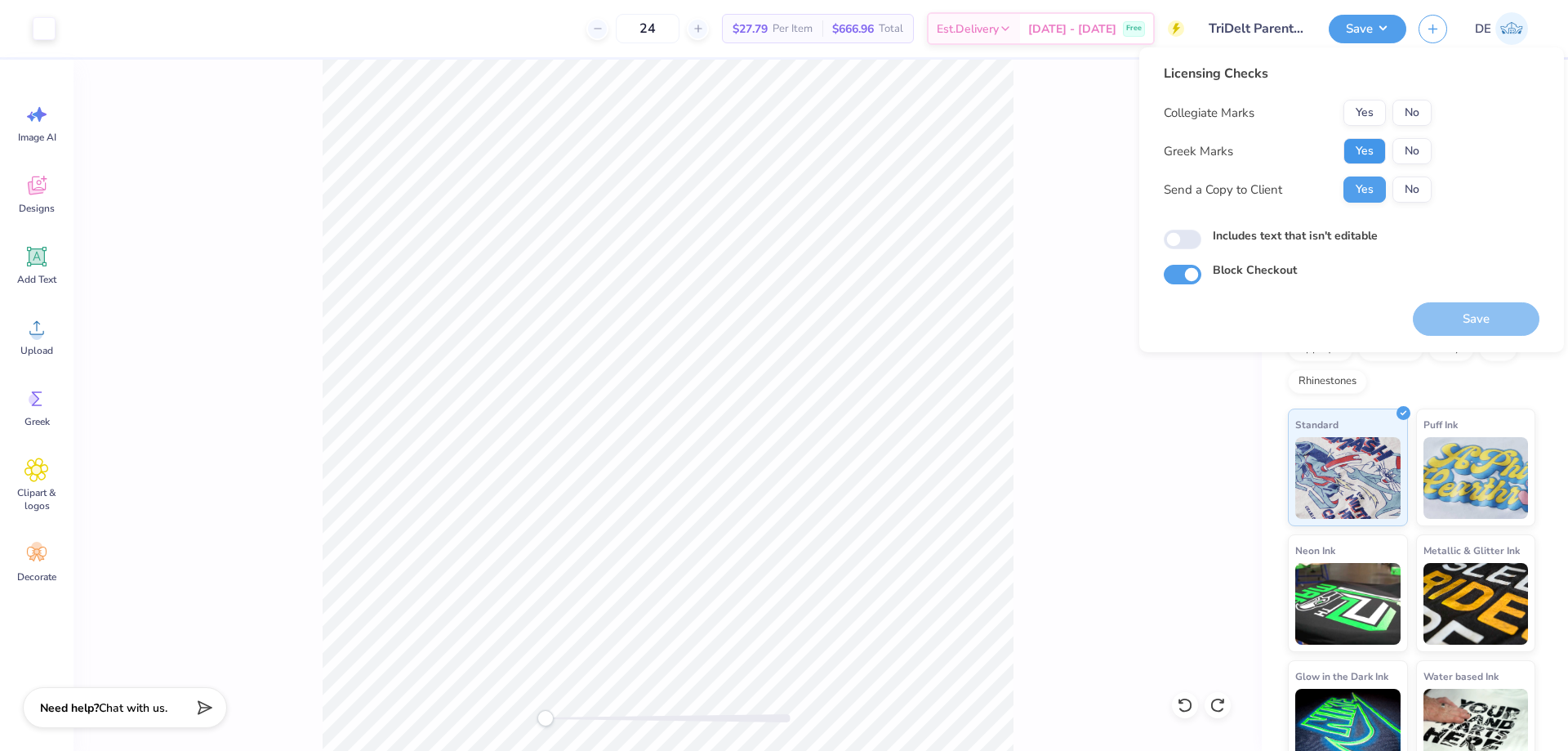
click at [1370, 144] on button "Yes" at bounding box center [1365, 151] width 42 height 26
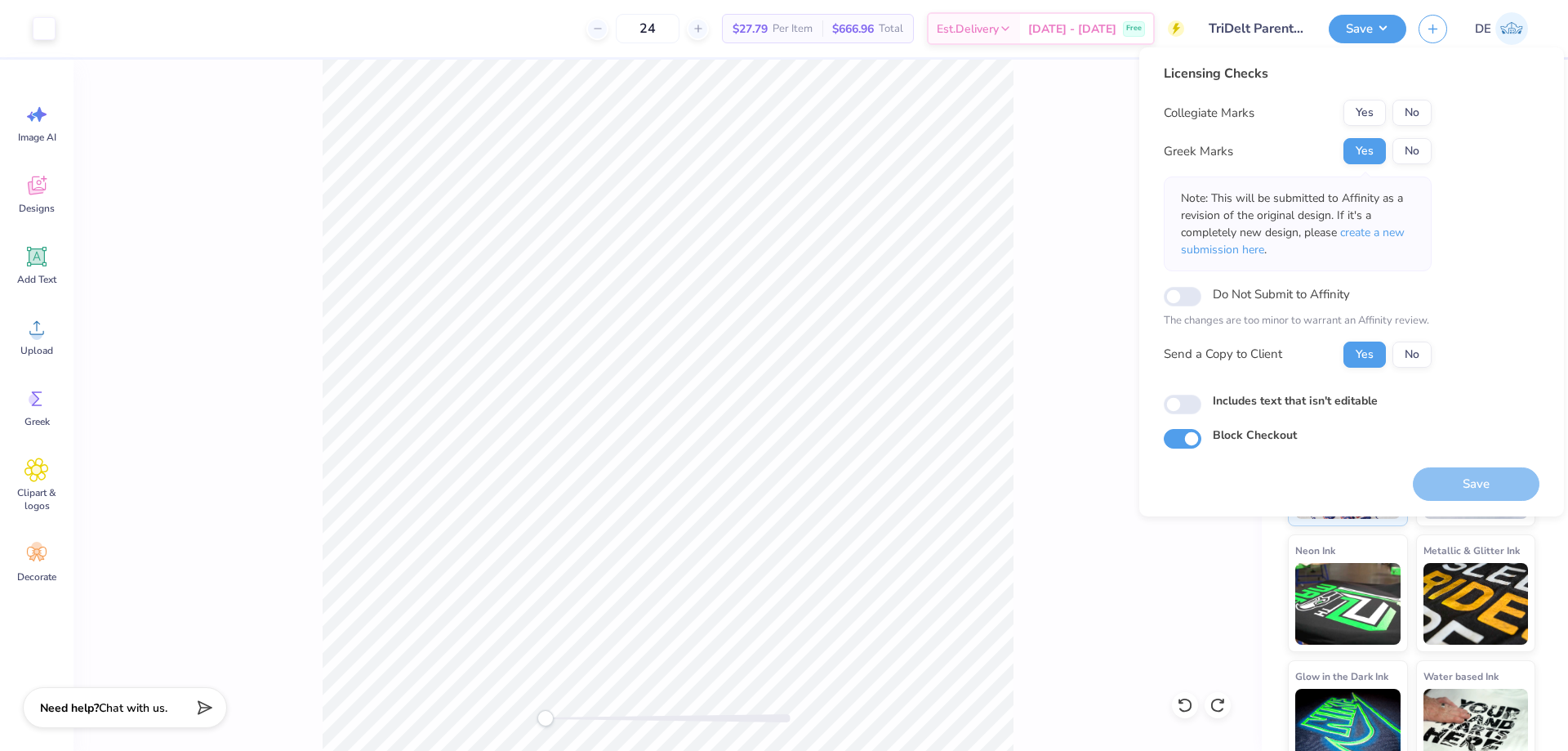
drag, startPoint x: 1368, startPoint y: 97, endPoint x: 1377, endPoint y: 163, distance: 66.6
click at [1368, 98] on div "Licensing Checks Collegiate Marks Yes No Greek Marks Yes No Note: This will be …" at bounding box center [1298, 222] width 268 height 316
drag, startPoint x: 1366, startPoint y: 109, endPoint x: 1398, endPoint y: 235, distance: 130.0
click at [1366, 111] on button "Yes" at bounding box center [1365, 112] width 42 height 26
click at [1444, 468] on div "Save" at bounding box center [1476, 475] width 127 height 52
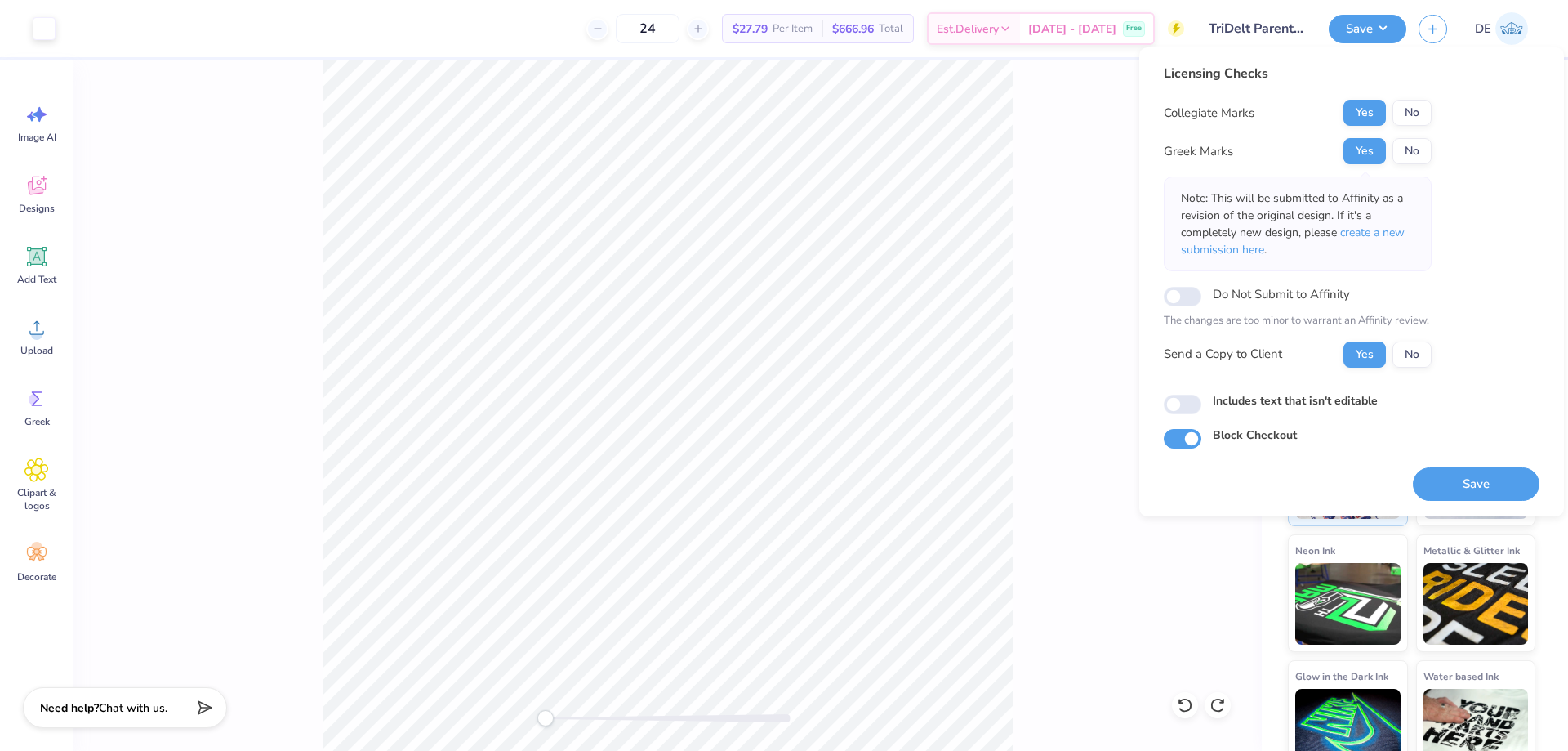
click at [1445, 473] on button "Save" at bounding box center [1476, 483] width 127 height 33
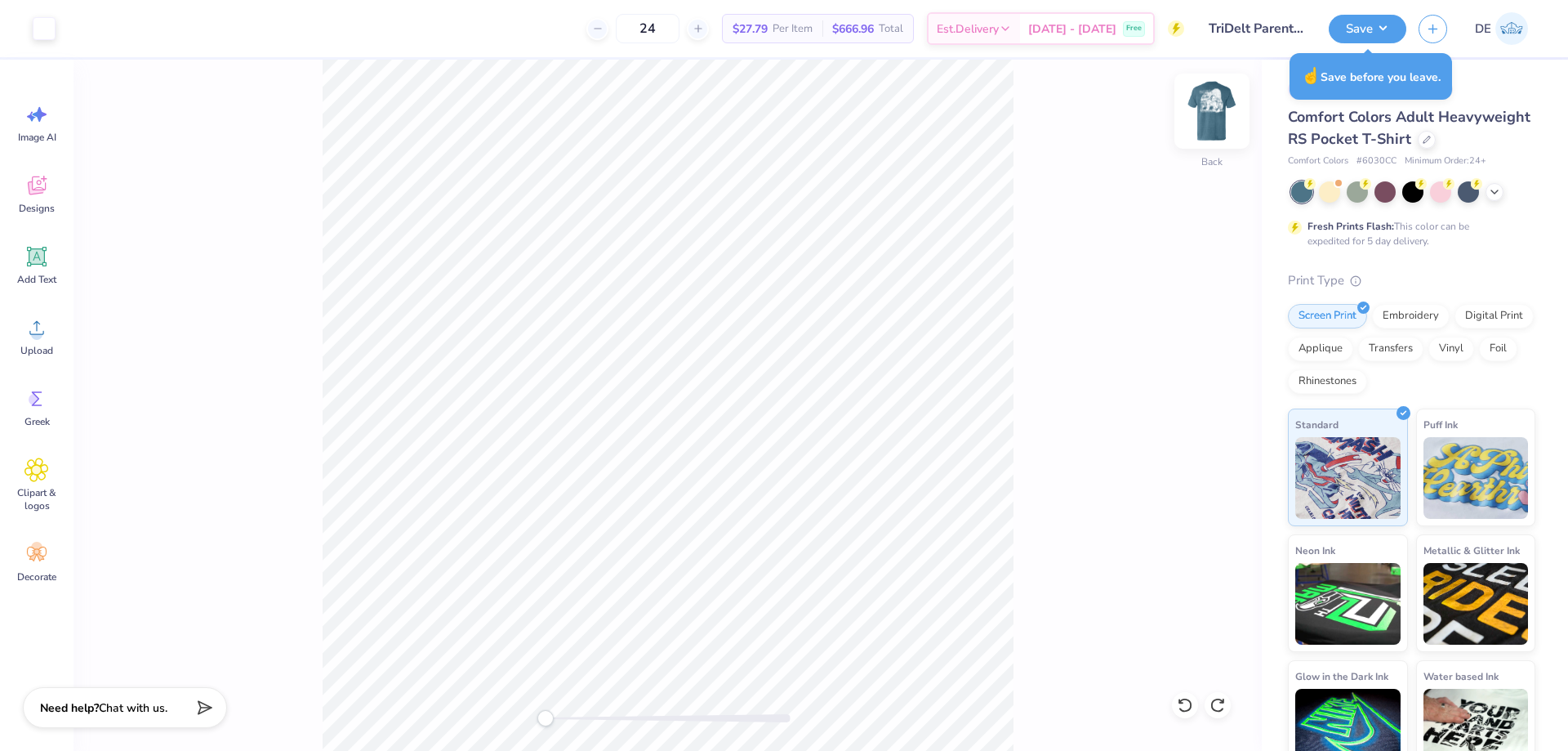
click at [1197, 110] on img at bounding box center [1212, 111] width 65 height 65
